Goal: Information Seeking & Learning: Learn about a topic

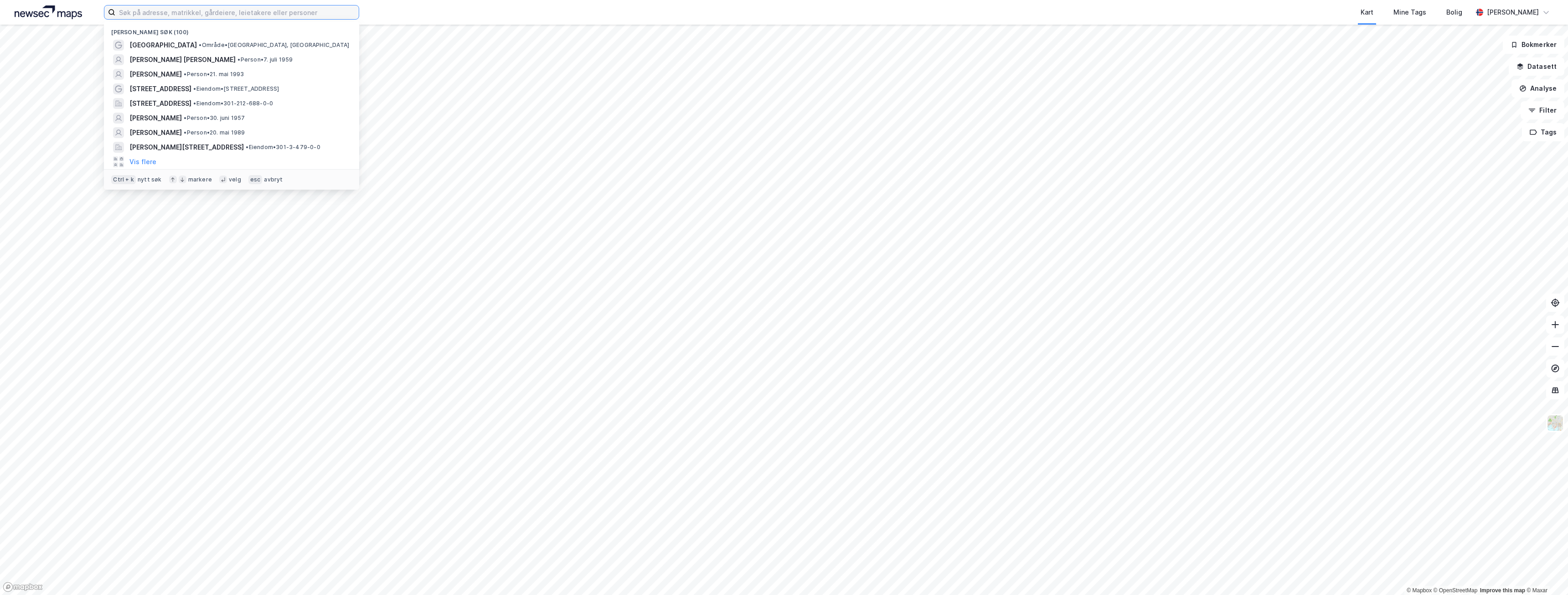
click at [293, 15] on input at bounding box center [237, 12] width 243 height 14
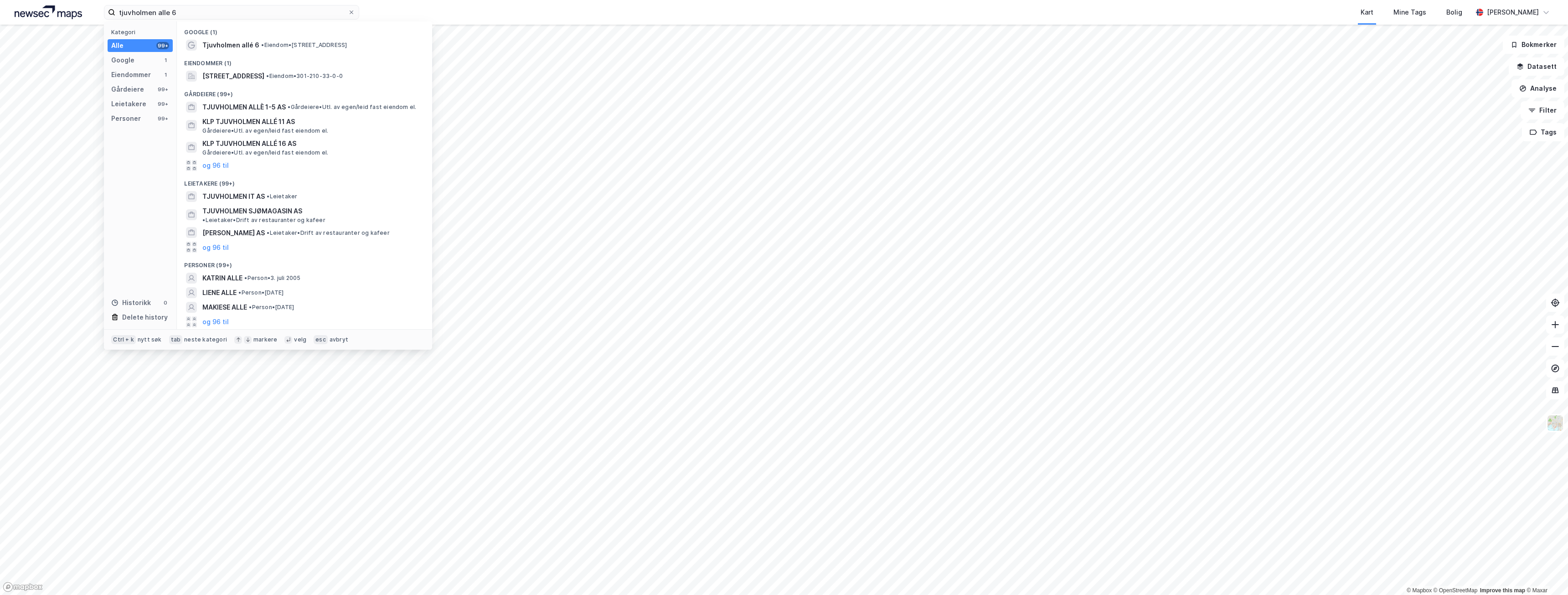
click at [306, 57] on div "Eiendommer (1)" at bounding box center [305, 60] width 255 height 17
click at [309, 48] on span "• Eiendom • [STREET_ADDRESS]" at bounding box center [304, 45] width 86 height 7
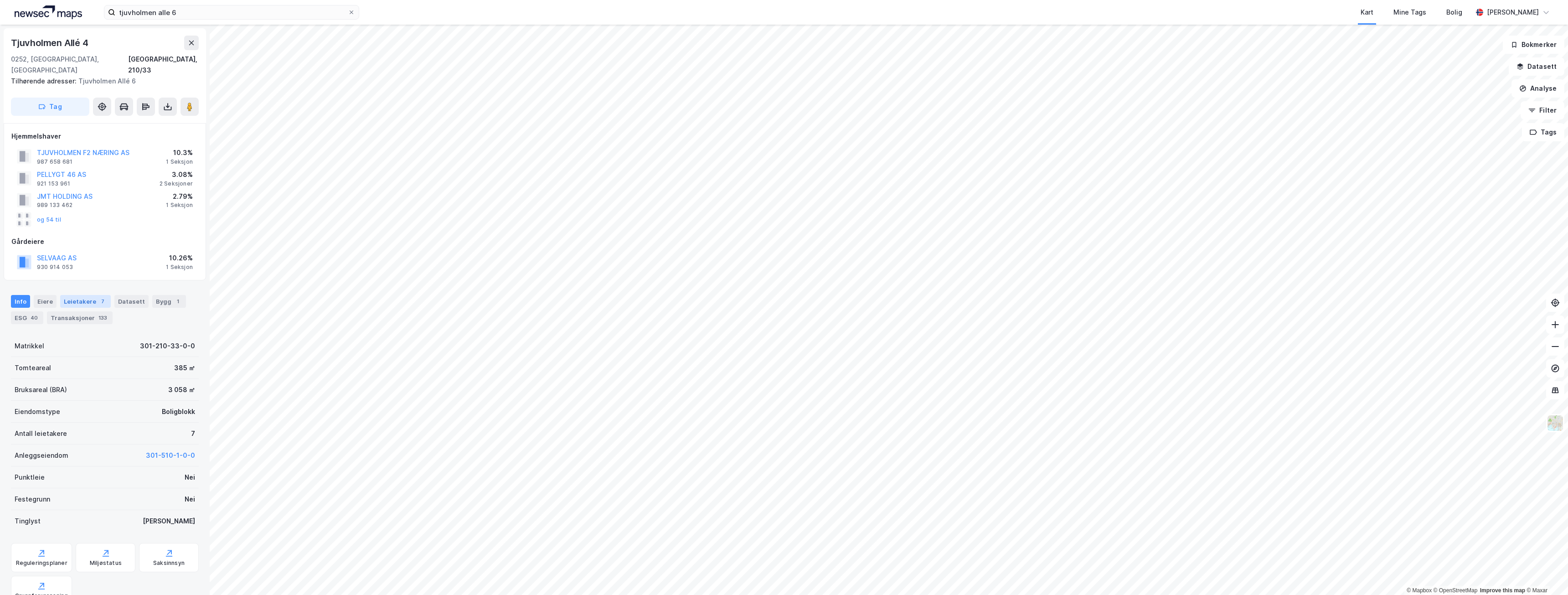
click at [85, 295] on div "Leietakere 7" at bounding box center [85, 301] width 51 height 13
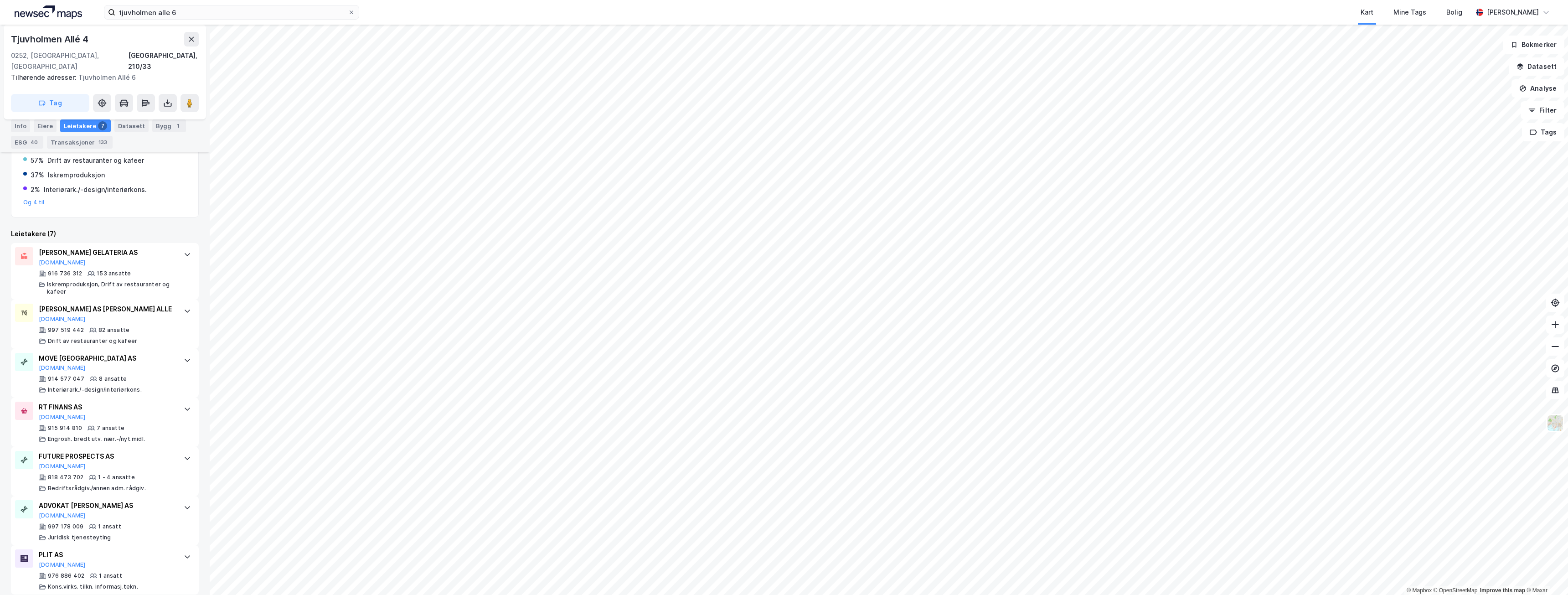
scroll to position [29, 0]
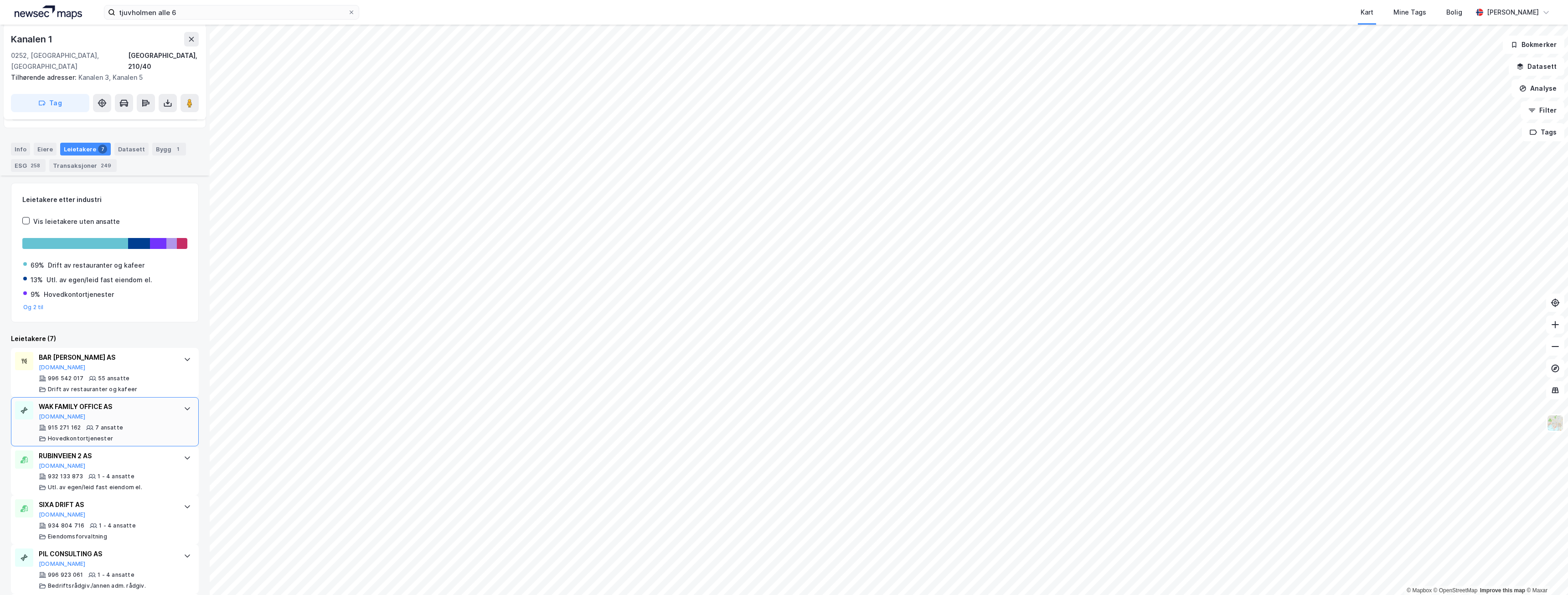
scroll to position [280, 0]
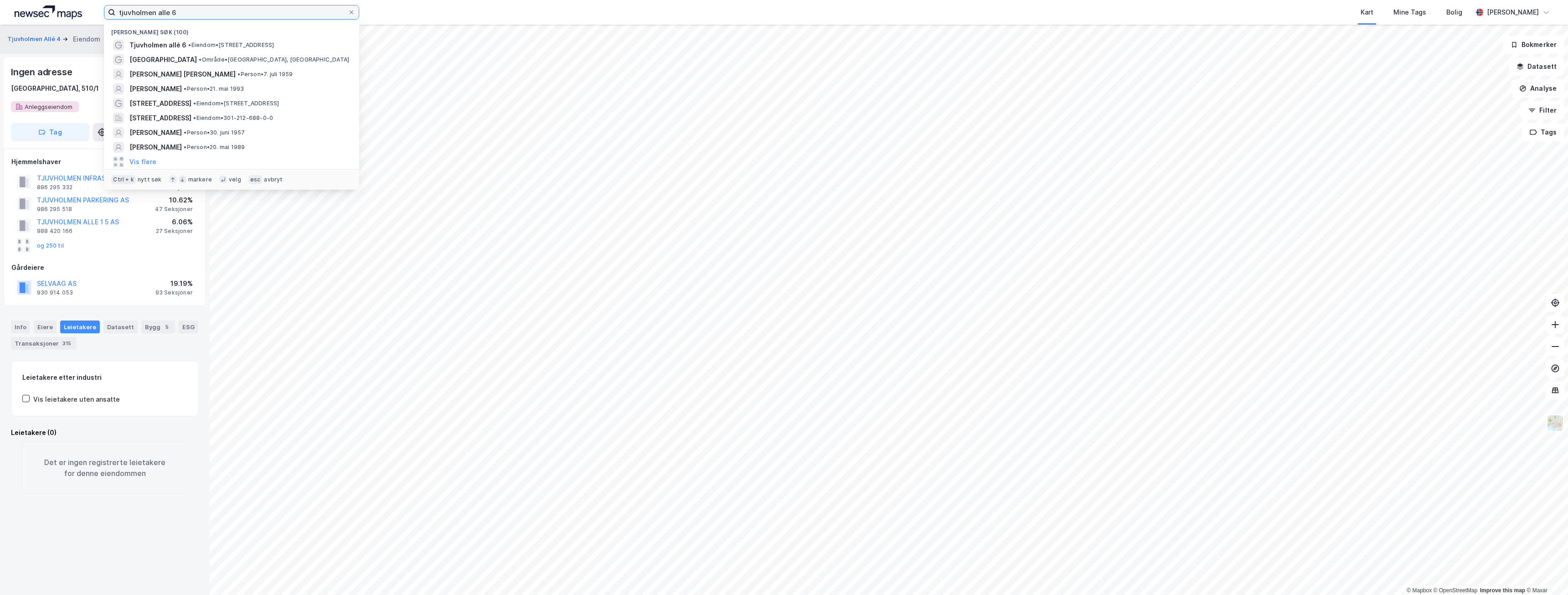
drag, startPoint x: 270, startPoint y: 14, endPoint x: -108, endPoint y: -40, distance: 381.8
click at [0, 0] on html "tjuvholmen alle 6 Nylige søk (100) Tjuvholmen allé 6 • Eiendom • [STREET_ADDRES…" at bounding box center [784, 298] width 1568 height 595
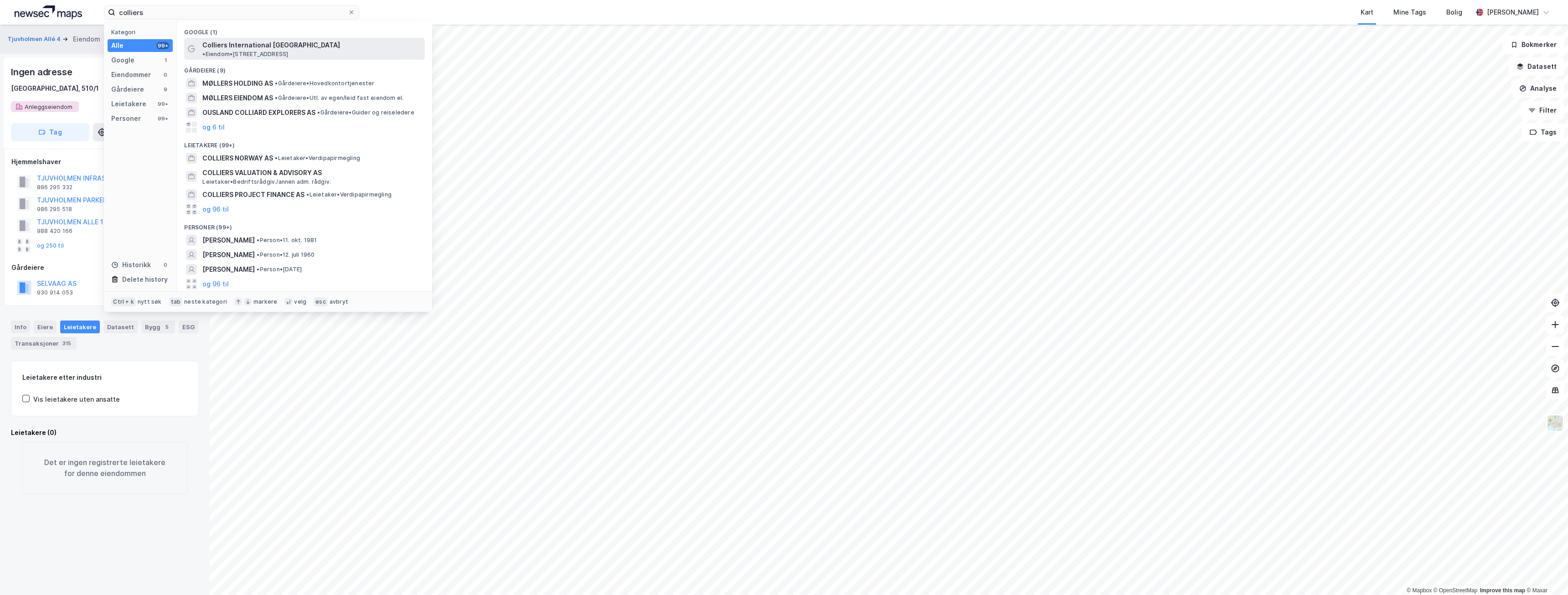
click at [288, 51] on span "• Eiendom • [STREET_ADDRESS]" at bounding box center [245, 54] width 86 height 7
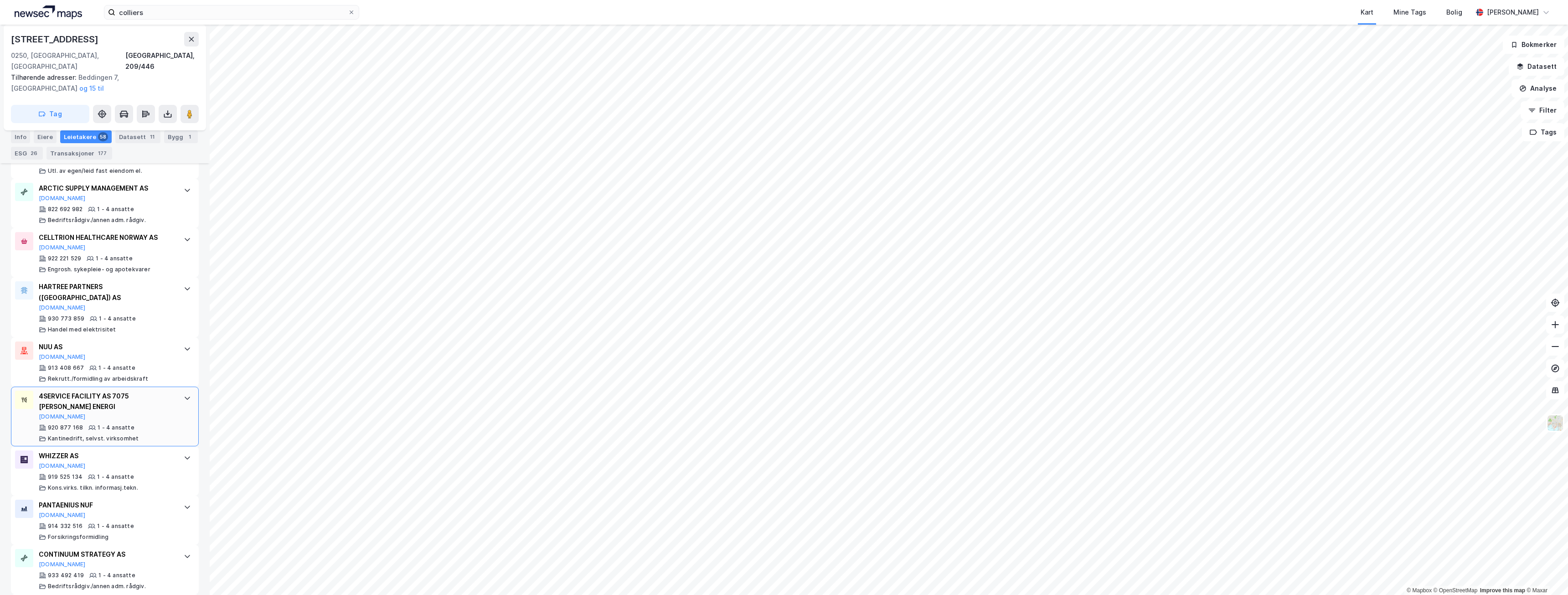
scroll to position [1460, 0]
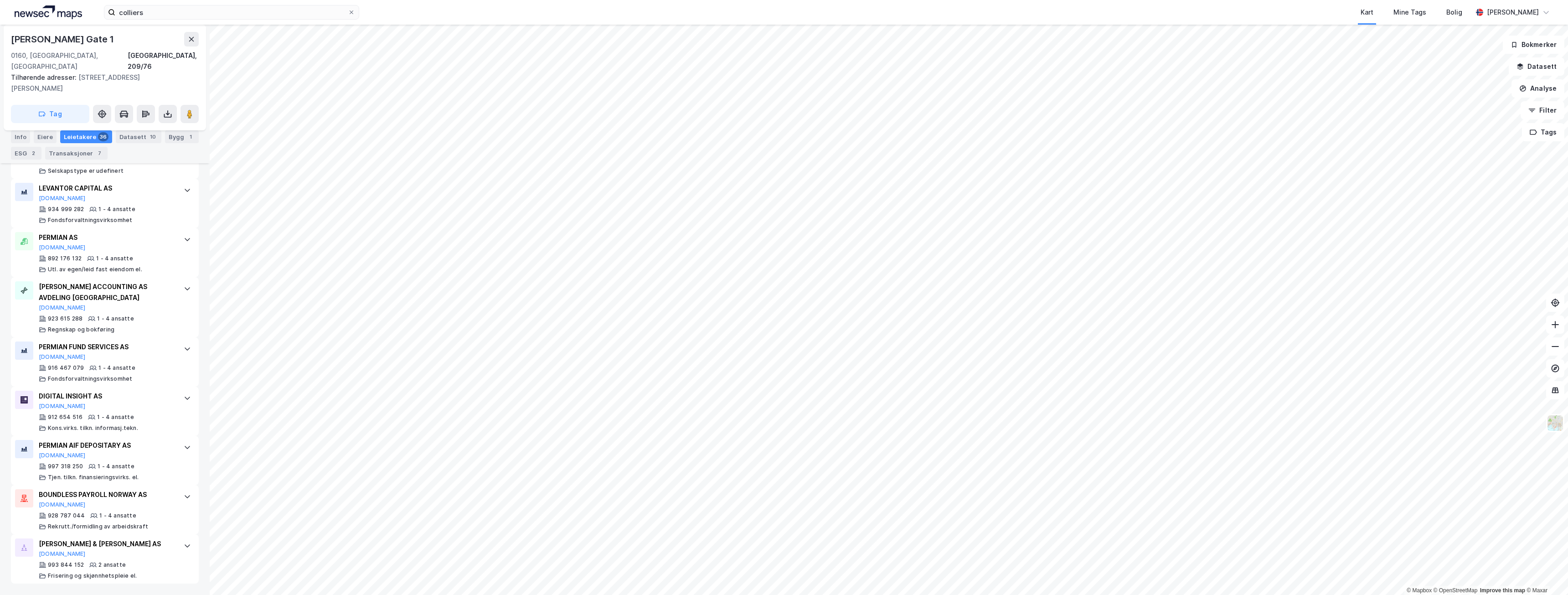
scroll to position [1723, 0]
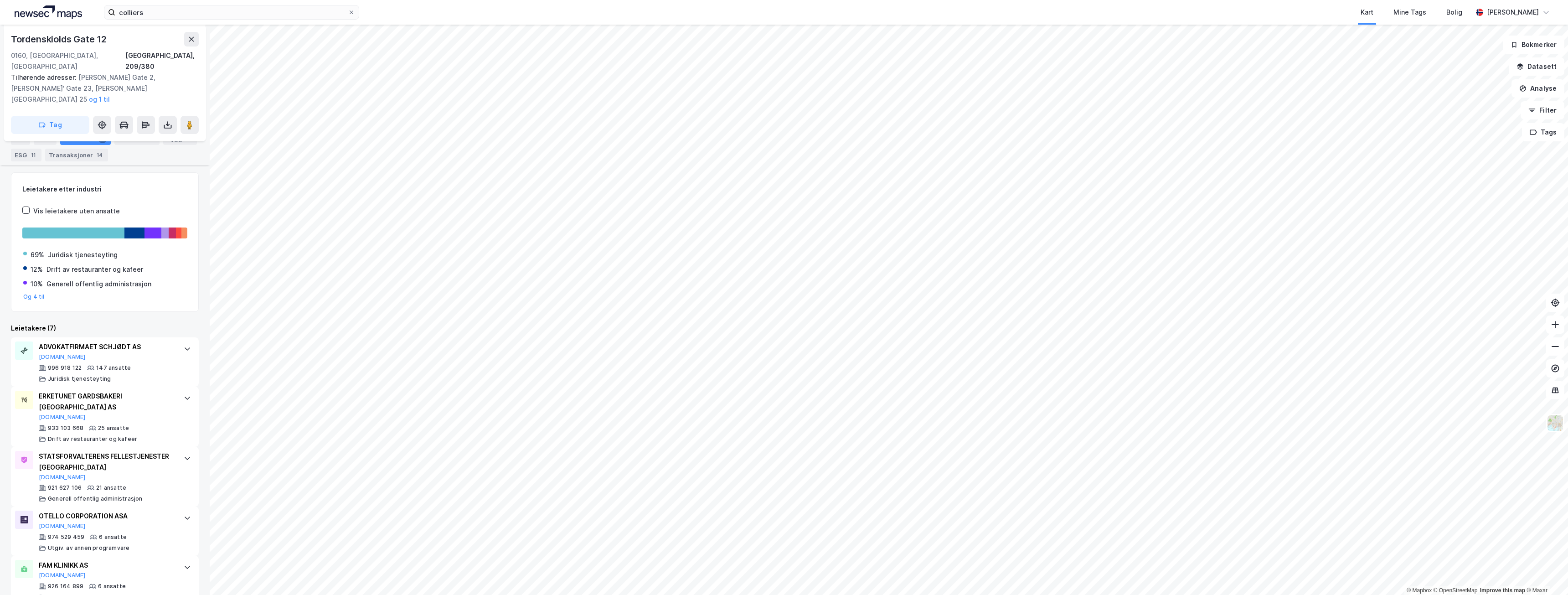
scroll to position [125, 0]
click at [184, 343] on icon at bounding box center [187, 346] width 7 height 7
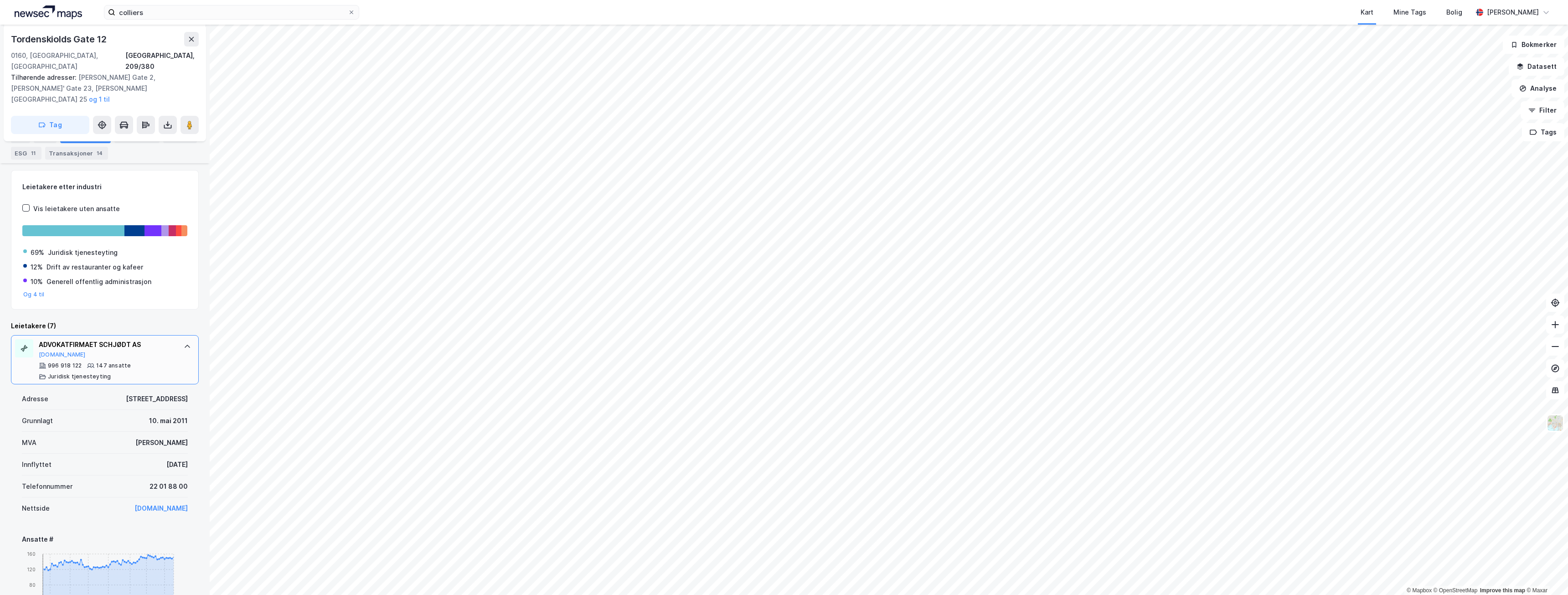
click at [184, 343] on icon at bounding box center [187, 346] width 7 height 7
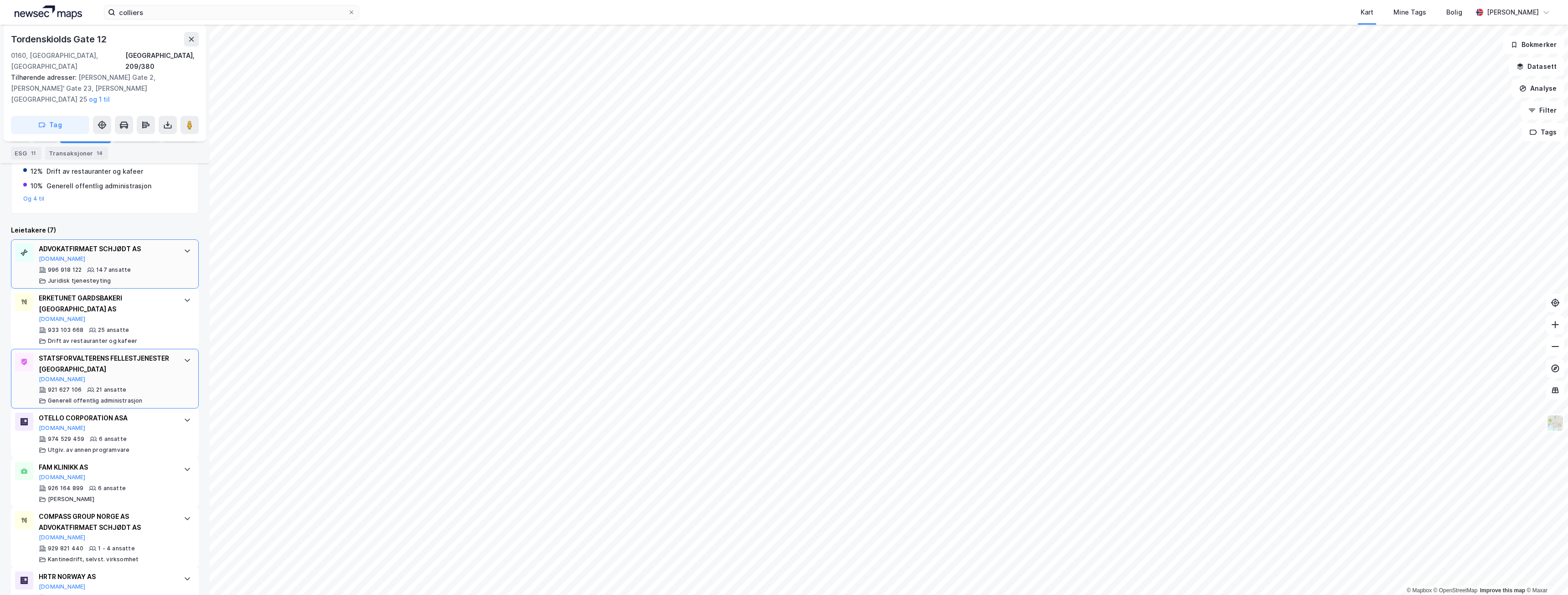
scroll to position [0, 0]
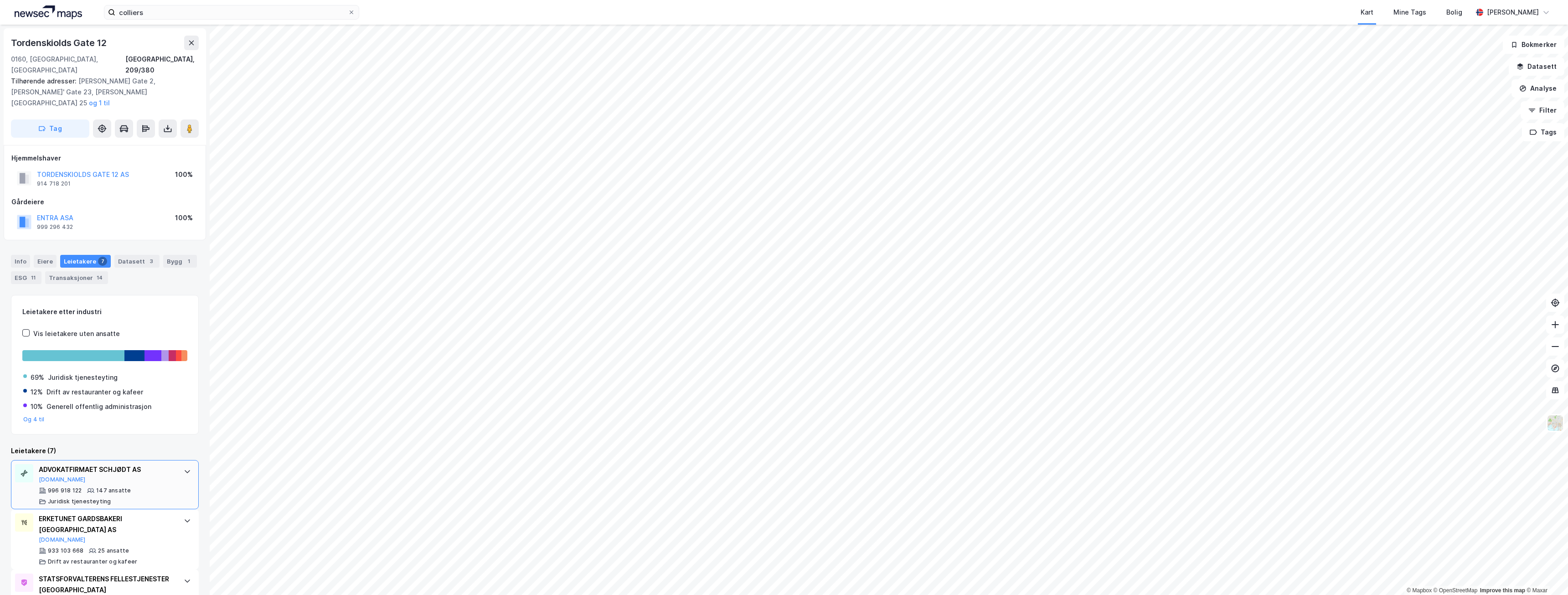
drag, startPoint x: 62, startPoint y: 197, endPoint x: 129, endPoint y: 173, distance: 71.2
click at [129, 173] on div "Hjemmelshaver [STREET_ADDRESS] AS 914 718 201 100% Gårdeiere ENTRA ASA 999 296 …" at bounding box center [104, 192] width 187 height 80
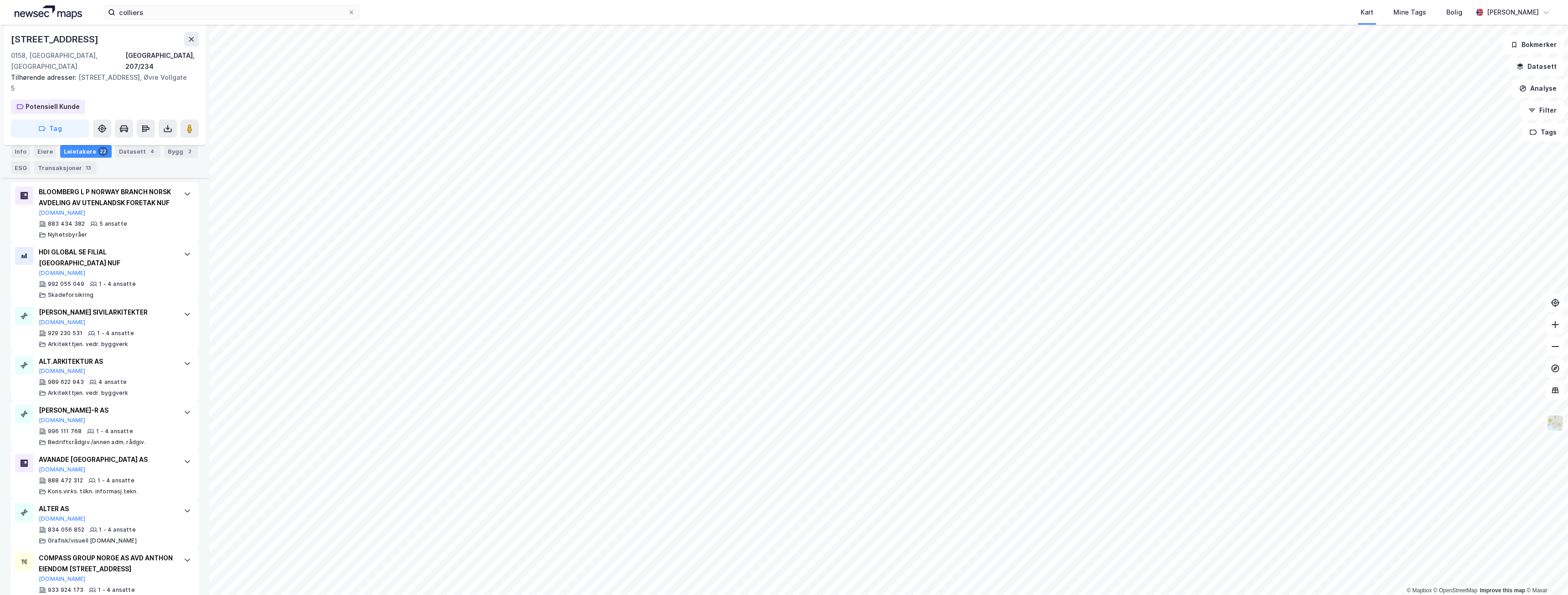
scroll to position [985, 0]
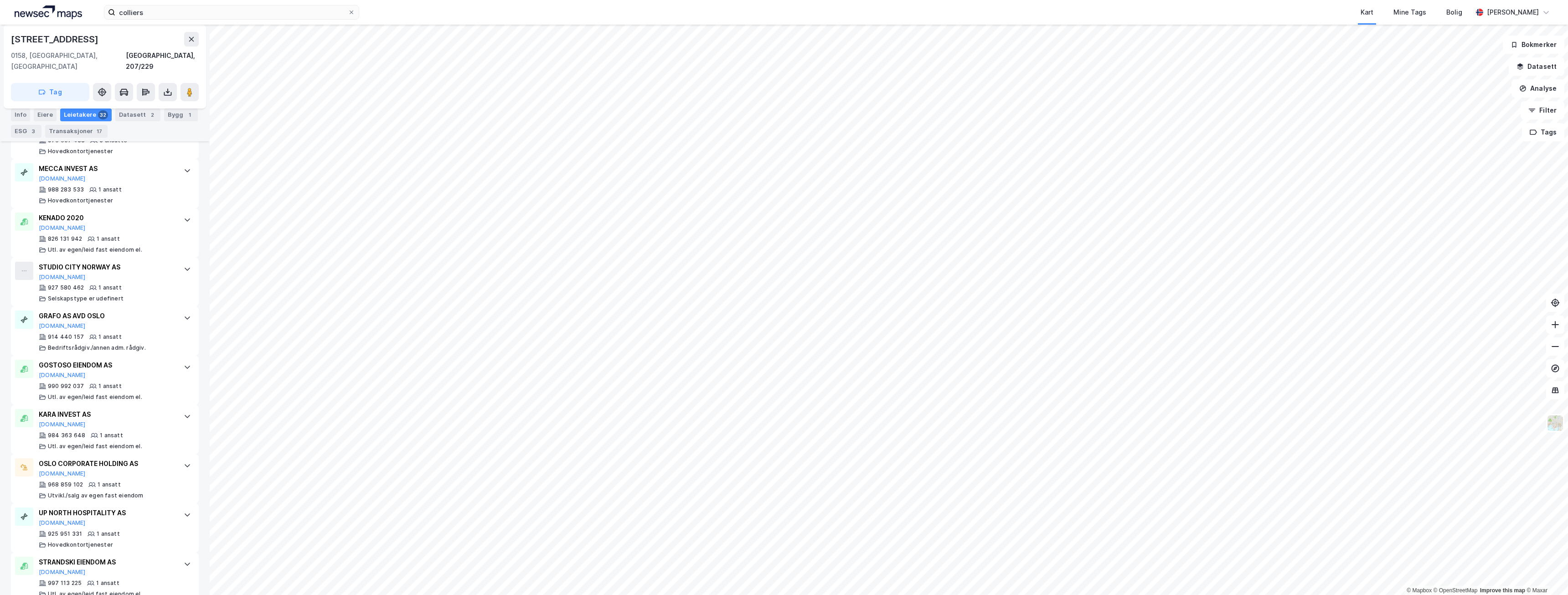
scroll to position [1423, 0]
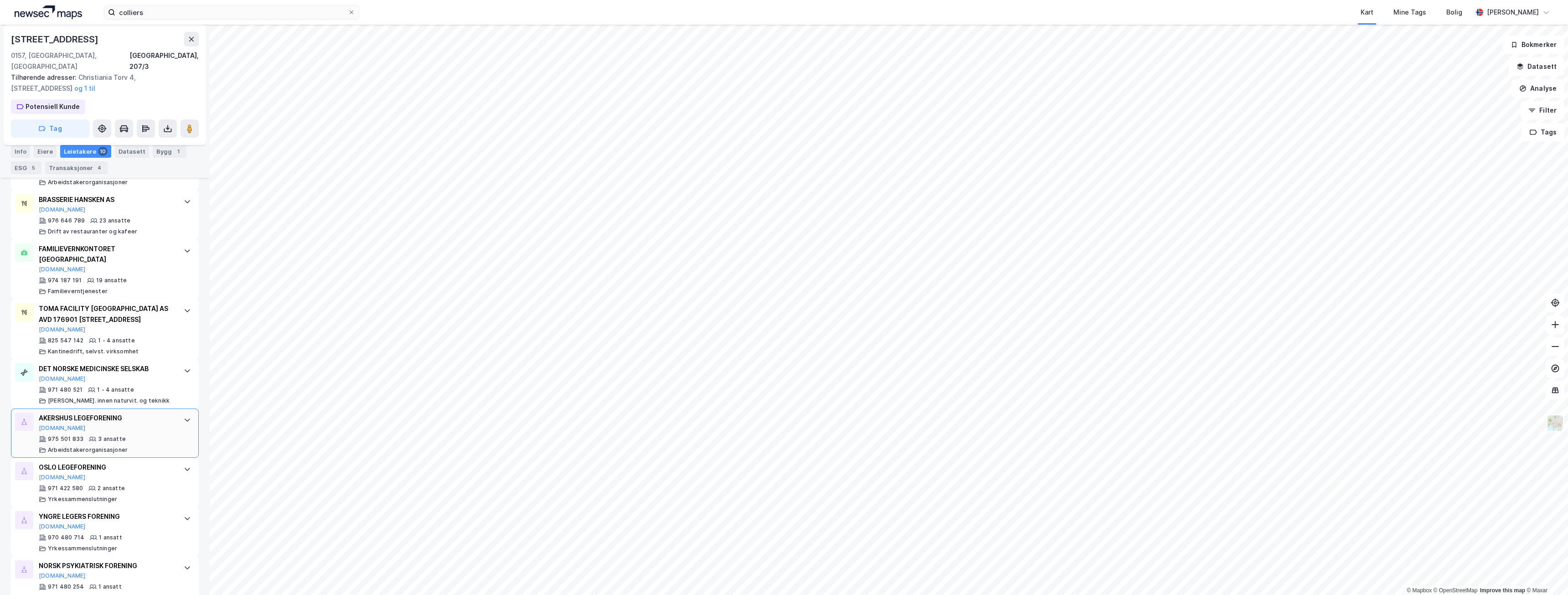
scroll to position [257, 0]
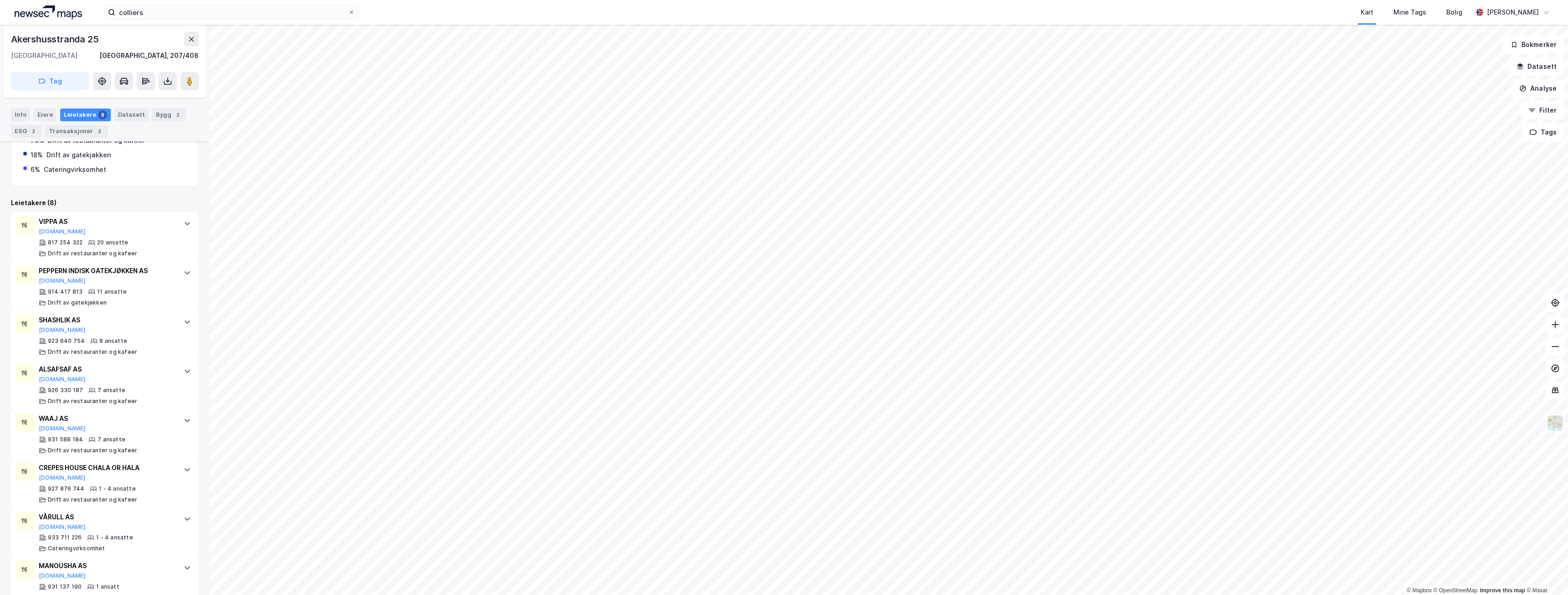
scroll to position [216, 0]
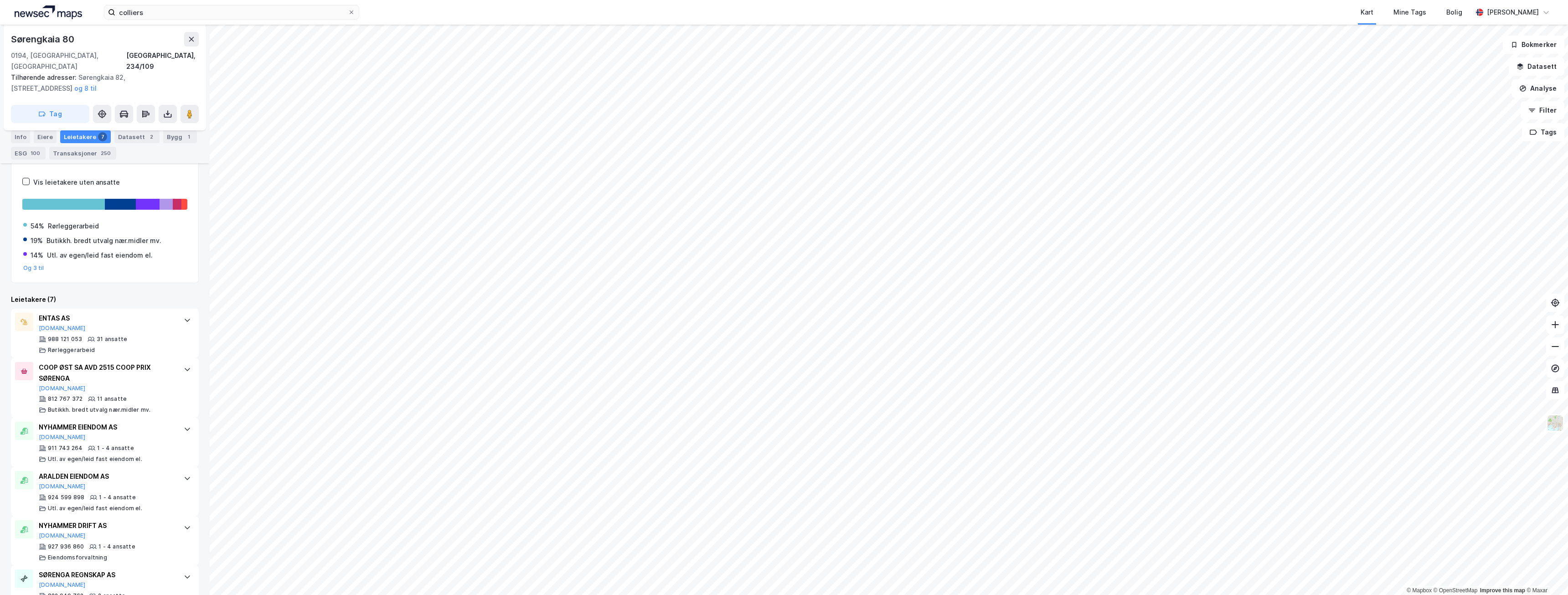
scroll to position [302, 0]
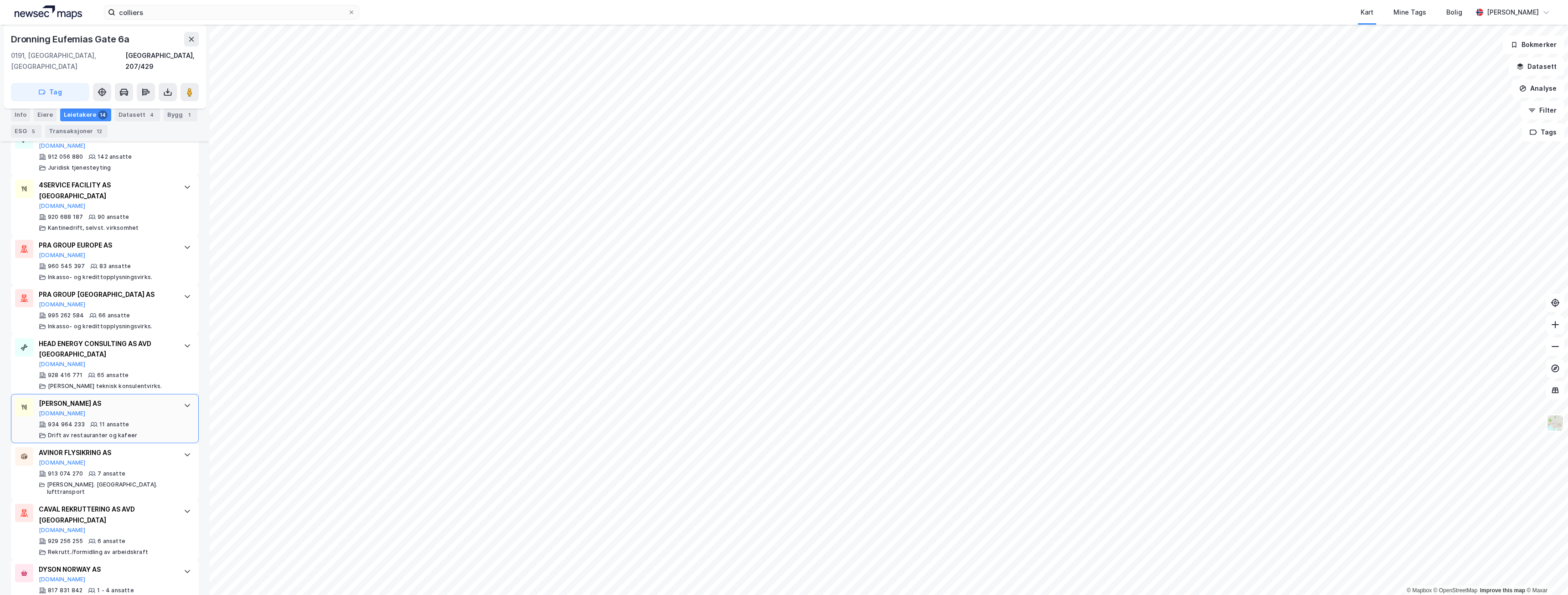
scroll to position [365, 0]
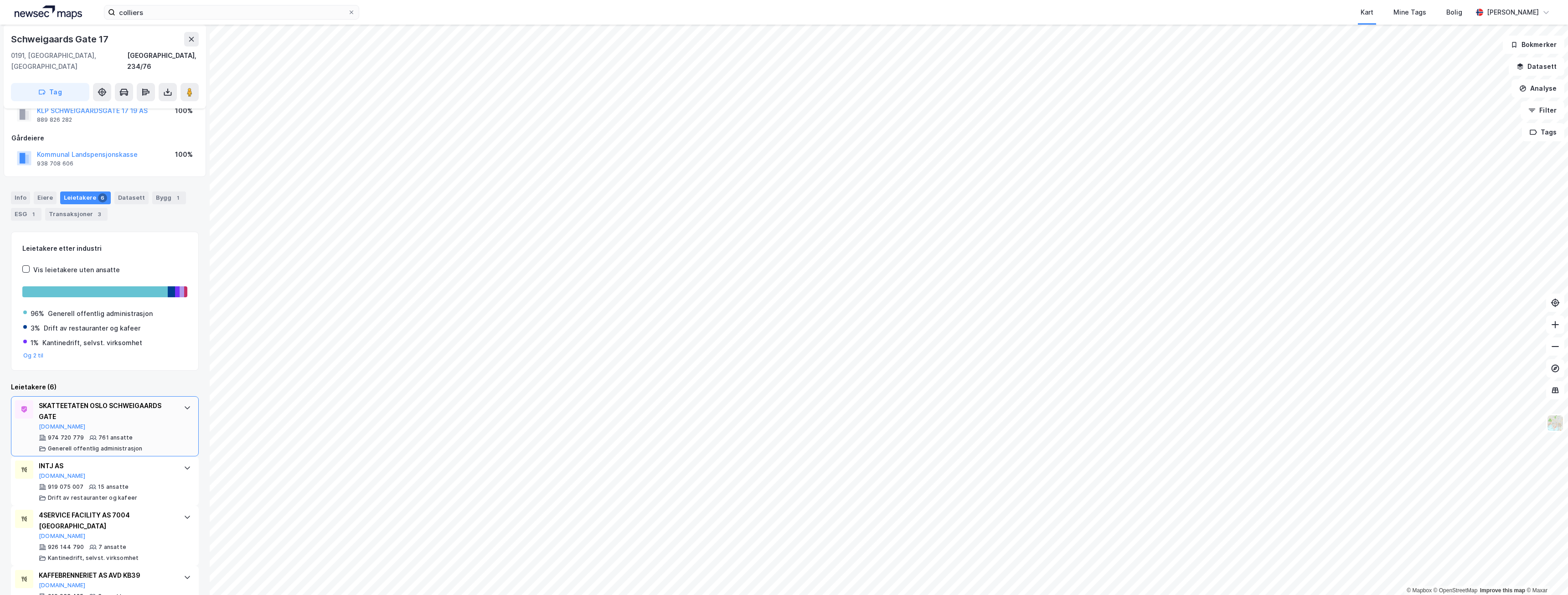
scroll to position [46, 0]
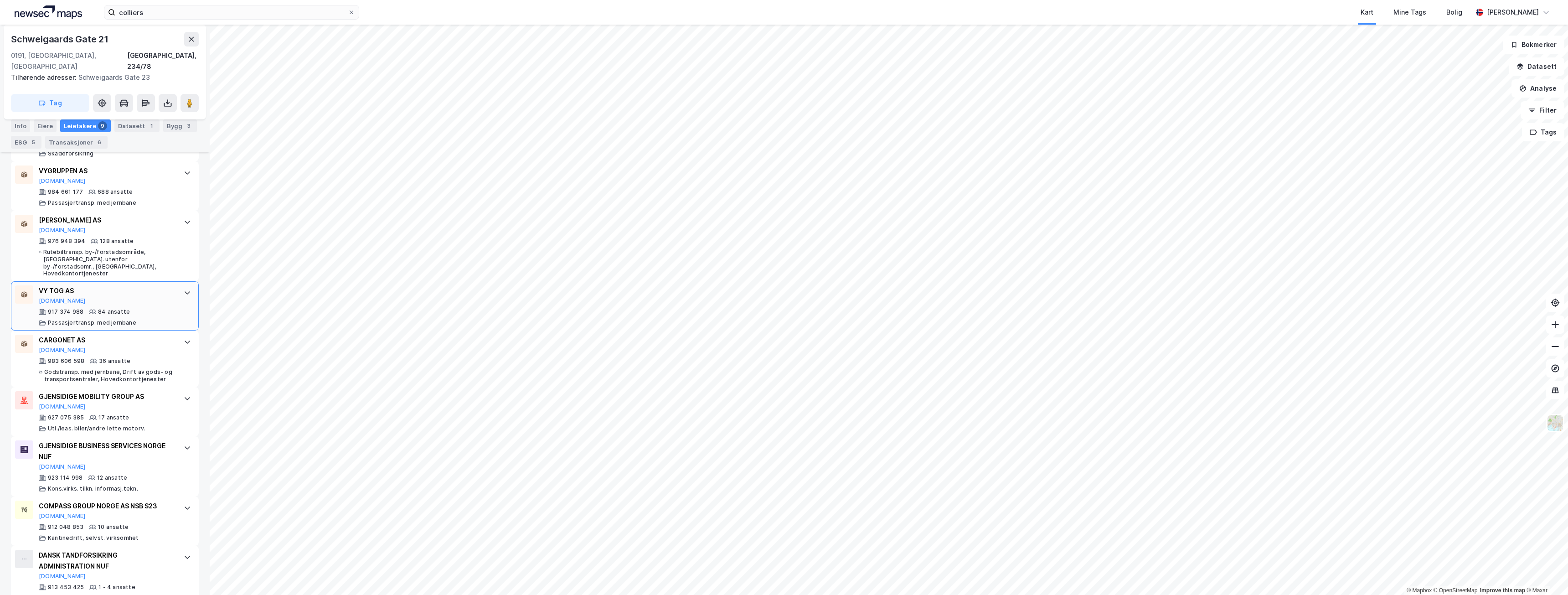
scroll to position [352, 0]
click at [1551, 135] on button "Tags" at bounding box center [1543, 132] width 42 height 19
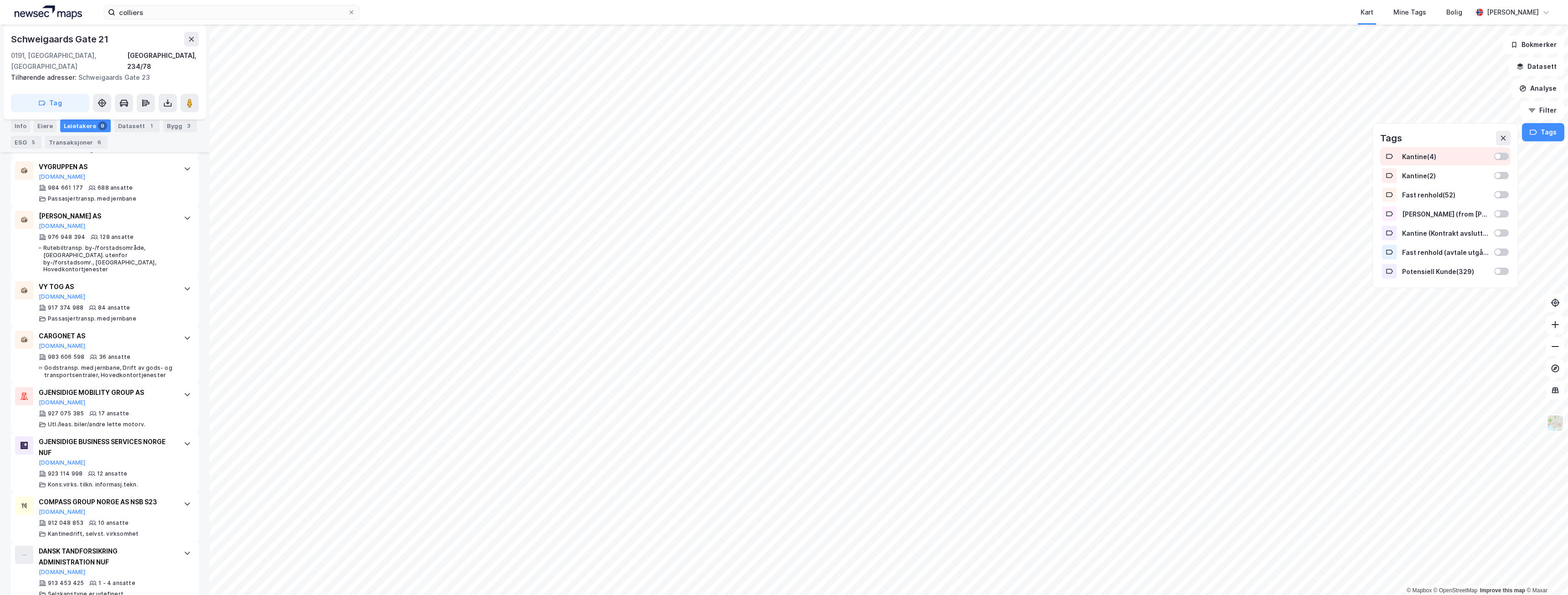
click at [1456, 155] on div "Kantine ( 4 )" at bounding box center [1445, 157] width 87 height 8
click at [1453, 173] on div "Kantine ( 2 )" at bounding box center [1445, 176] width 87 height 8
click at [1452, 192] on div "Fast renhold ( 52 )" at bounding box center [1445, 195] width 87 height 8
click at [1451, 255] on div "Fast renhold (avtale utgår [PERSON_NAME] 1-3 måneder.) ( 3 )" at bounding box center [1445, 253] width 87 height 8
click at [1450, 268] on div "Potensiell [PERSON_NAME] ( 329 )" at bounding box center [1445, 272] width 130 height 19
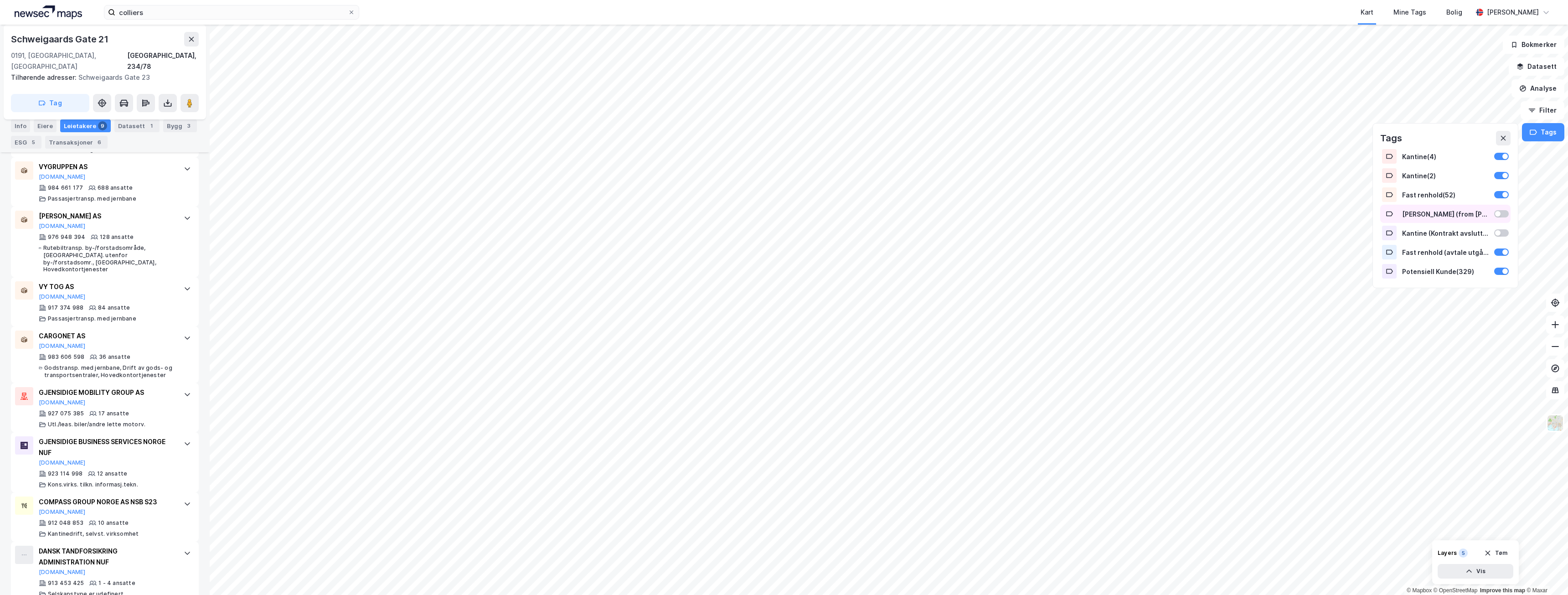
click at [1486, 220] on div "[PERSON_NAME] (from [PERSON_NAME]) ( 32 )" at bounding box center [1445, 214] width 130 height 19
click at [1503, 138] on icon at bounding box center [1503, 138] width 7 height 7
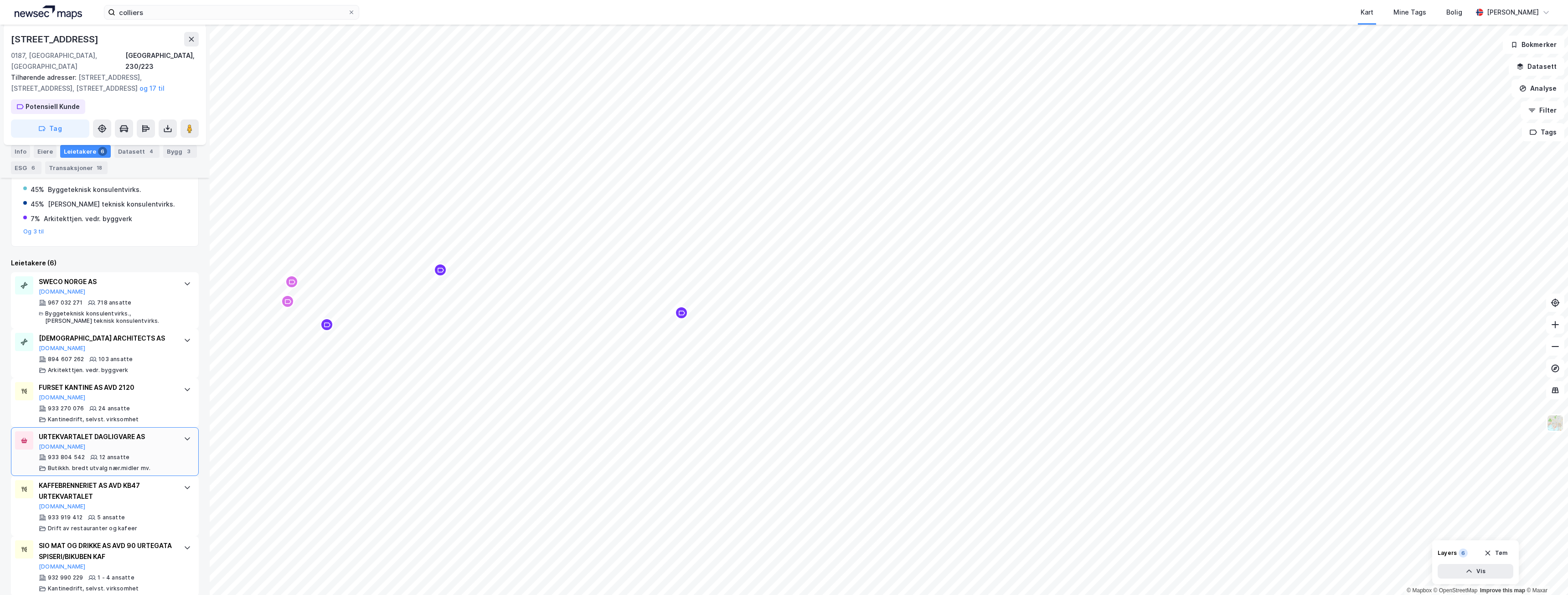
scroll to position [193, 0]
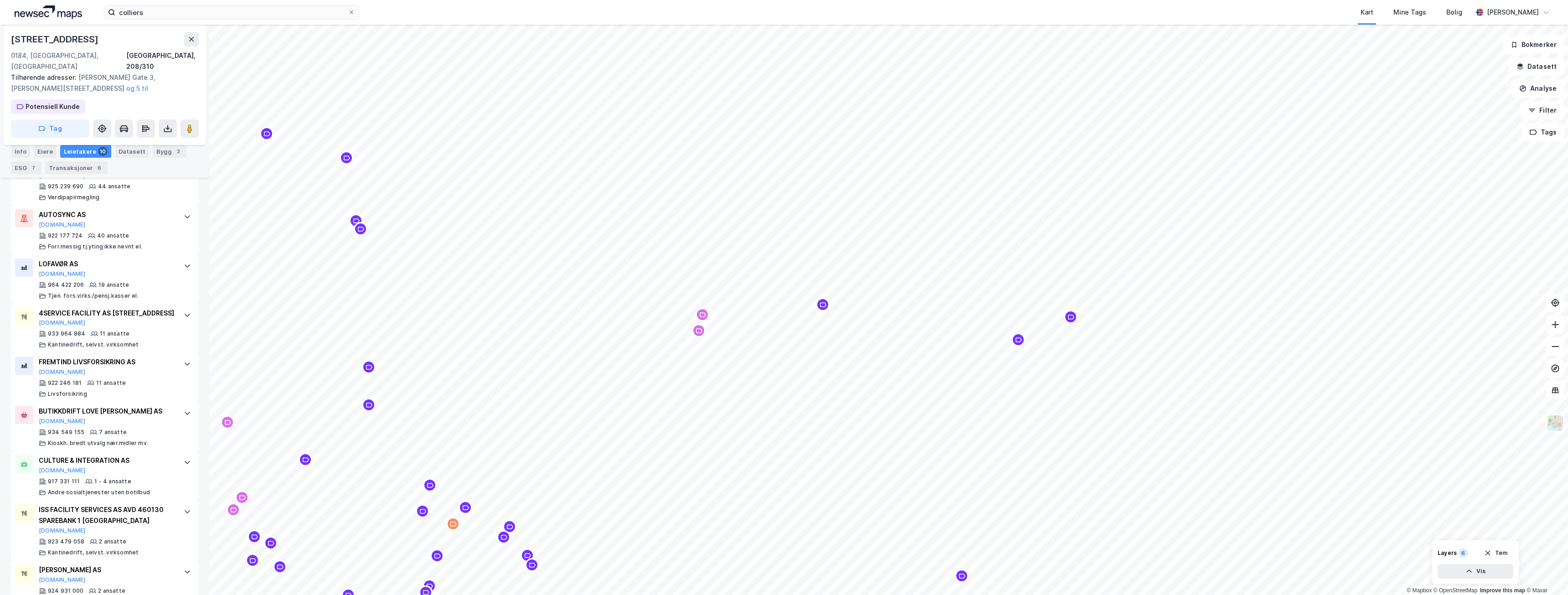
scroll to position [337, 0]
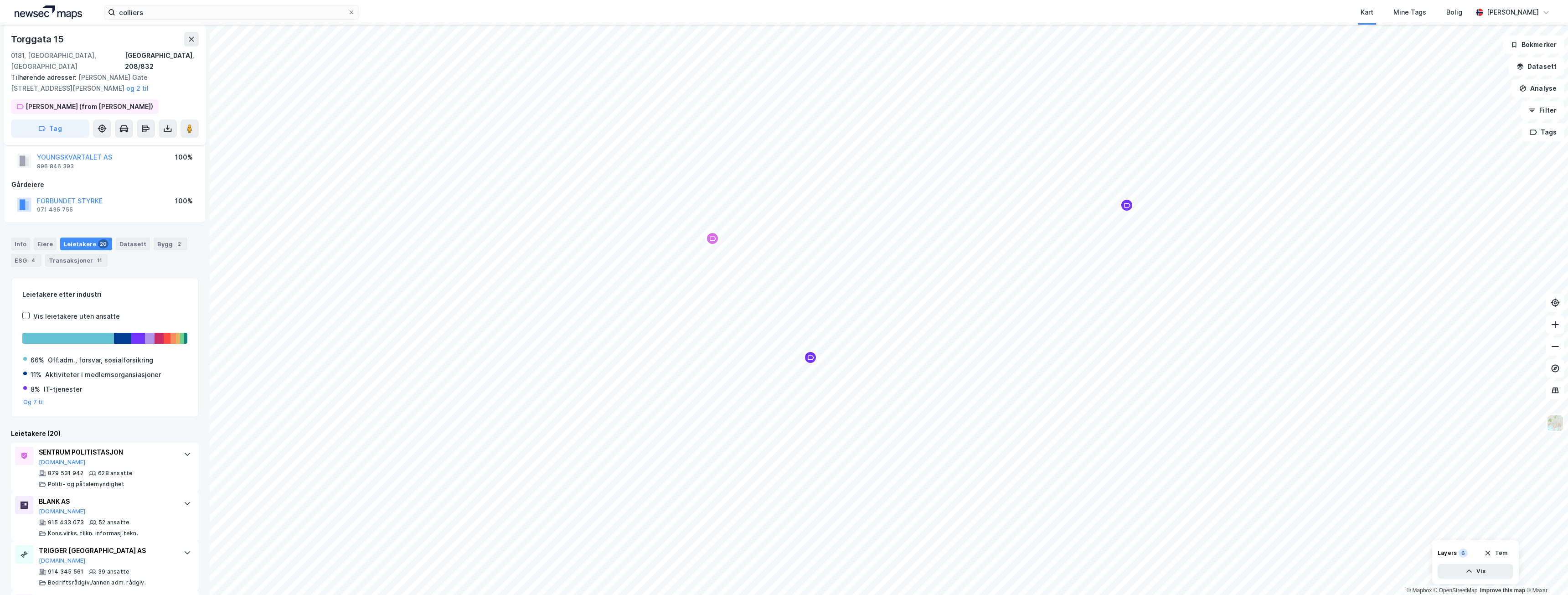
scroll to position [20, 0]
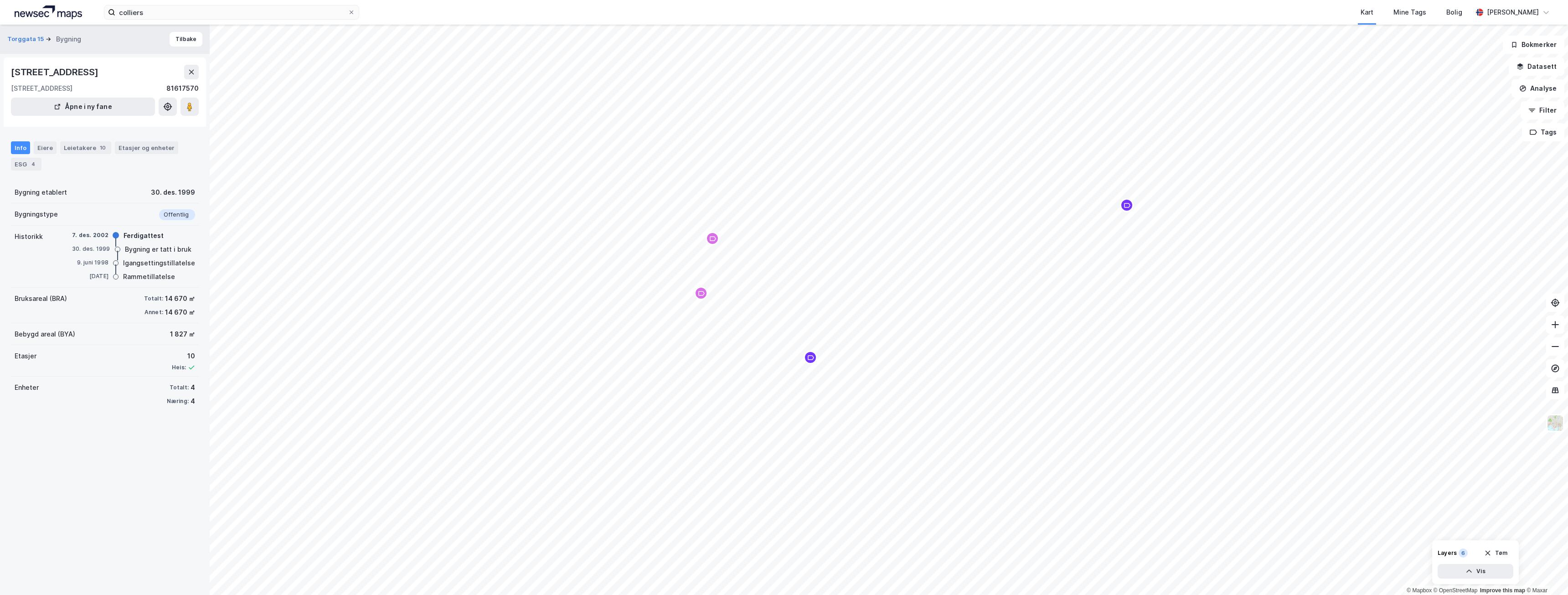
click at [79, 139] on div "Info Eiere Leietakere 10 Etasjer og enheter ESG 4" at bounding box center [104, 152] width 209 height 44
click at [80, 151] on div "Leietakere 10" at bounding box center [85, 147] width 51 height 13
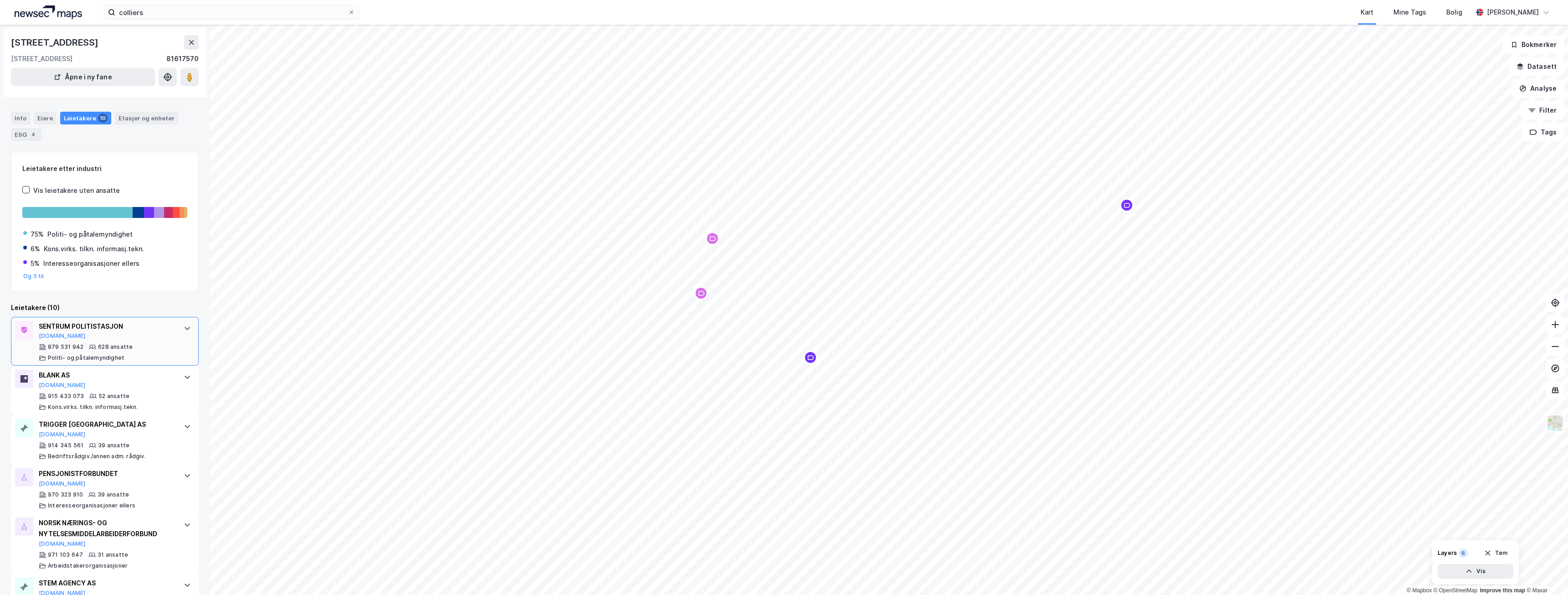
scroll to position [46, 0]
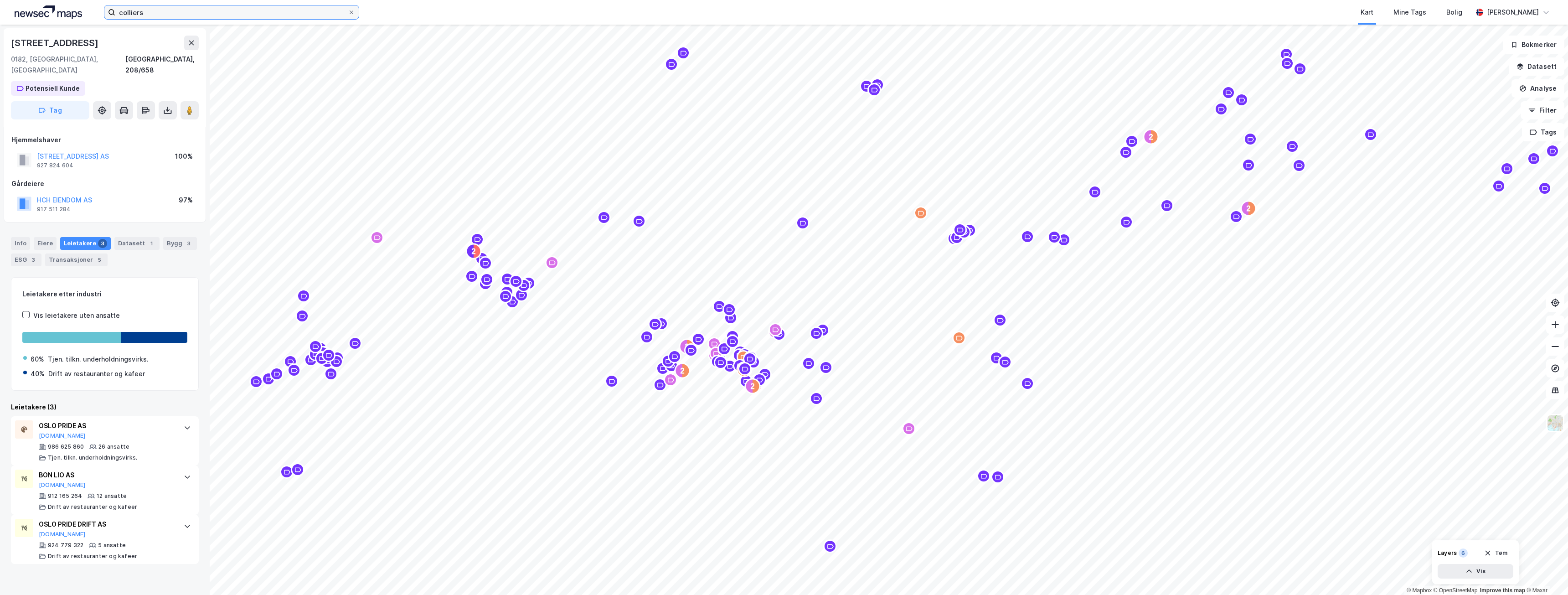
click at [300, 13] on input "colliers" at bounding box center [232, 12] width 233 height 14
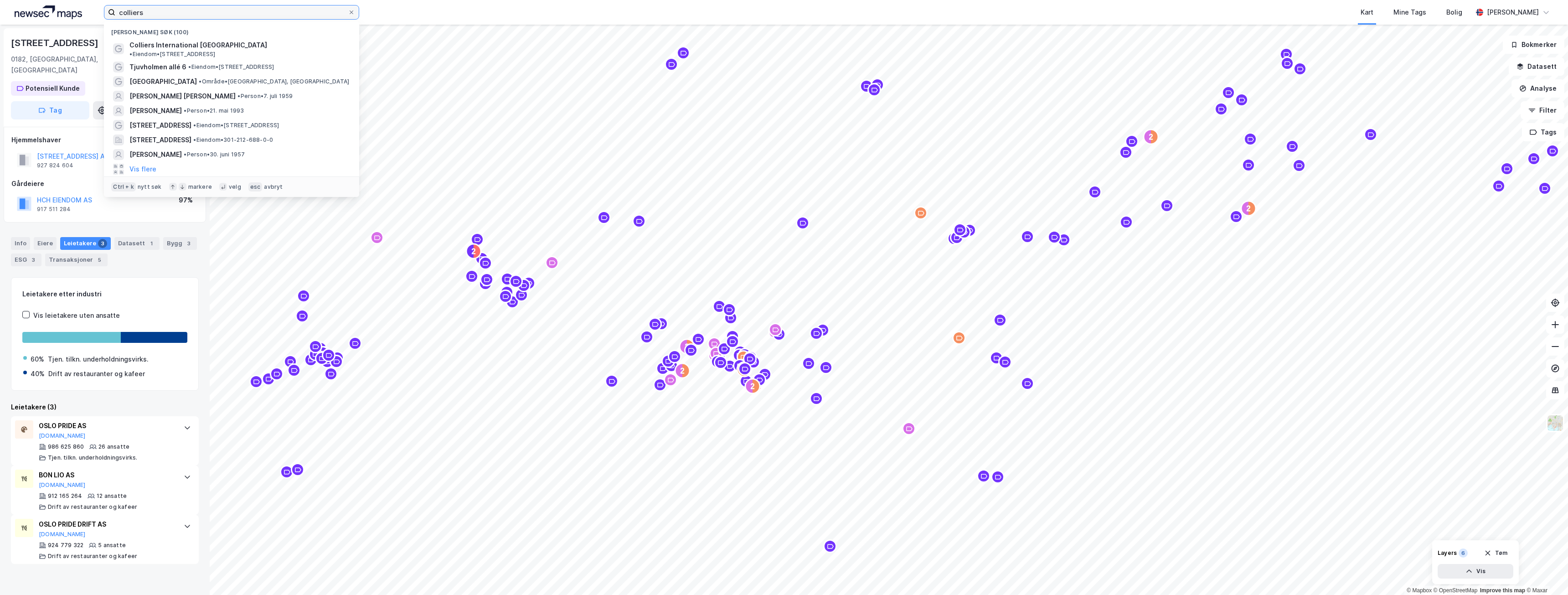
click at [300, 13] on input "colliers" at bounding box center [232, 12] width 233 height 14
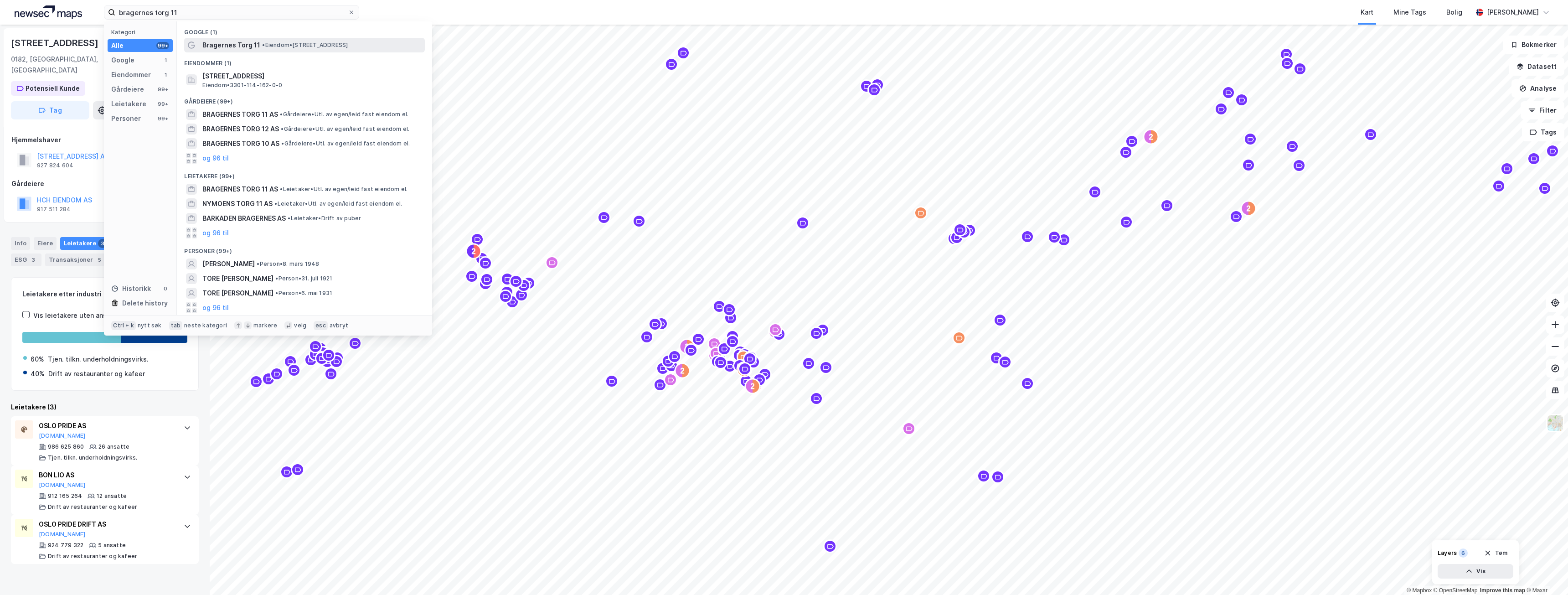
click at [262, 43] on span "•" at bounding box center [264, 45] width 3 height 7
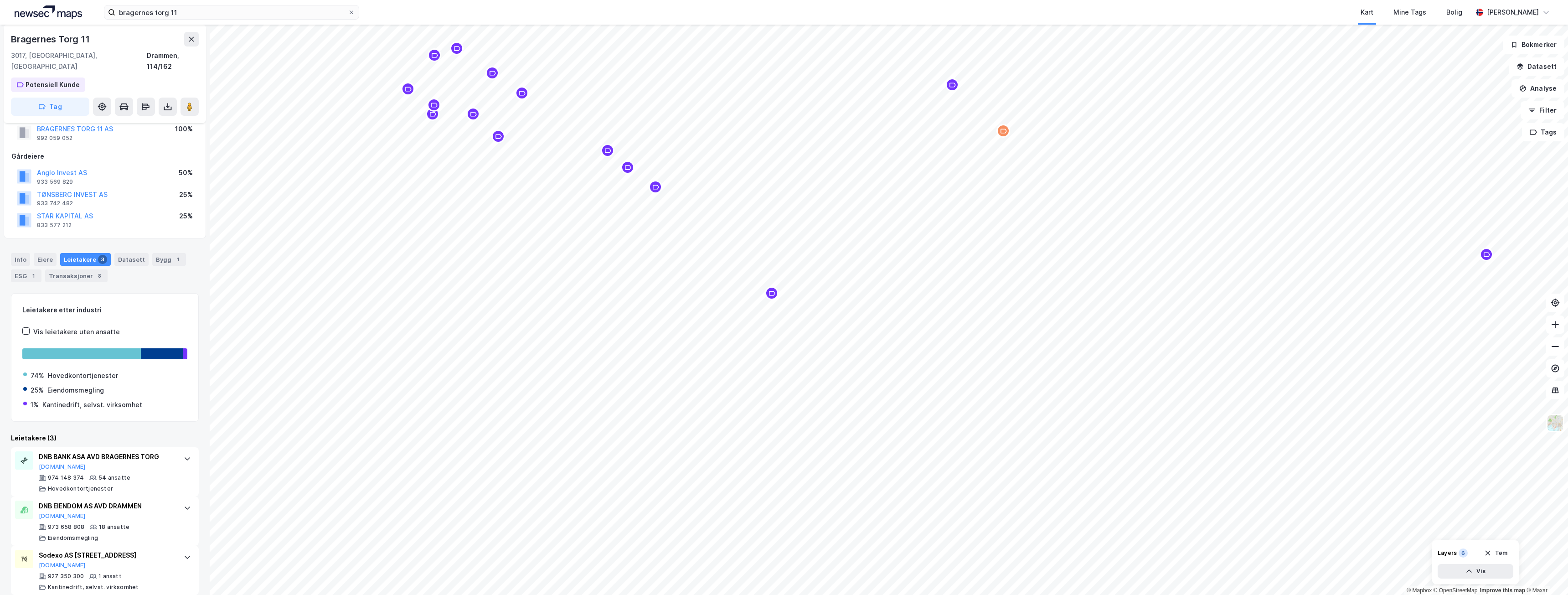
scroll to position [17, 0]
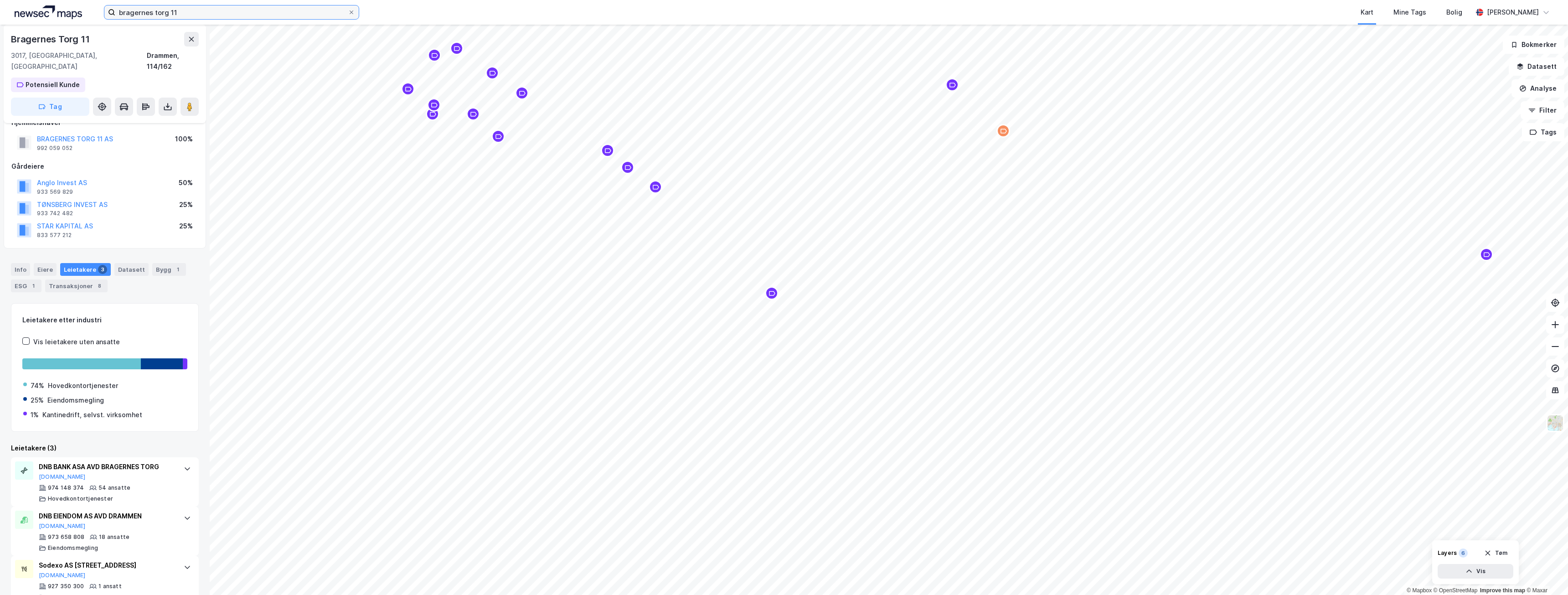
click at [196, 13] on input "bragernes torg 11" at bounding box center [232, 12] width 233 height 14
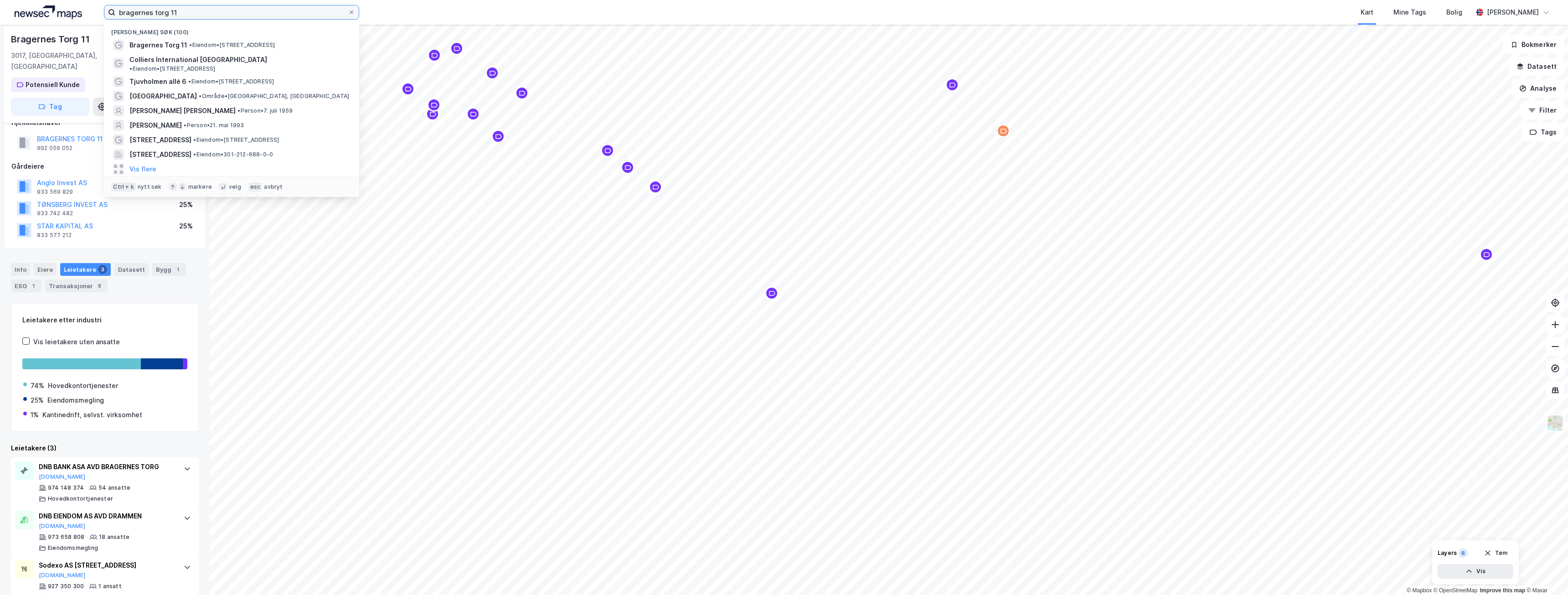
click at [196, 13] on input "bragernes torg 11" at bounding box center [232, 12] width 233 height 14
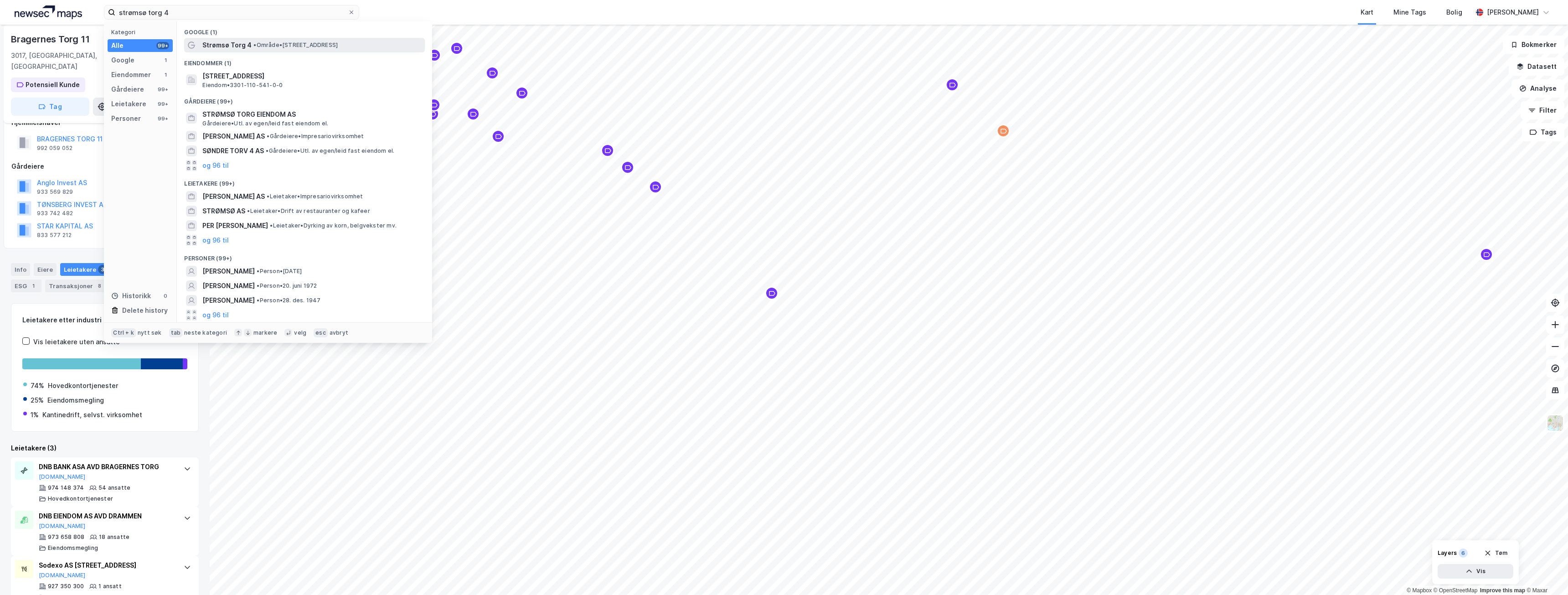
click at [250, 46] on span "Strømsø Torg 4" at bounding box center [227, 45] width 50 height 11
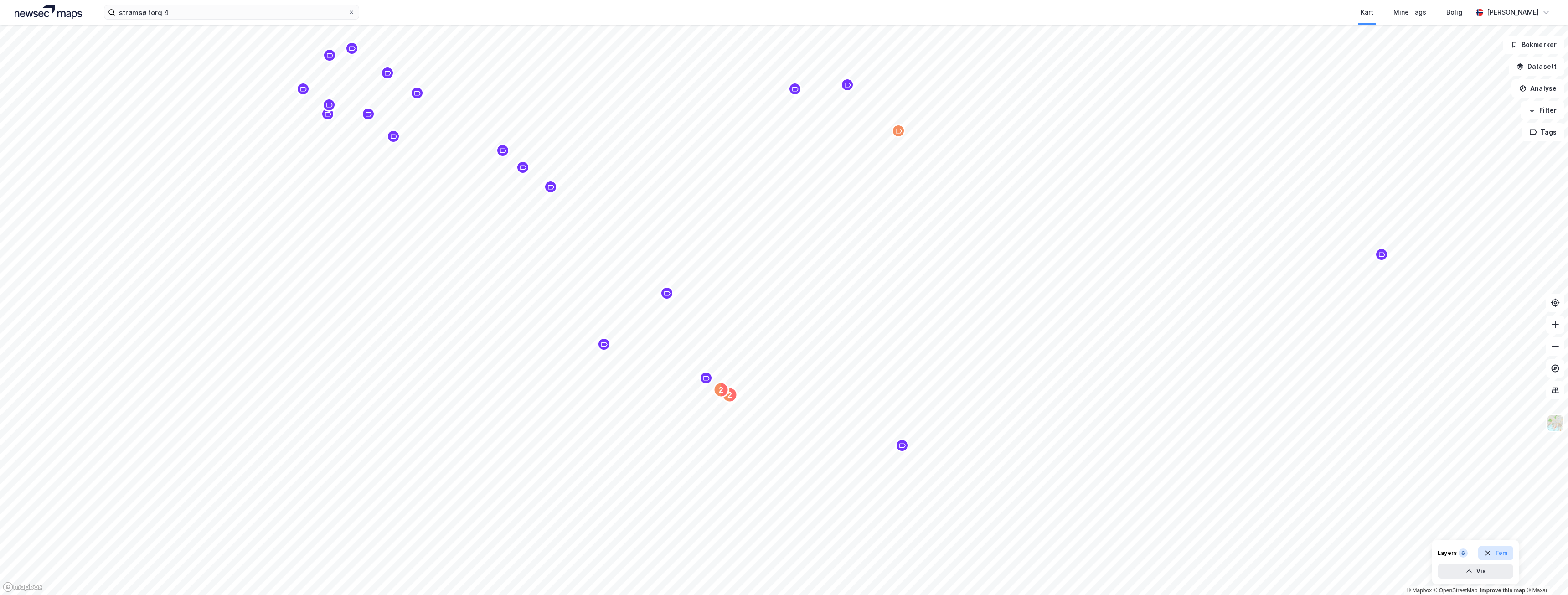
click at [1499, 555] on button "Tøm" at bounding box center [1495, 553] width 35 height 15
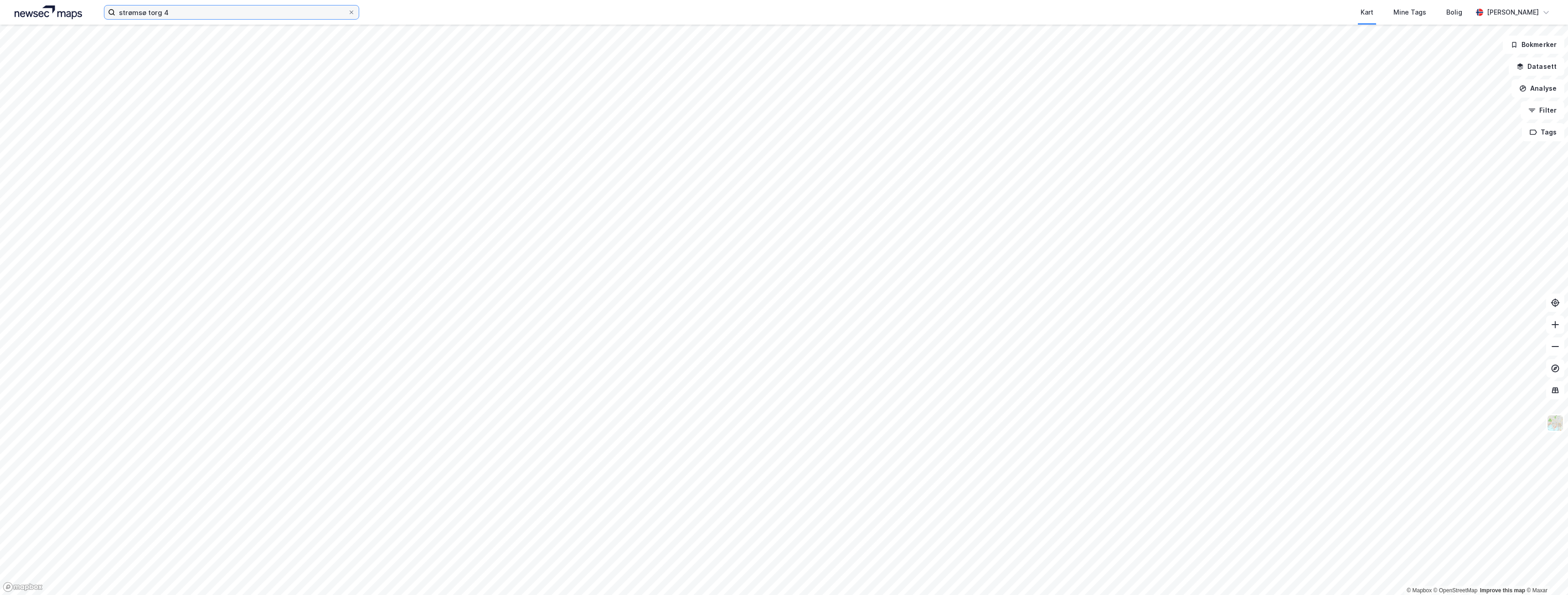
click at [309, 17] on input "strømsø torg 4" at bounding box center [232, 12] width 233 height 14
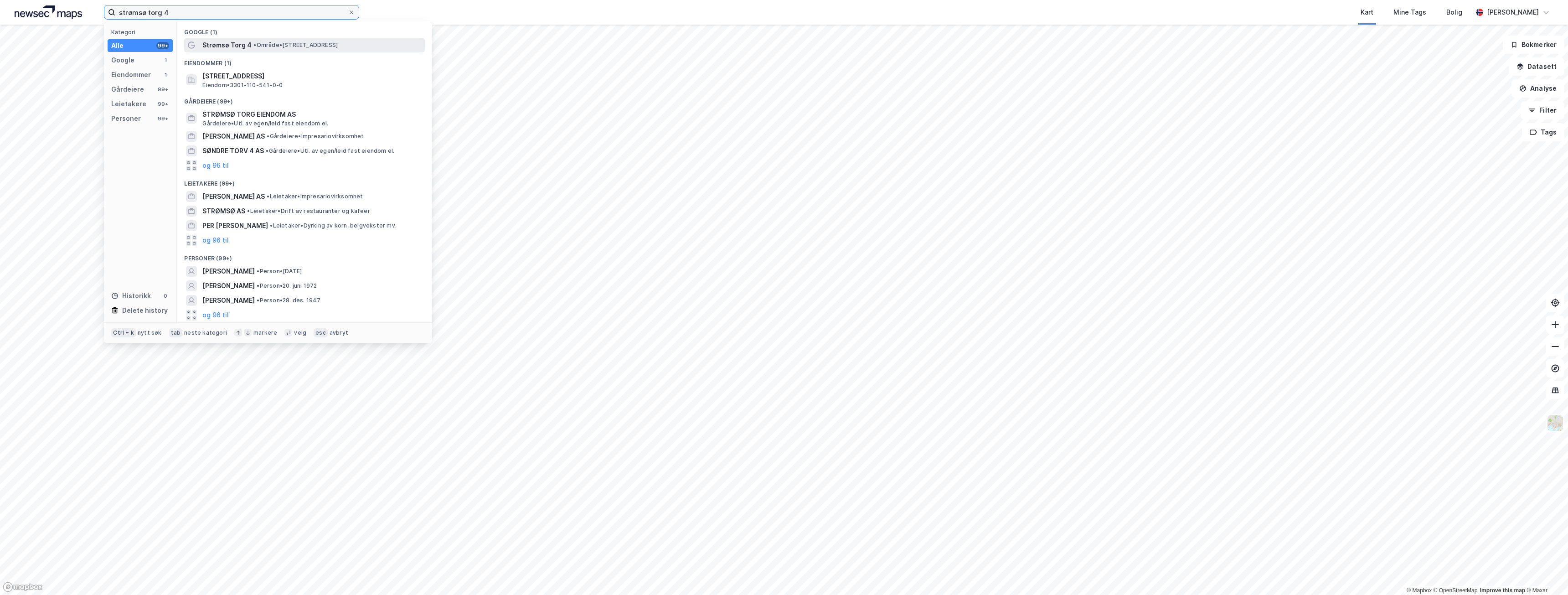
type input "strømsø torg 4"
click at [280, 45] on span "• Område • [STREET_ADDRESS]" at bounding box center [296, 45] width 85 height 7
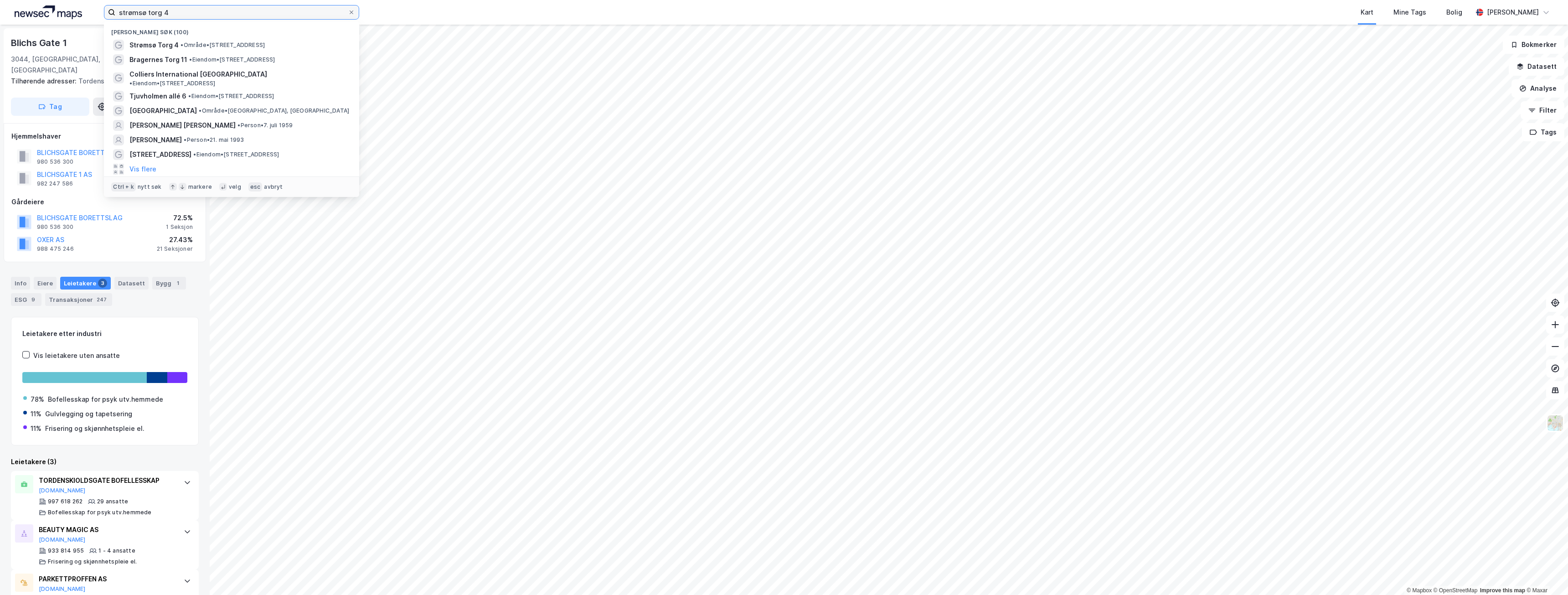
click at [241, 10] on input "strømsø torg 4" at bounding box center [232, 12] width 233 height 14
click at [174, 45] on span "Strømsø Torg 4" at bounding box center [154, 45] width 50 height 11
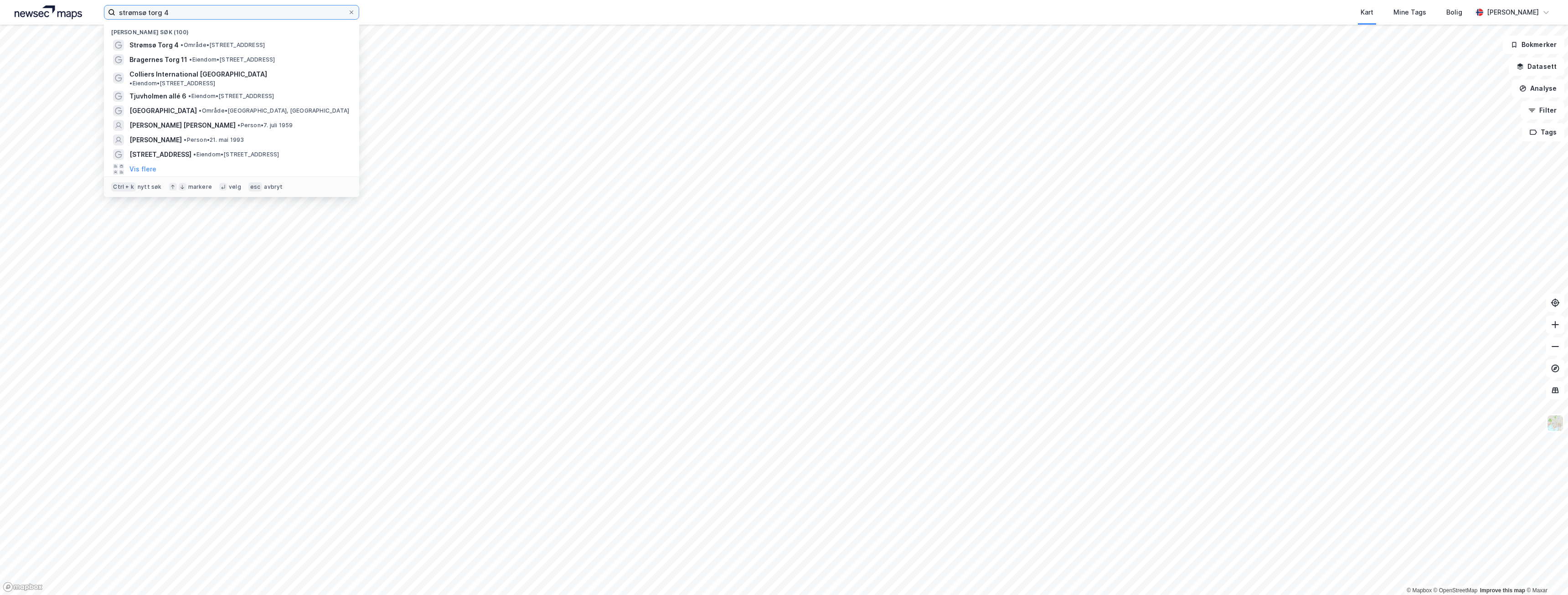
click at [218, 15] on input "strømsø torg 4" at bounding box center [232, 12] width 233 height 14
click at [167, 40] on span "Strømsø Torg 4" at bounding box center [154, 45] width 50 height 11
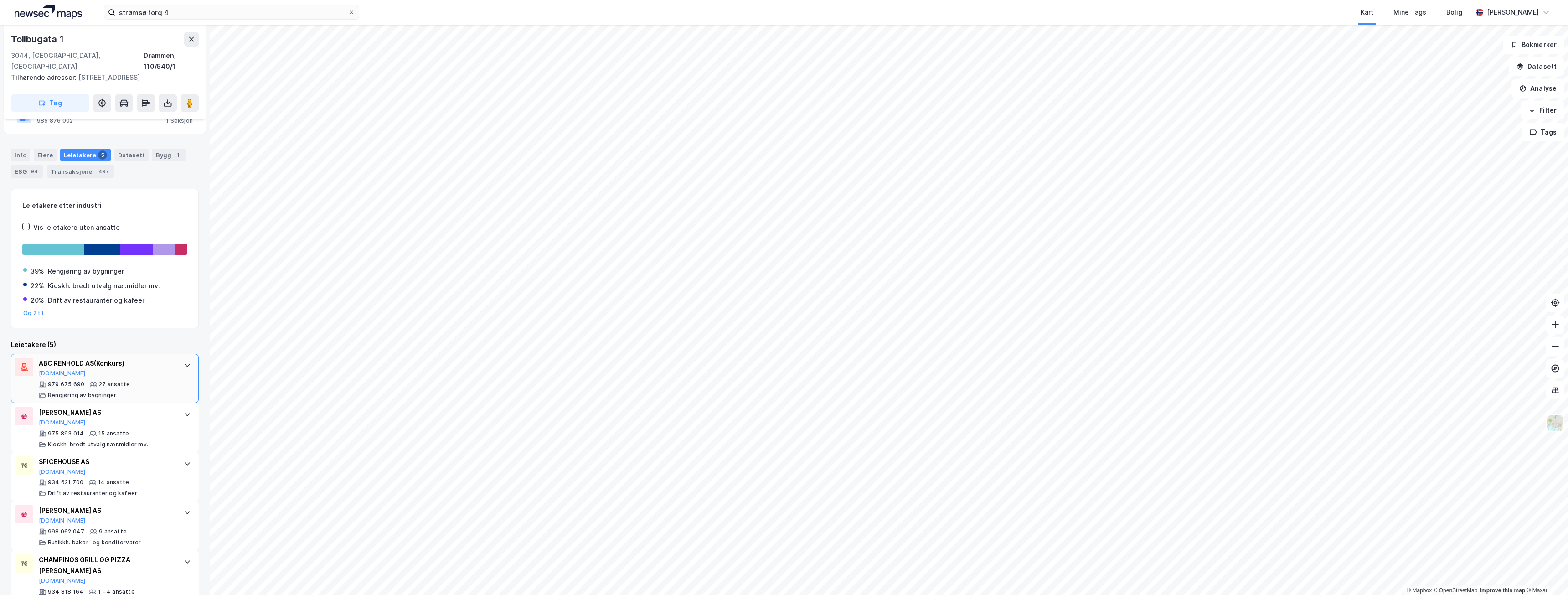
scroll to position [204, 0]
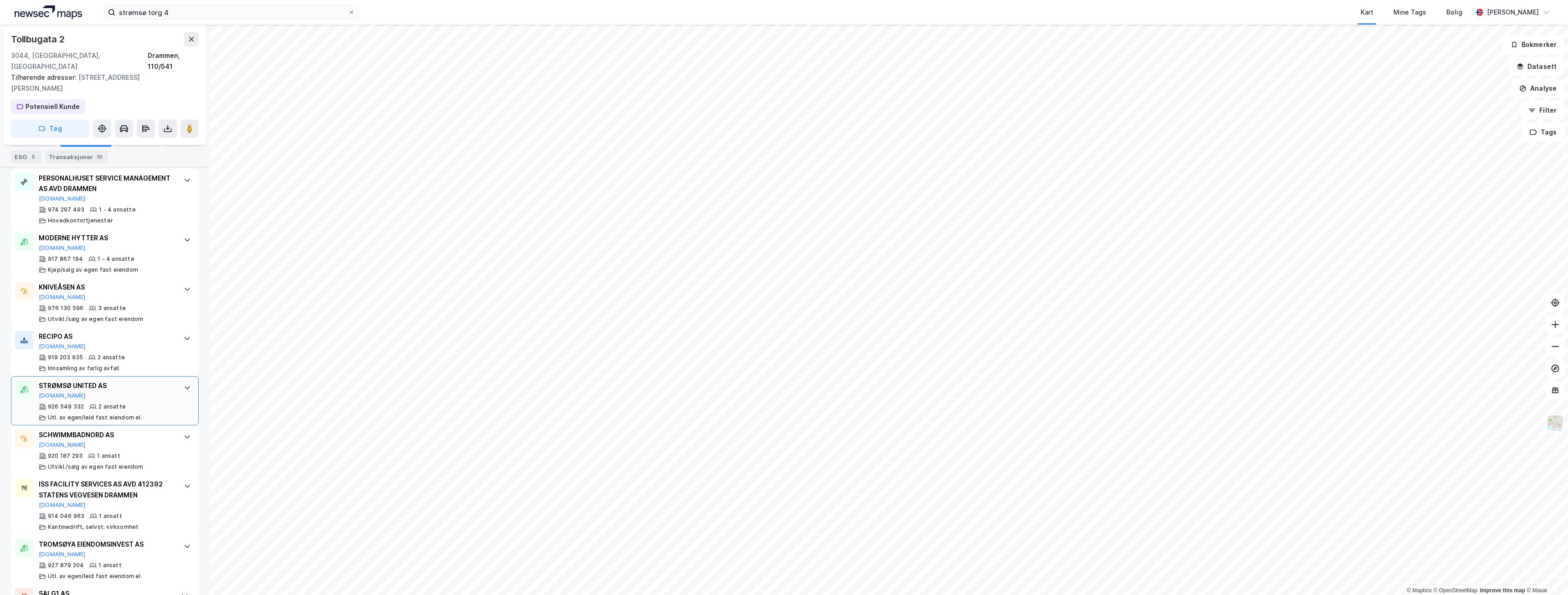
scroll to position [1717, 0]
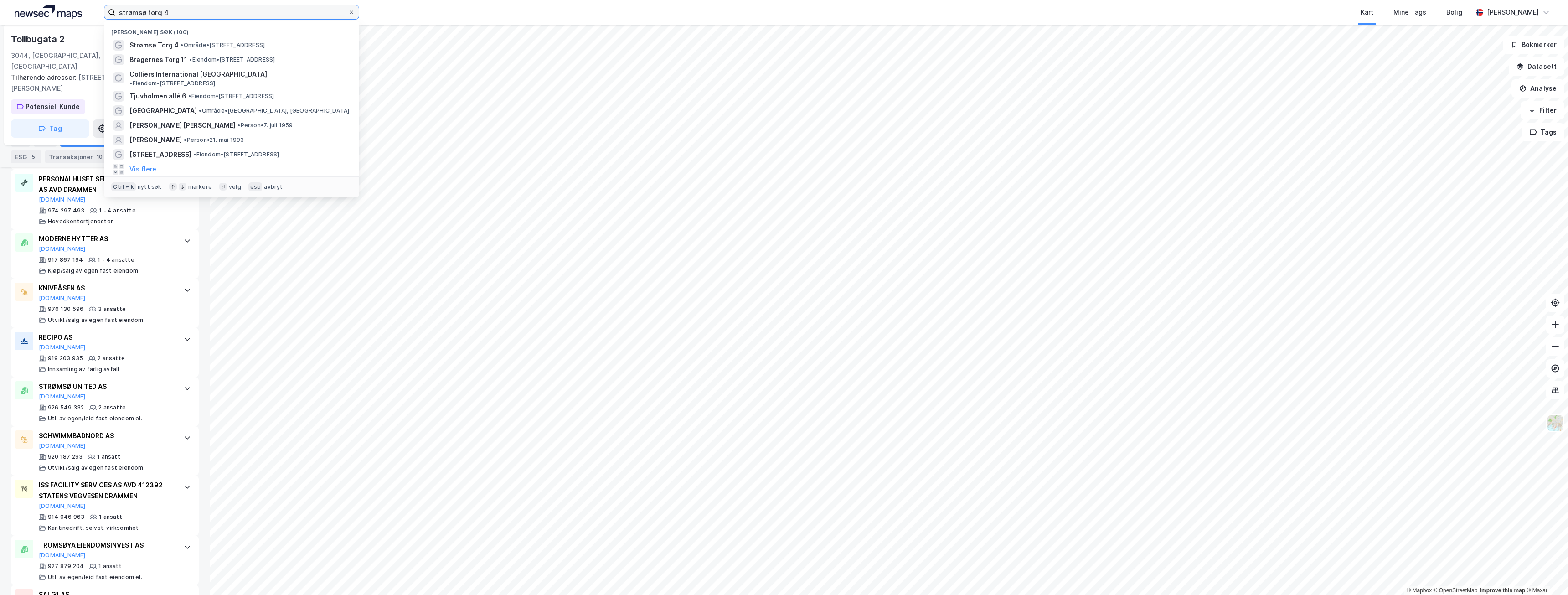
drag, startPoint x: 267, startPoint y: 15, endPoint x: -35, endPoint y: -26, distance: 304.8
click at [0, 0] on html "strømsø torg 4 Nylige søk (100) Strømsø Torg 4 • Område • [STREET_ADDRESS] • Ei…" at bounding box center [784, 298] width 1568 height 595
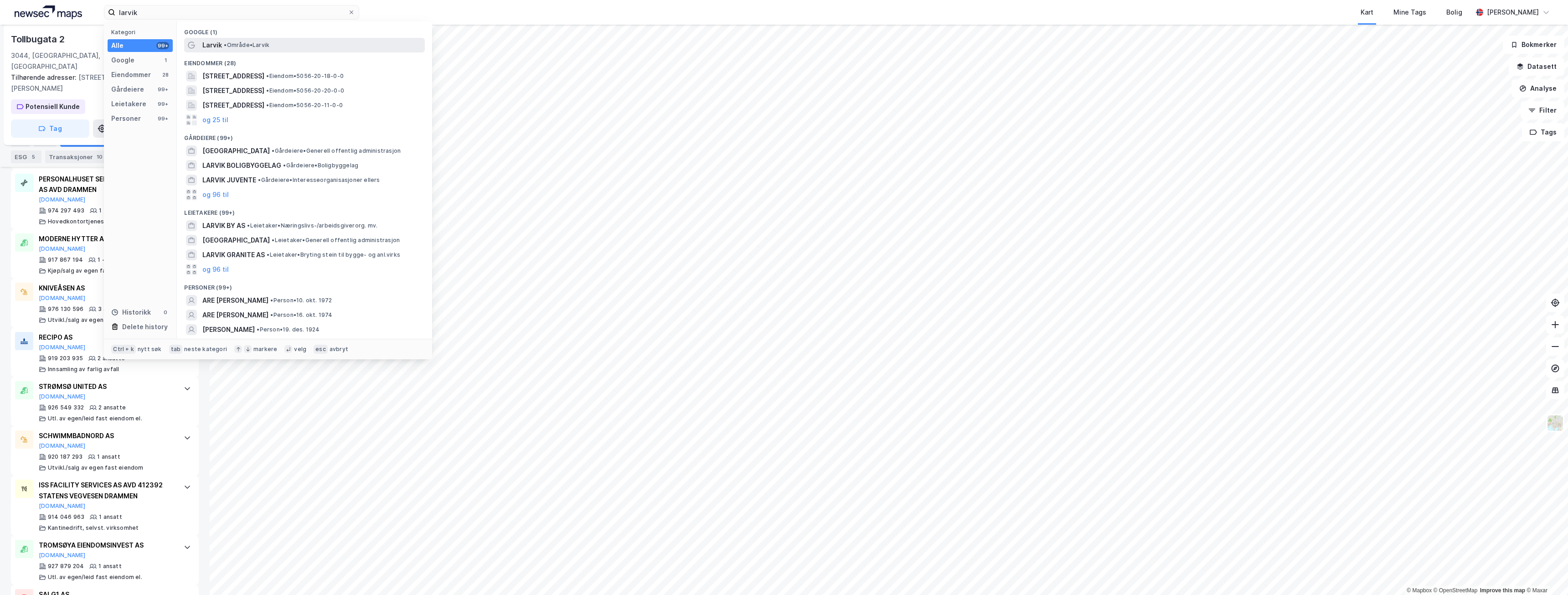
click at [250, 42] on span "• Område • [GEOGRAPHIC_DATA]" at bounding box center [246, 45] width 46 height 7
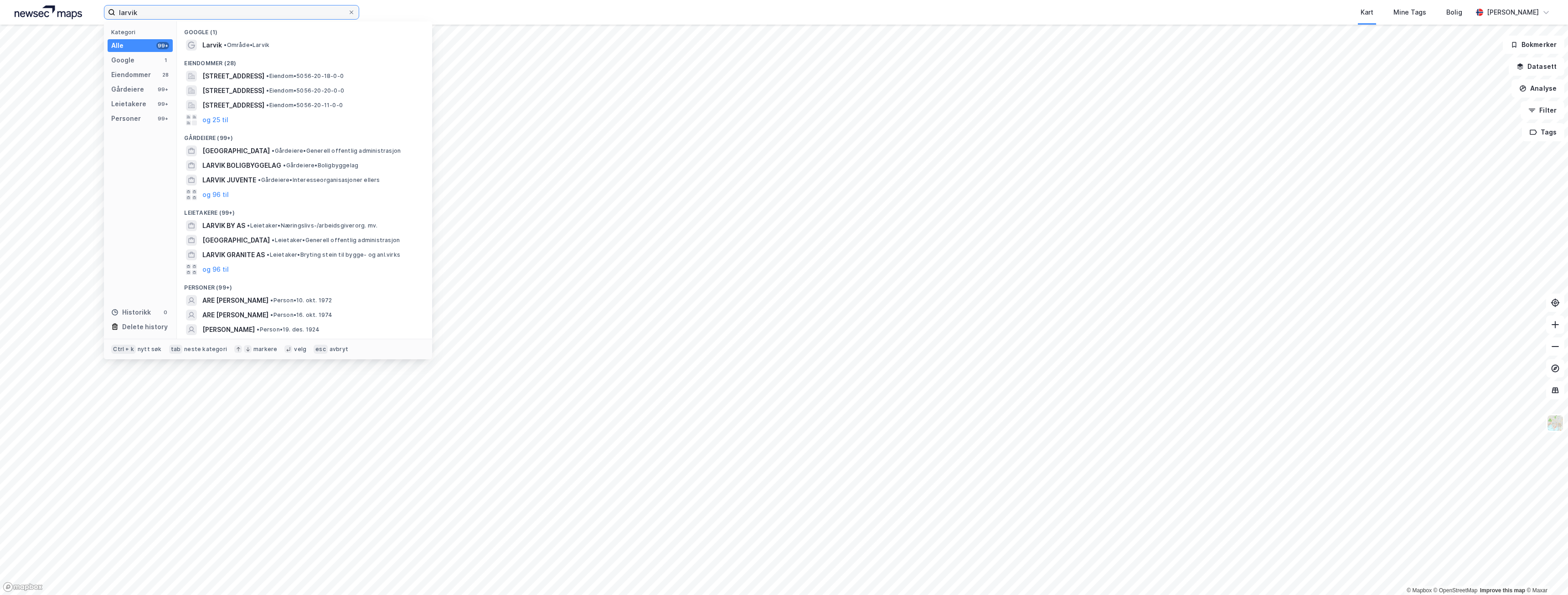
click at [313, 13] on input "larvik" at bounding box center [232, 12] width 233 height 14
click at [268, 45] on span "• Område • [GEOGRAPHIC_DATA]" at bounding box center [246, 45] width 46 height 7
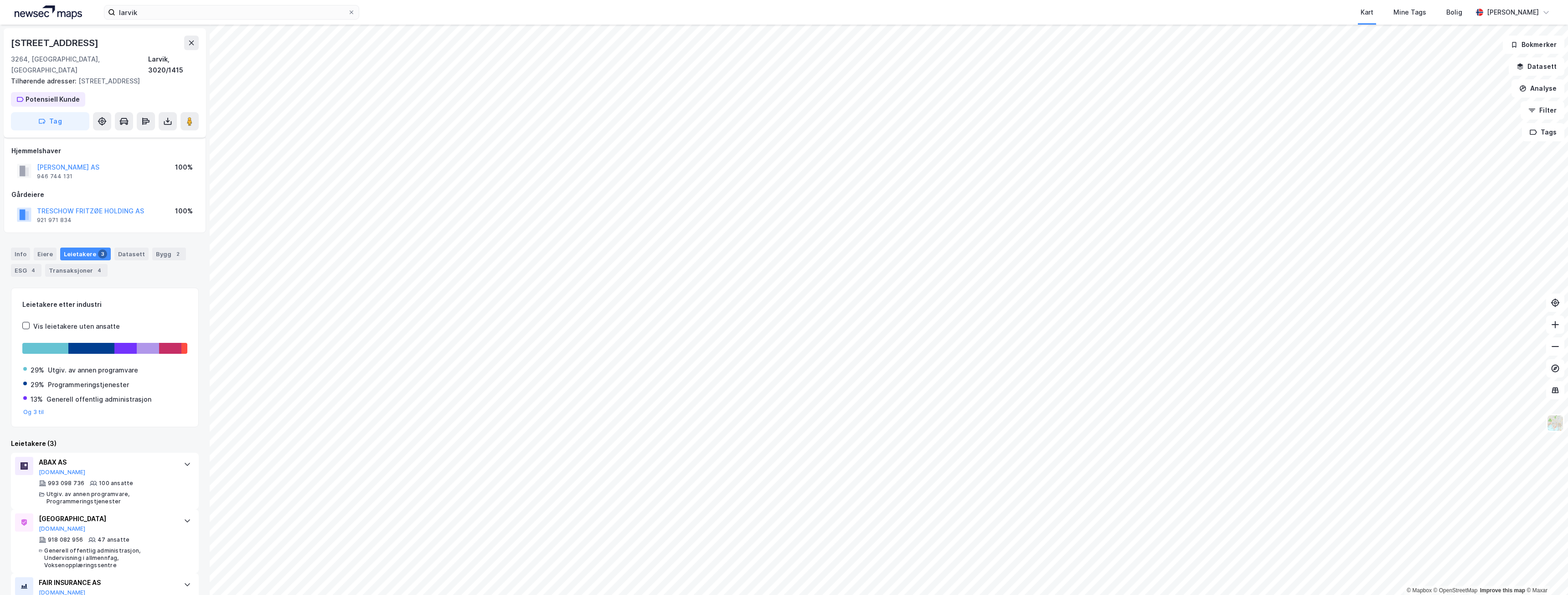
scroll to position [27, 0]
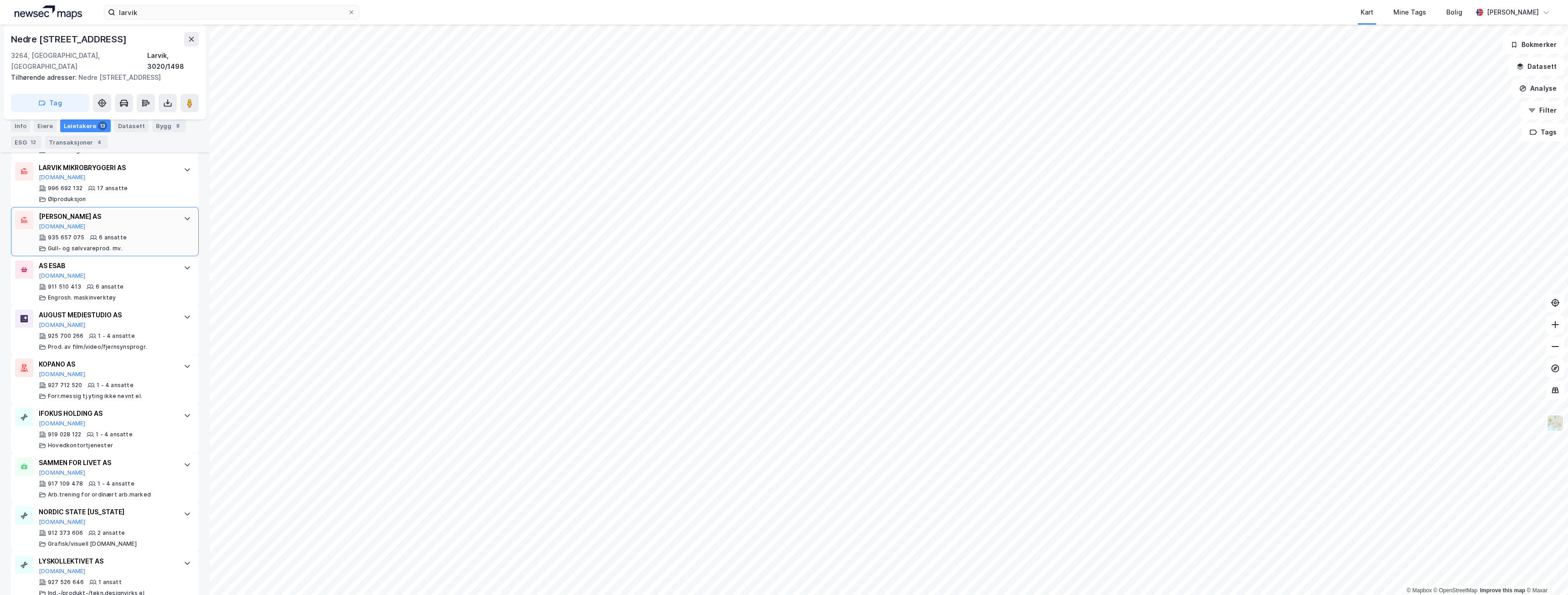
scroll to position [491, 0]
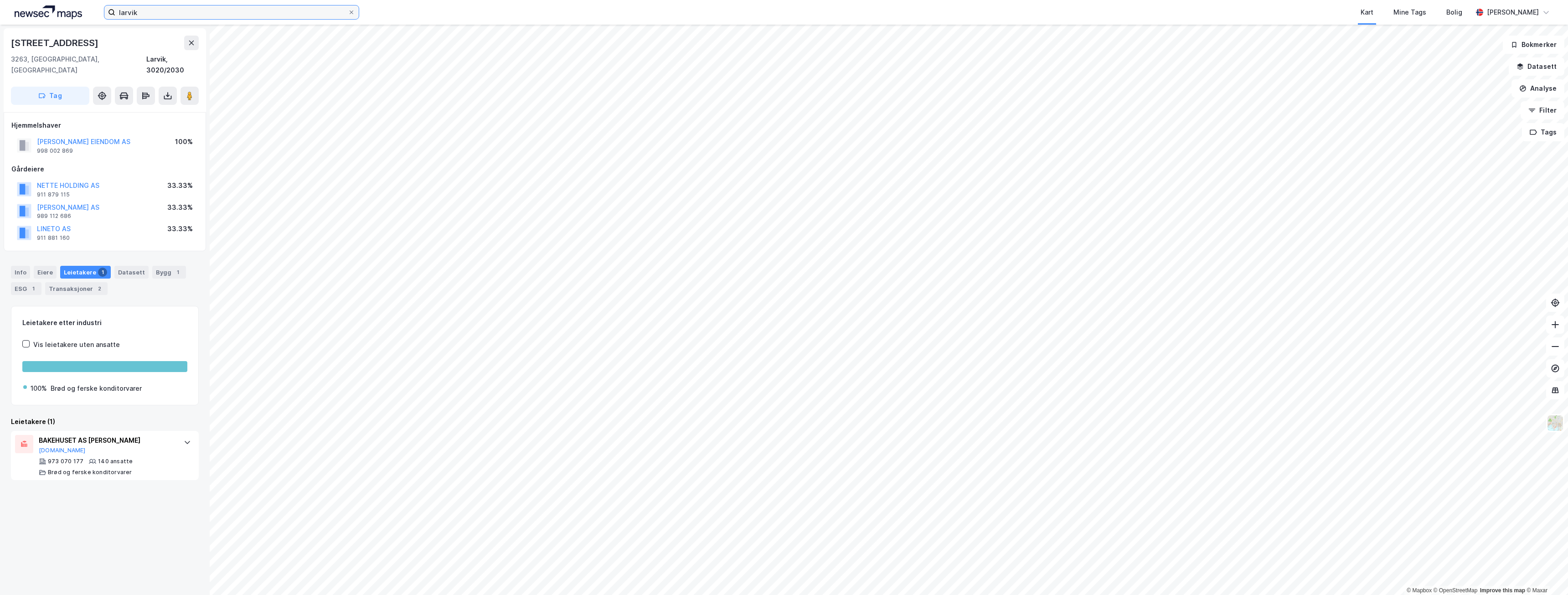
click at [137, 7] on input "larvik" at bounding box center [232, 12] width 233 height 14
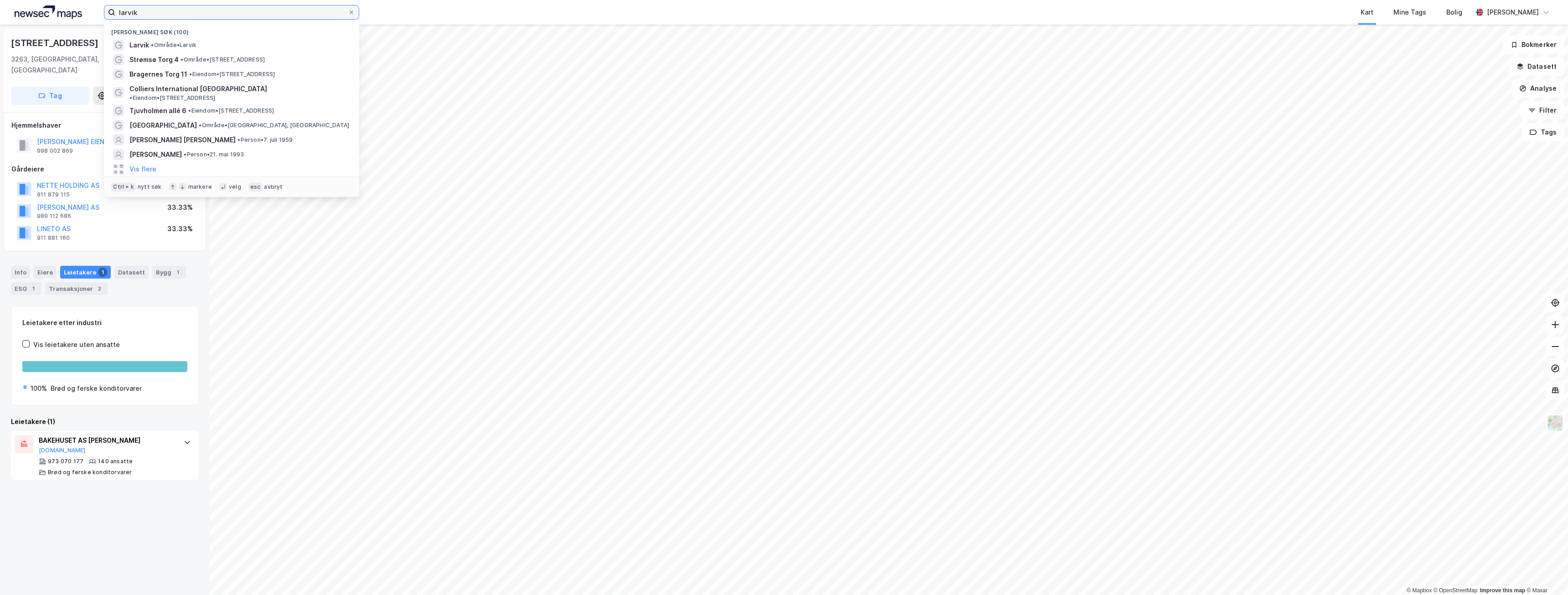
click at [137, 7] on input "larvik" at bounding box center [232, 12] width 233 height 14
type input "a"
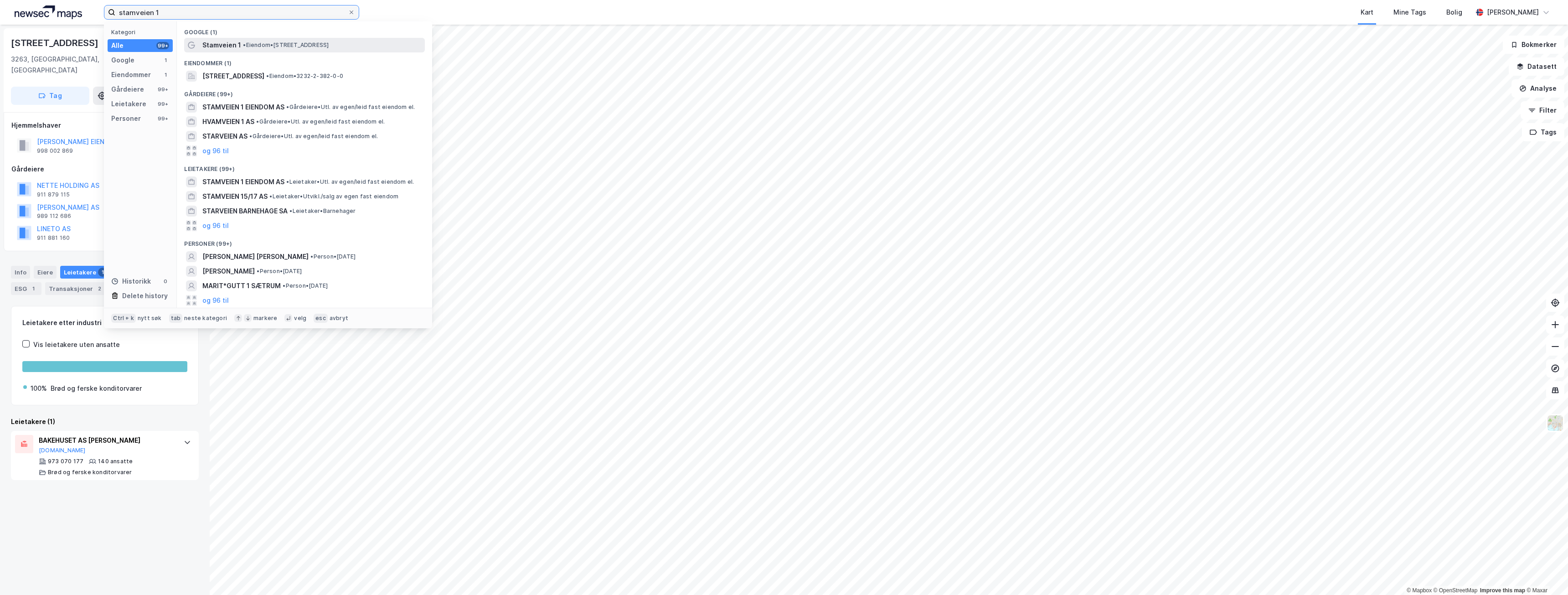
type input "stamveien 1"
click at [289, 44] on span "• Eiendom • [STREET_ADDRESS]" at bounding box center [286, 45] width 86 height 7
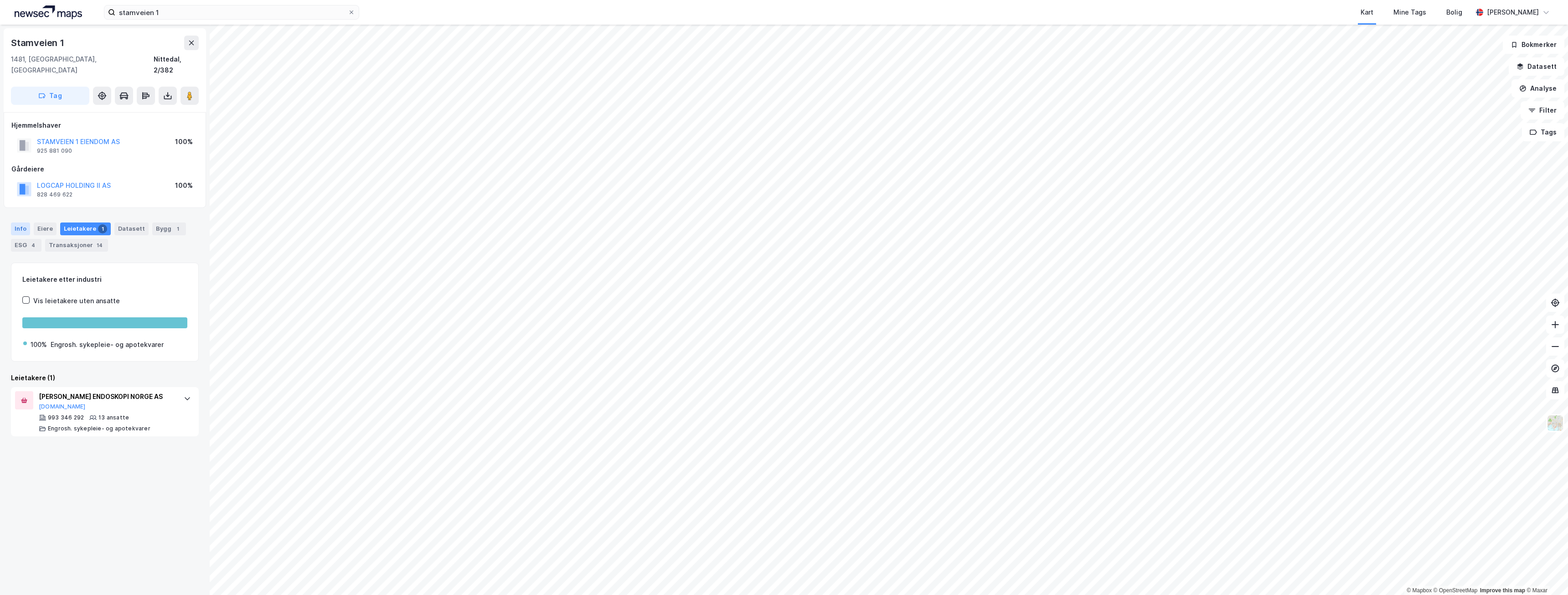
click at [20, 223] on div "Info" at bounding box center [20, 229] width 19 height 13
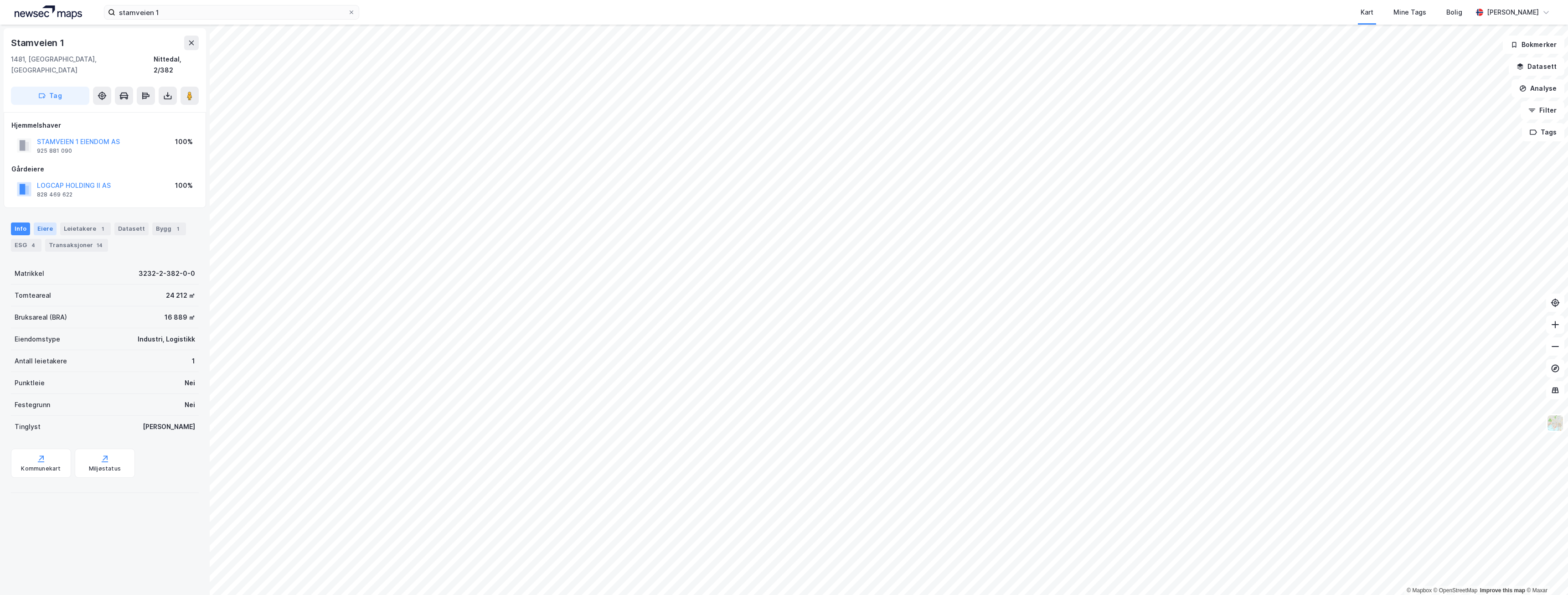
click at [52, 223] on div "Eiere" at bounding box center [45, 229] width 22 height 13
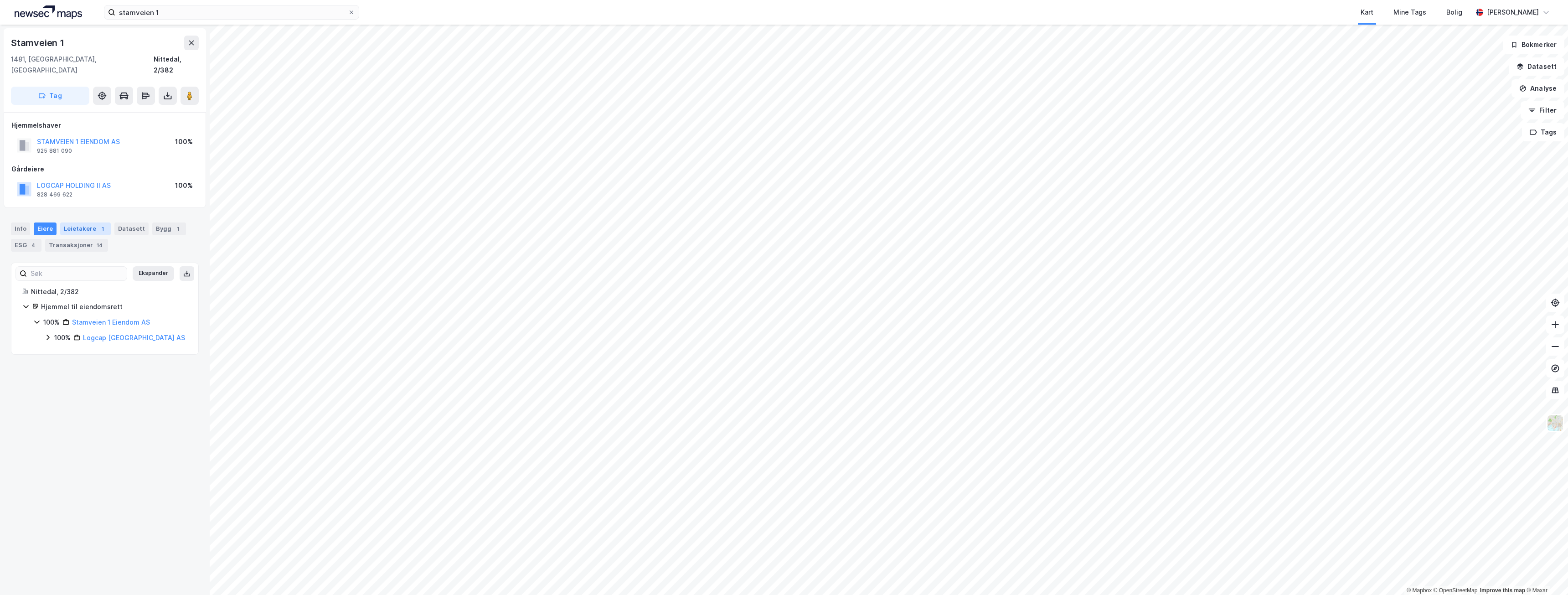
click at [68, 223] on div "Leietakere 1" at bounding box center [85, 229] width 51 height 13
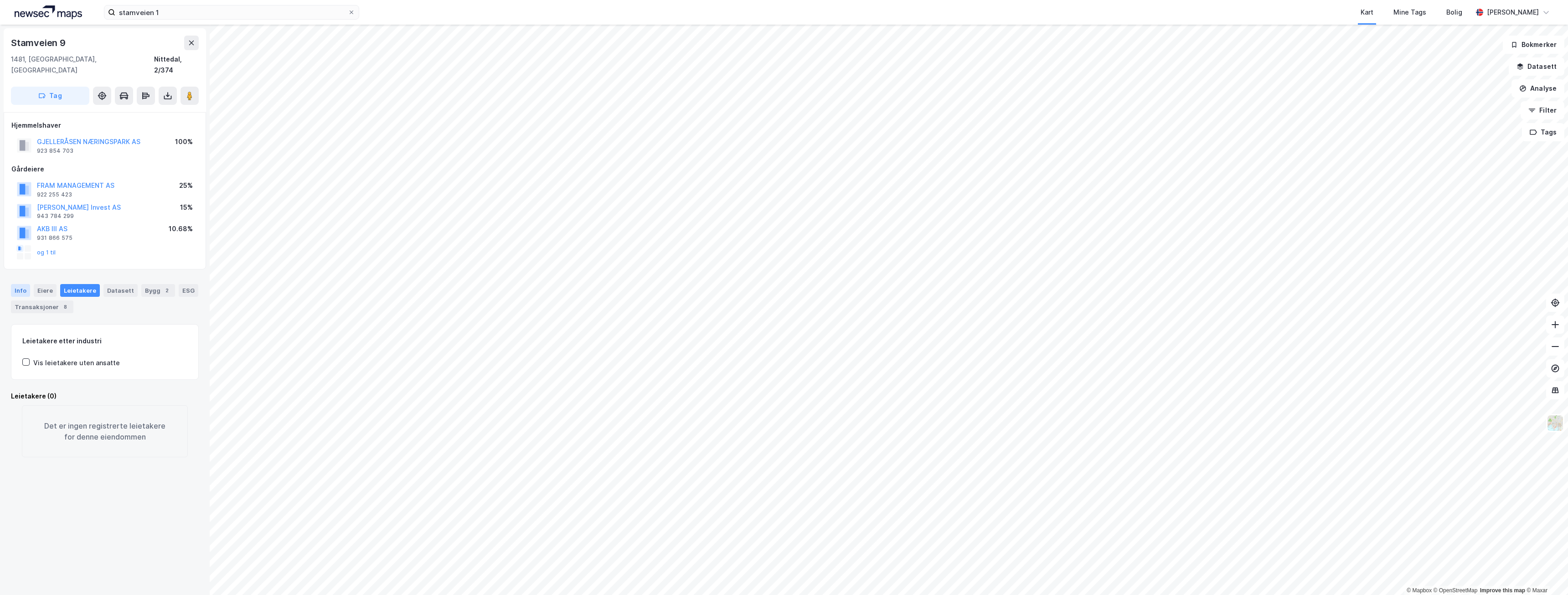
click at [14, 284] on div "Info" at bounding box center [20, 290] width 19 height 13
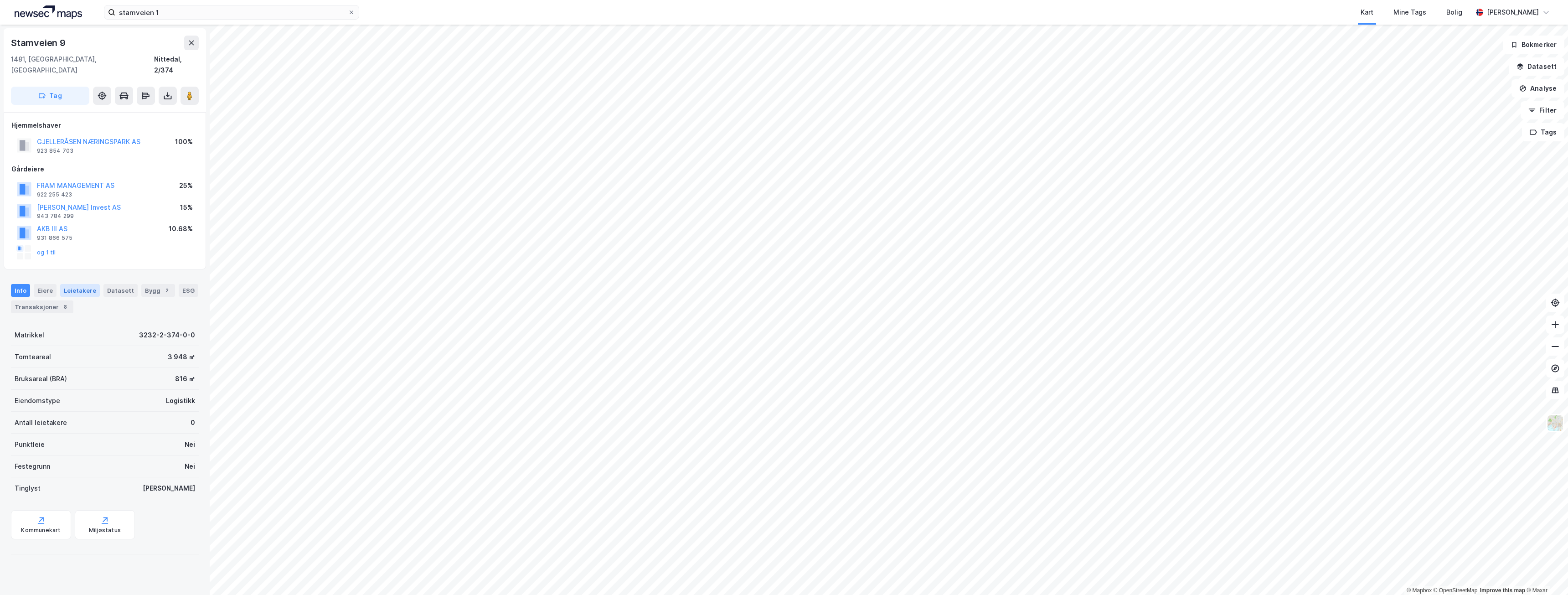
click at [71, 284] on div "Leietakere" at bounding box center [80, 290] width 40 height 13
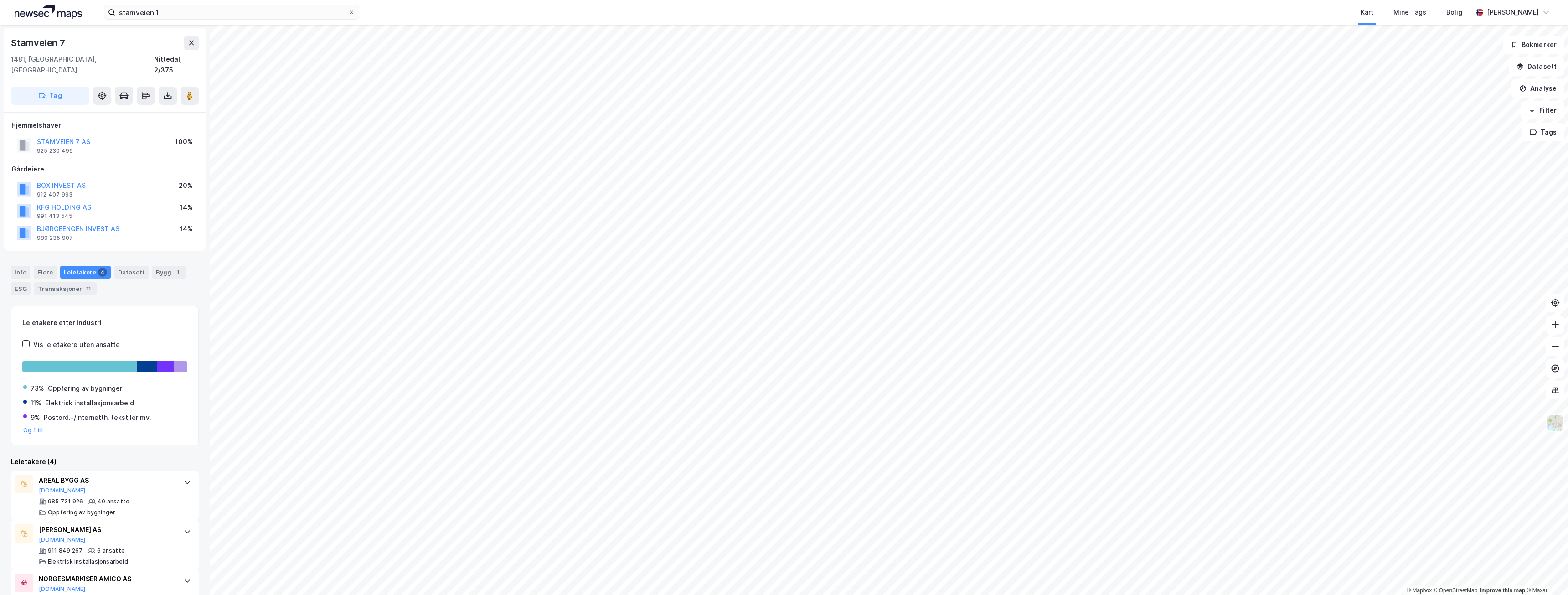
scroll to position [73, 0]
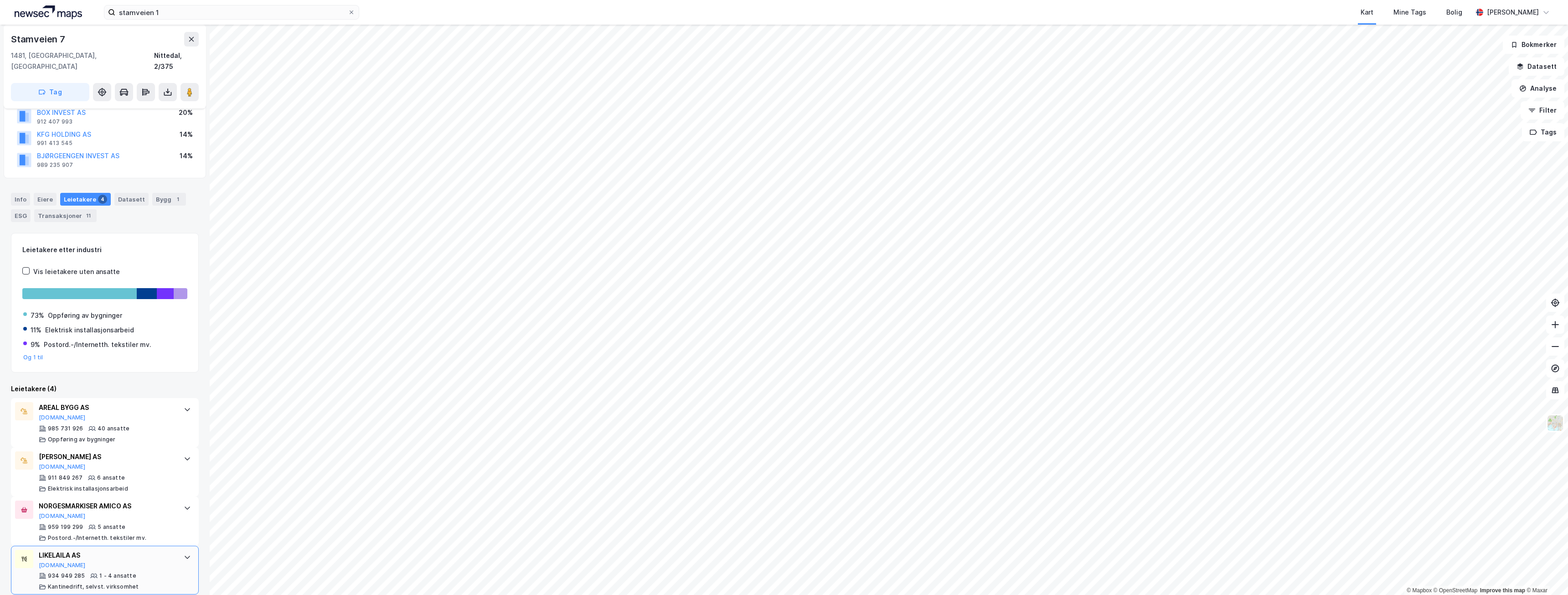
click at [157, 550] on div "LIKELAILA AS" at bounding box center [107, 555] width 136 height 11
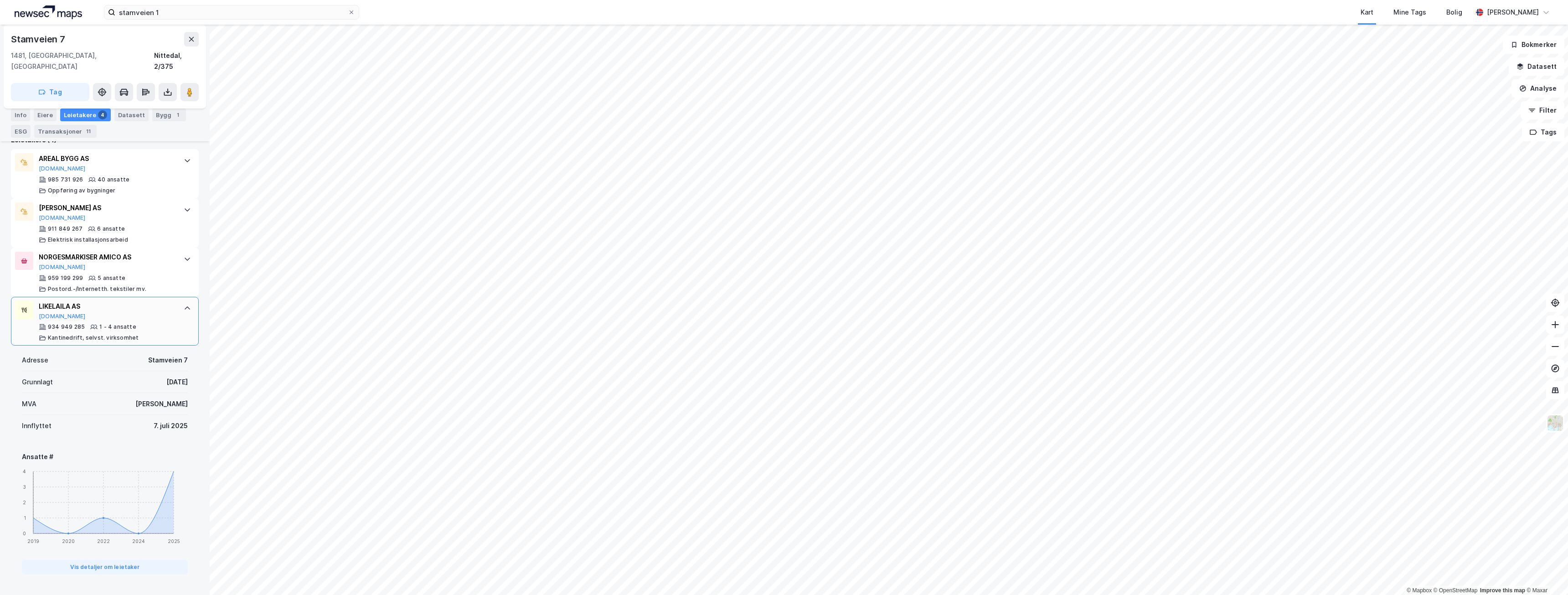
click at [166, 307] on div "LIKELAILA AS [DOMAIN_NAME]" at bounding box center [107, 310] width 136 height 19
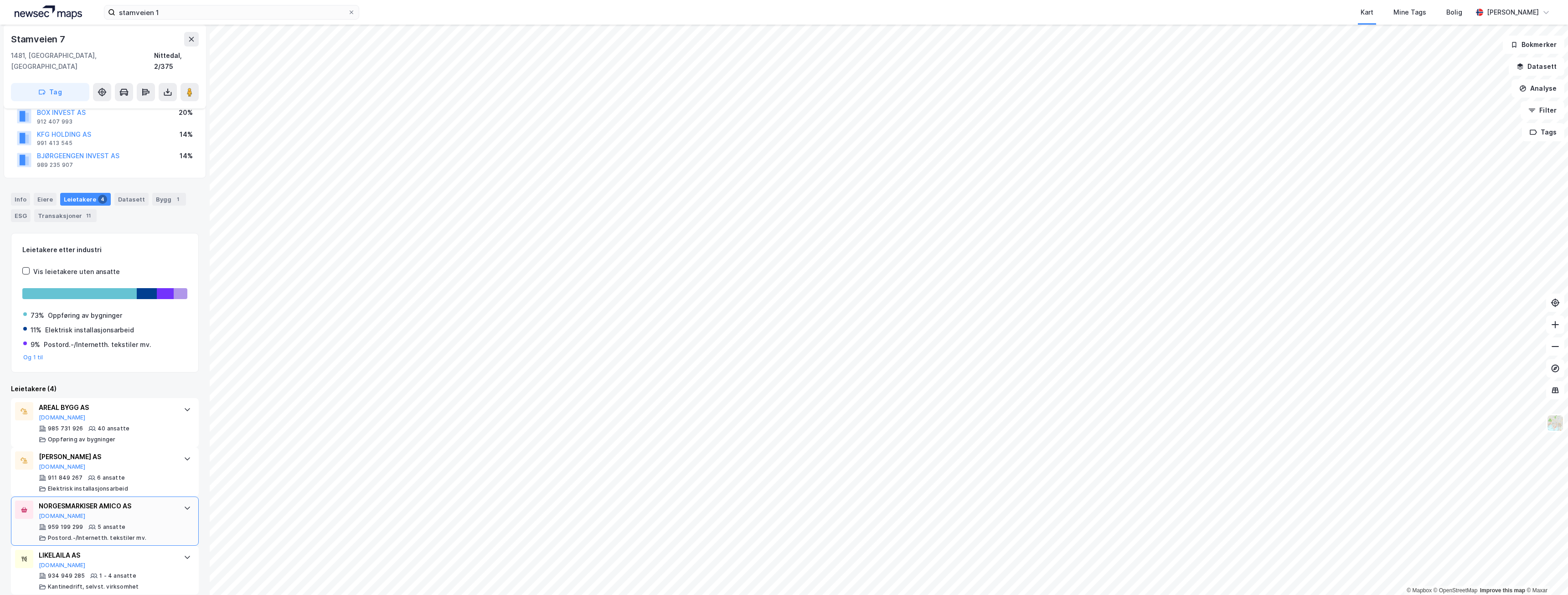
click at [147, 524] on div "959 199 299 5 ansatte Postord.-/Internetth. tekstiler mv." at bounding box center [107, 533] width 136 height 19
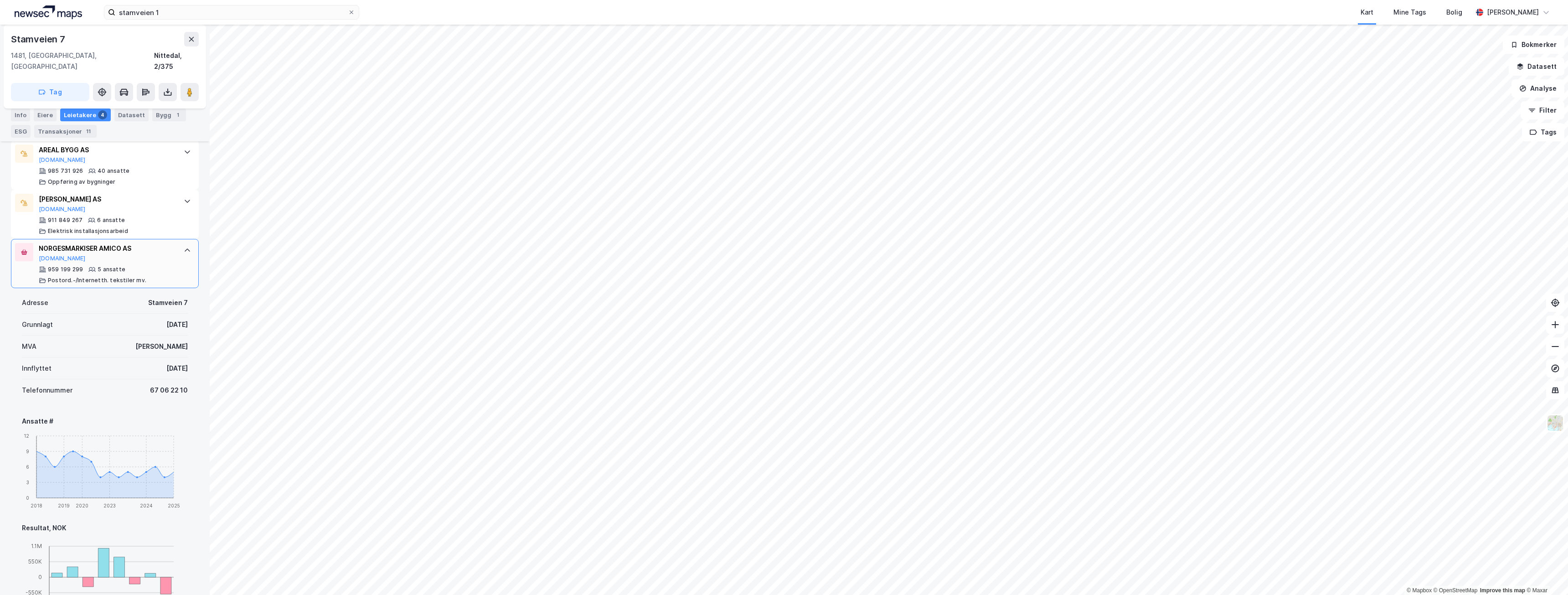
click at [170, 255] on div "NORGESMARKISER AMICO AS [DOMAIN_NAME] 959 199 299 5 ansatte [PERSON_NAME].-/Int…" at bounding box center [105, 263] width 188 height 50
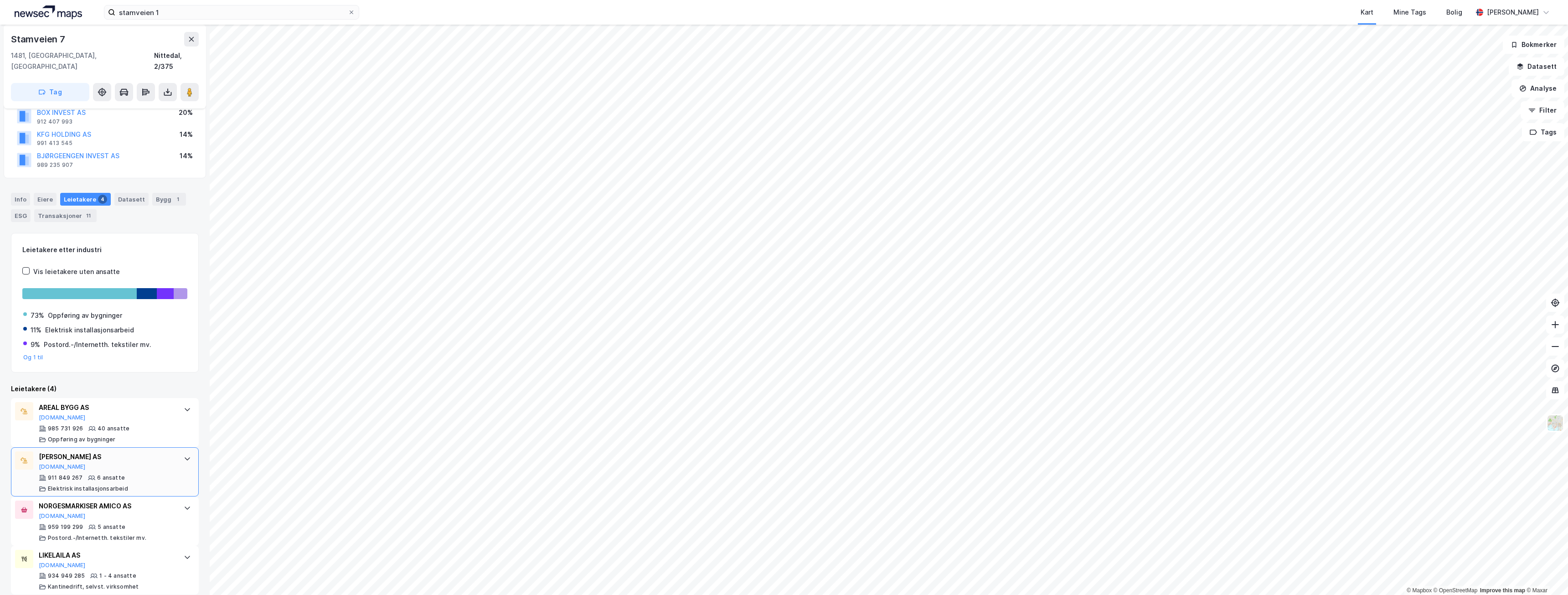
click at [155, 459] on div "[PERSON_NAME] AS [DOMAIN_NAME] 911 849 267 6 ansatte Elektrisk installasjonsarb…" at bounding box center [107, 472] width 136 height 41
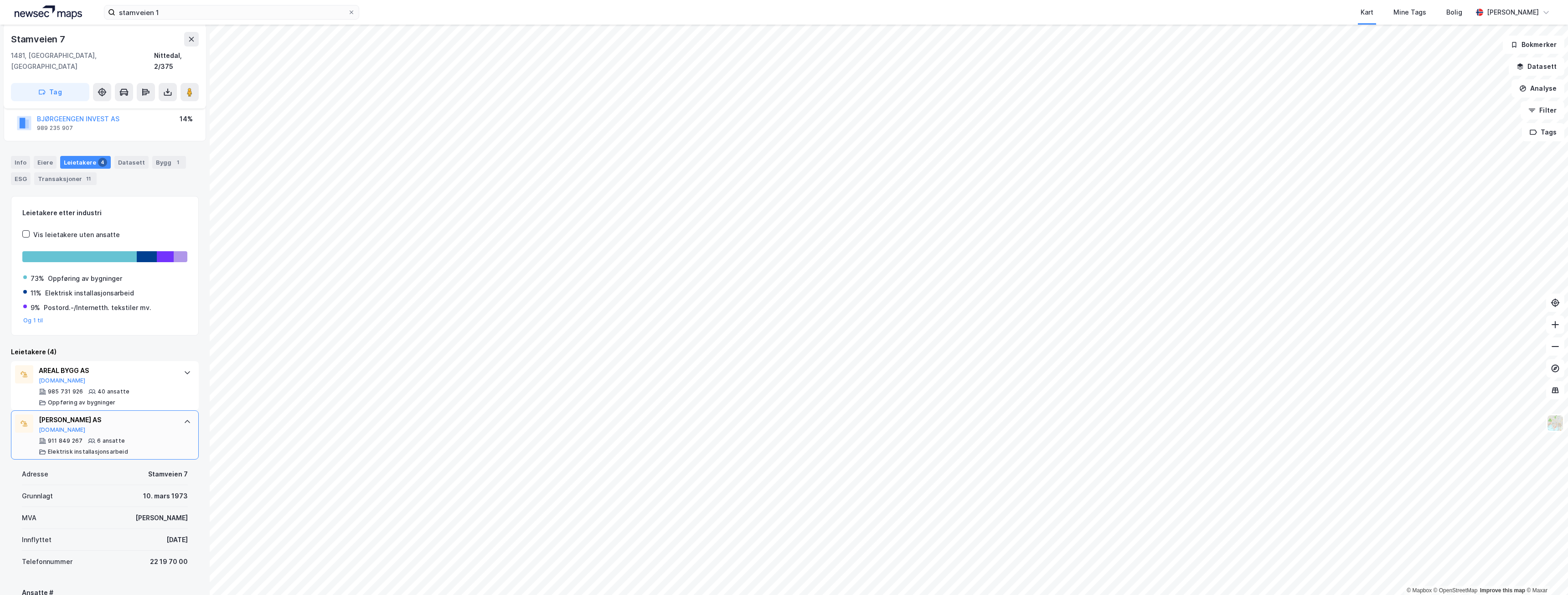
click at [170, 438] on div "[PERSON_NAME] AS [DOMAIN_NAME] 911 849 267 6 ansatte Elektrisk installasjonsarb…" at bounding box center [105, 435] width 188 height 50
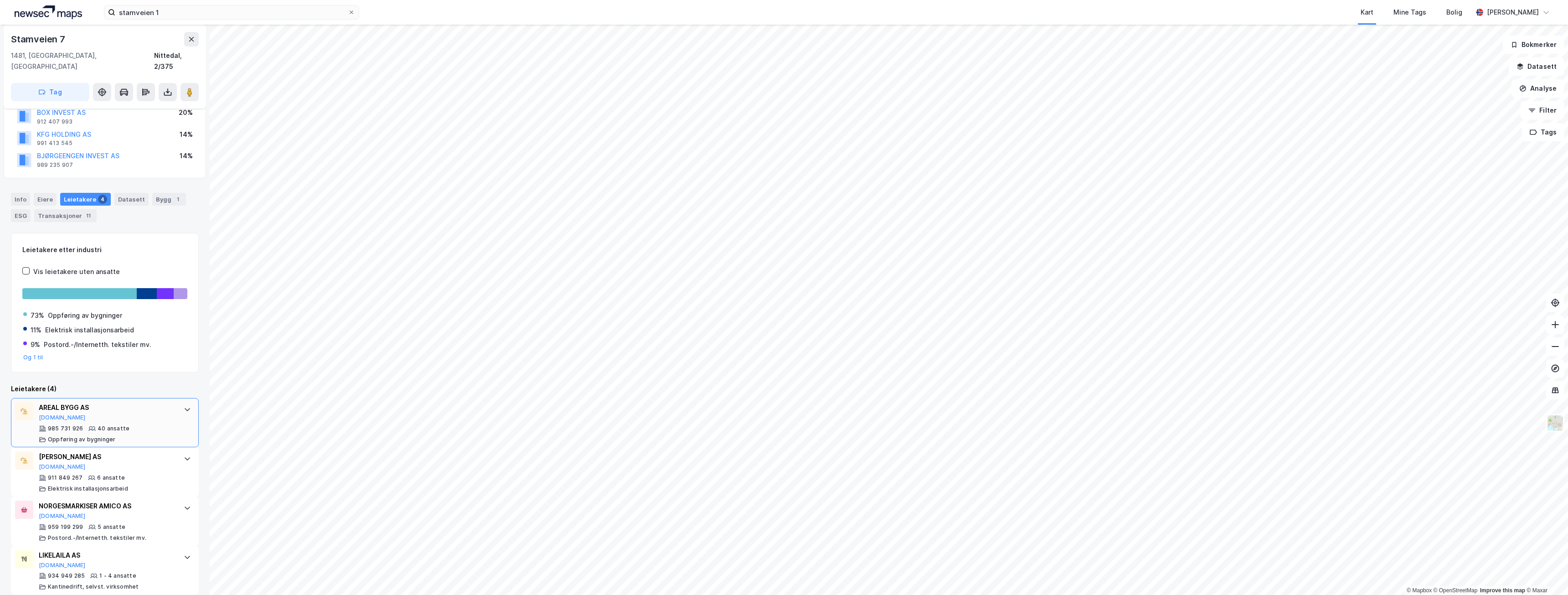
click at [163, 426] on div "985 731 926 40 ansatte Oppføring av bygninger" at bounding box center [107, 434] width 136 height 19
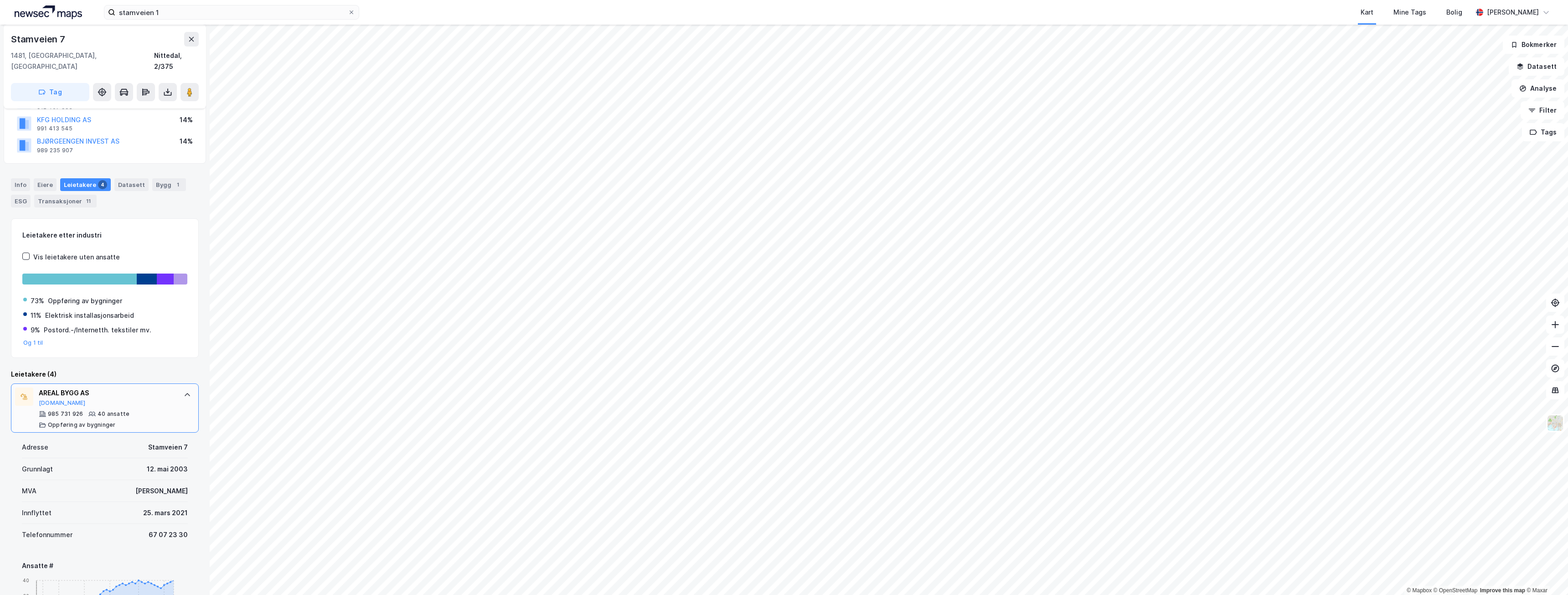
scroll to position [110, 0]
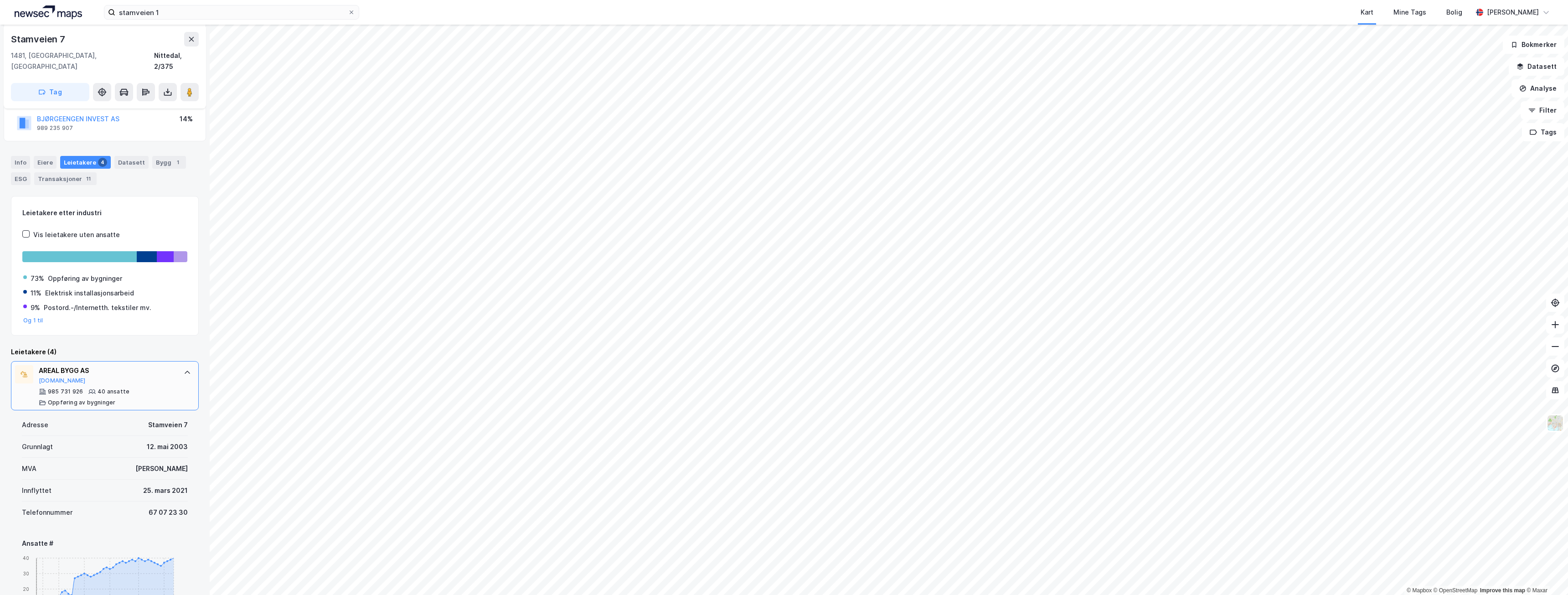
click at [177, 372] on div "AREAL BYGG AS [DOMAIN_NAME] 985 731 926 40 ansatte Oppføring av bygninger" at bounding box center [105, 385] width 188 height 50
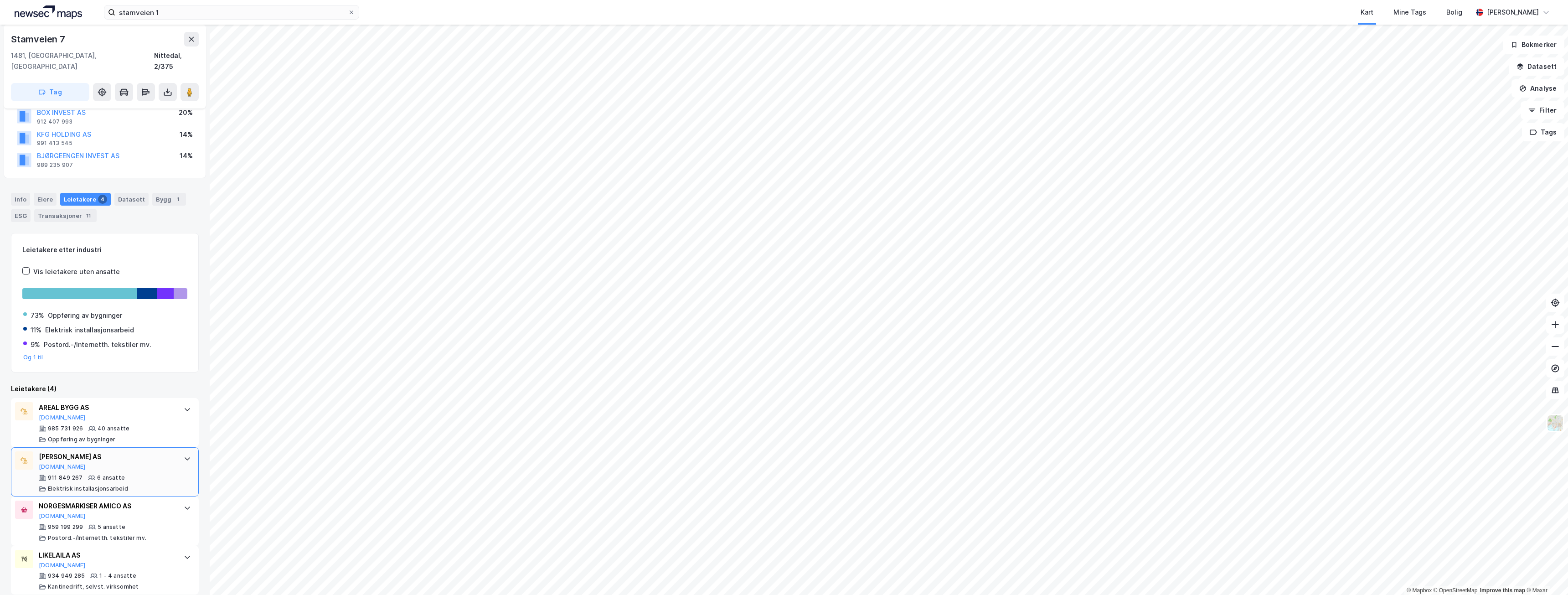
click at [155, 474] on div "911 849 267 6 ansatte Elektrisk installasjonsarbeid" at bounding box center [107, 483] width 136 height 19
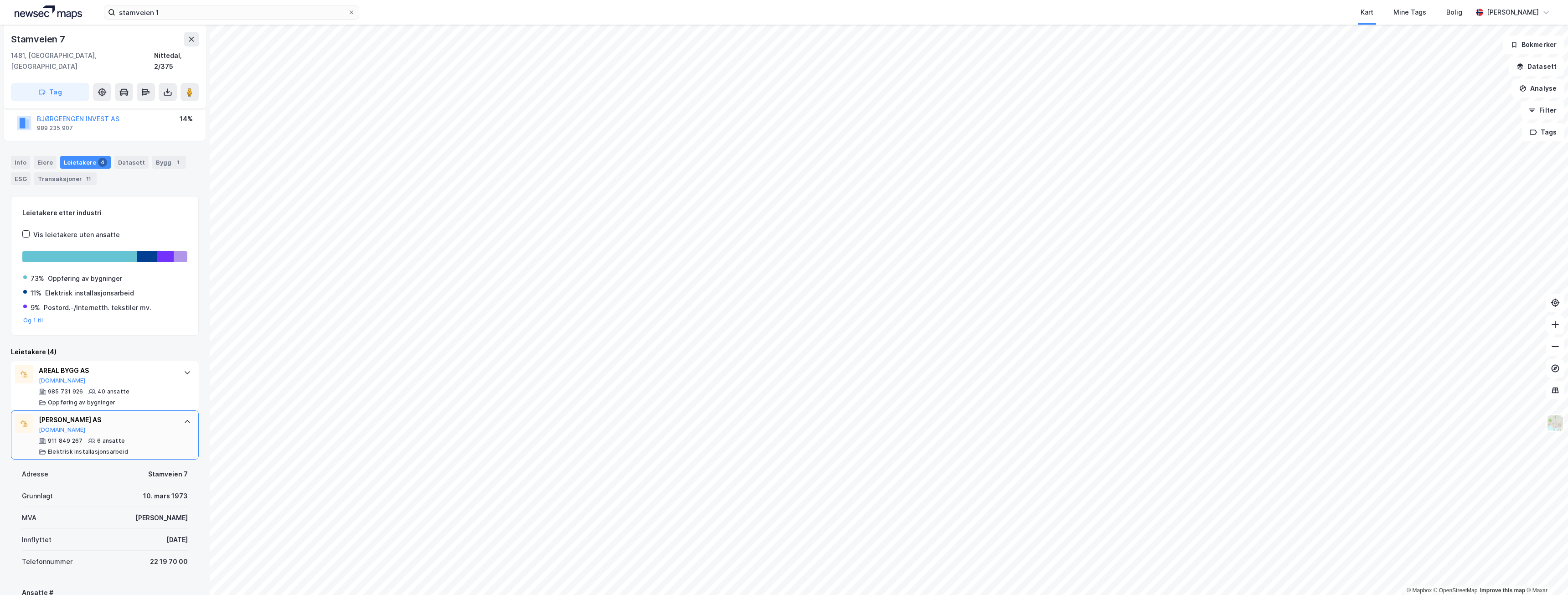
click at [153, 415] on div "[PERSON_NAME] AS" at bounding box center [107, 420] width 136 height 11
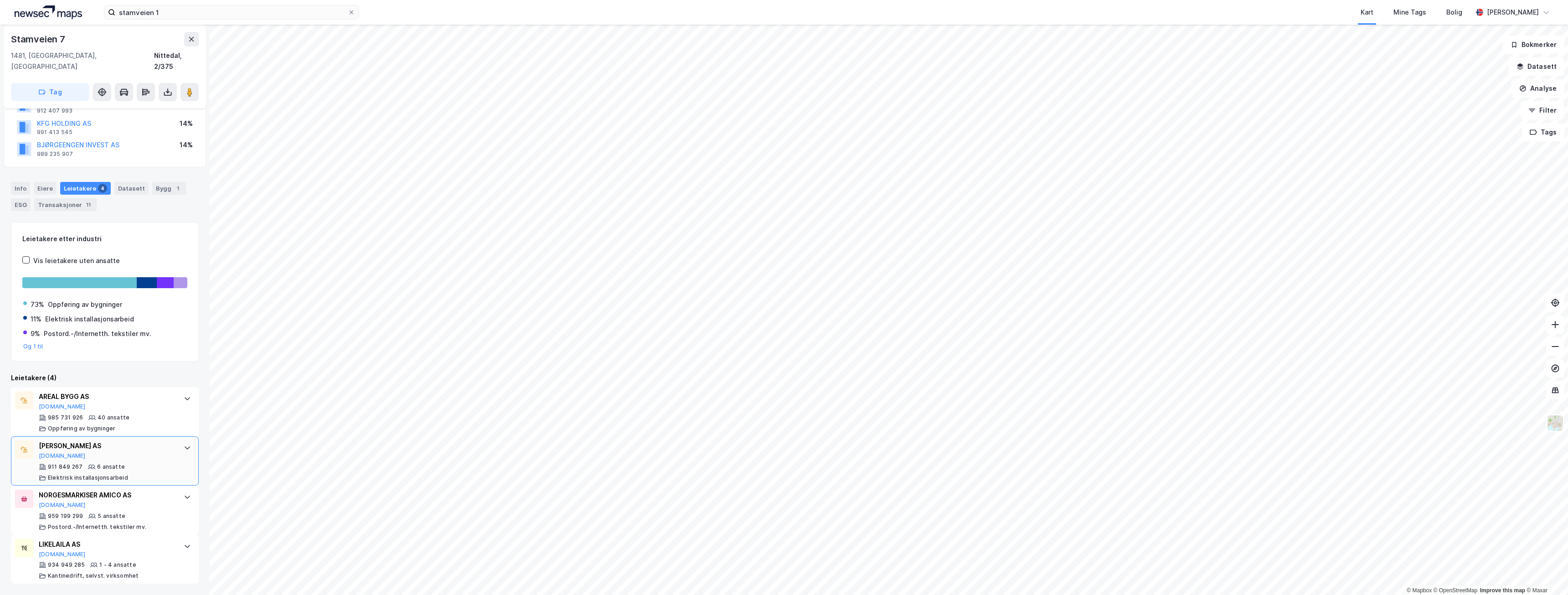
scroll to position [73, 0]
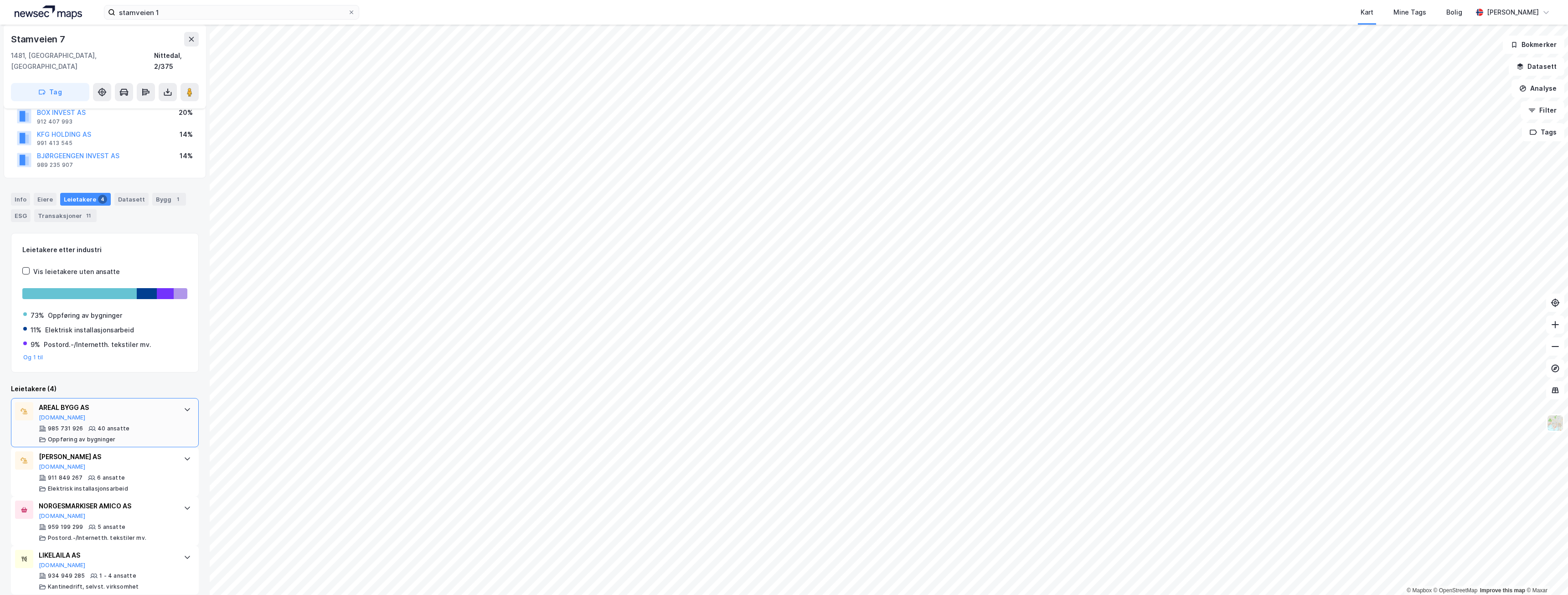
click at [158, 402] on div "AREAL BYGG AS" at bounding box center [107, 407] width 136 height 11
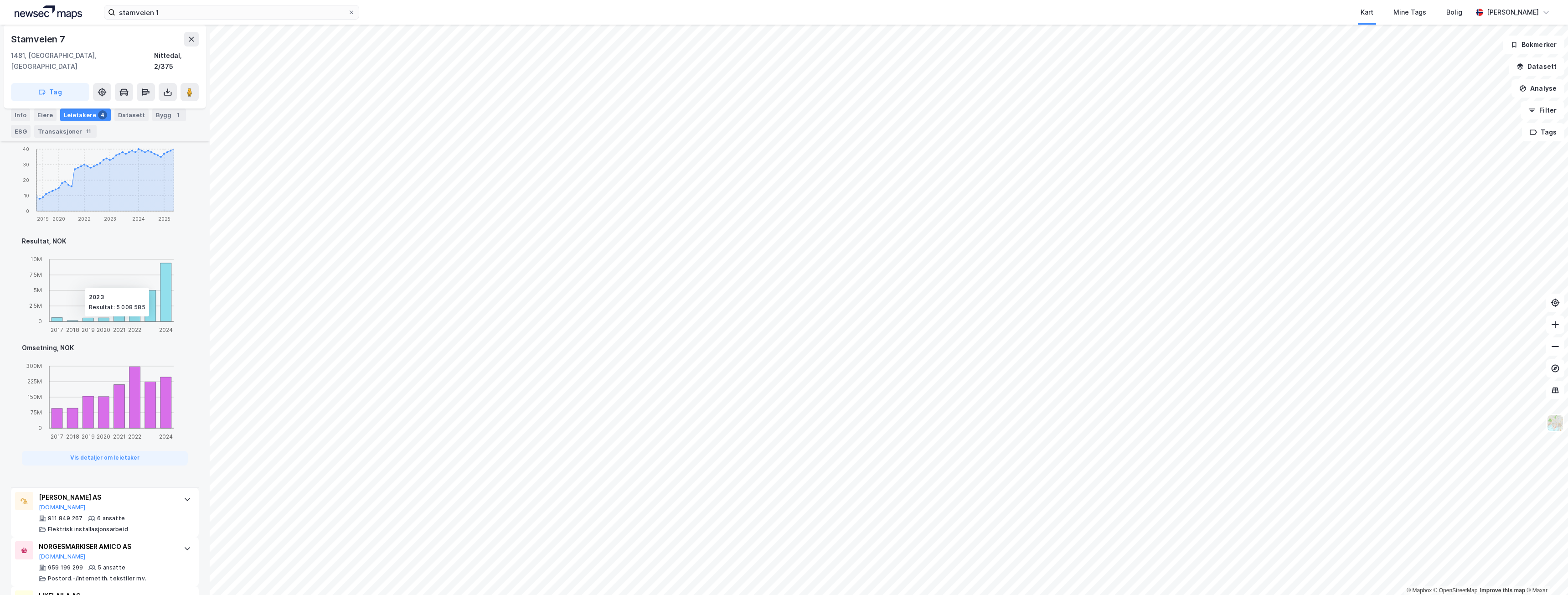
scroll to position [559, 0]
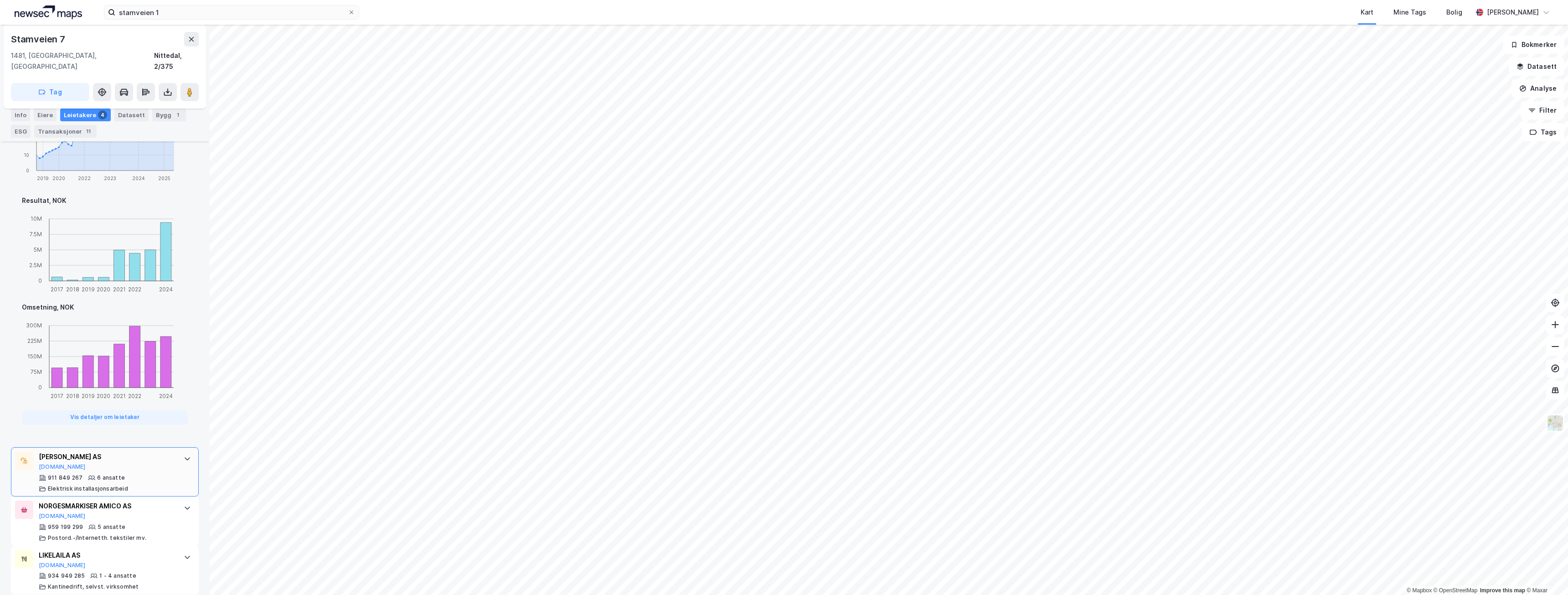
click at [165, 474] on div "911 849 267 6 ansatte Elektrisk installasjonsarbeid" at bounding box center [107, 483] width 136 height 19
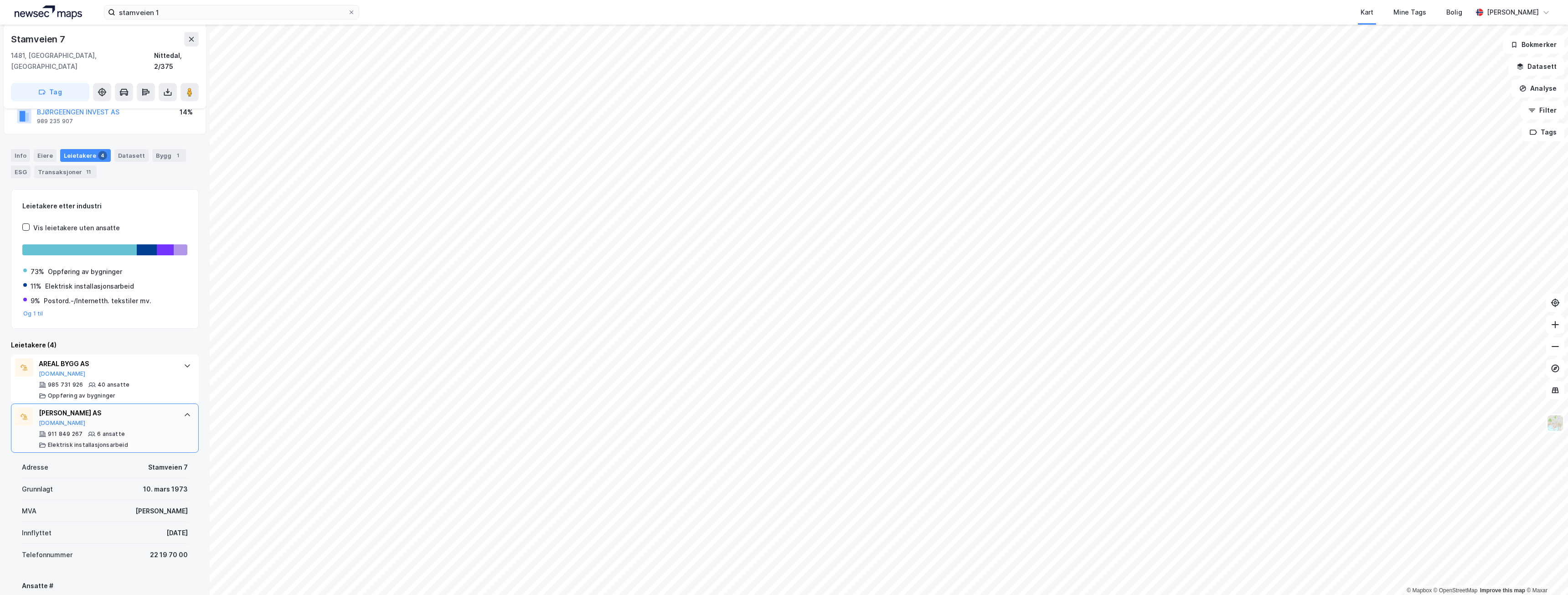
click at [152, 411] on div "[PERSON_NAME] AS [DOMAIN_NAME]" at bounding box center [107, 417] width 136 height 19
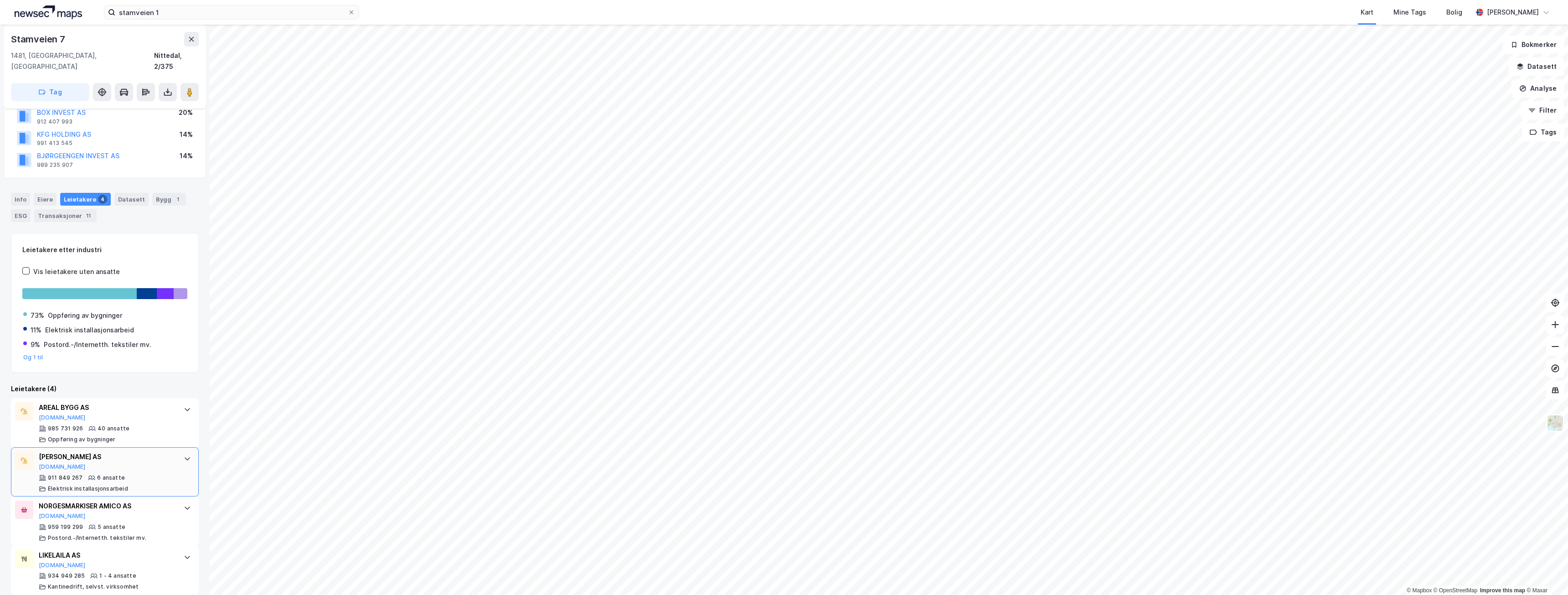
scroll to position [0, 0]
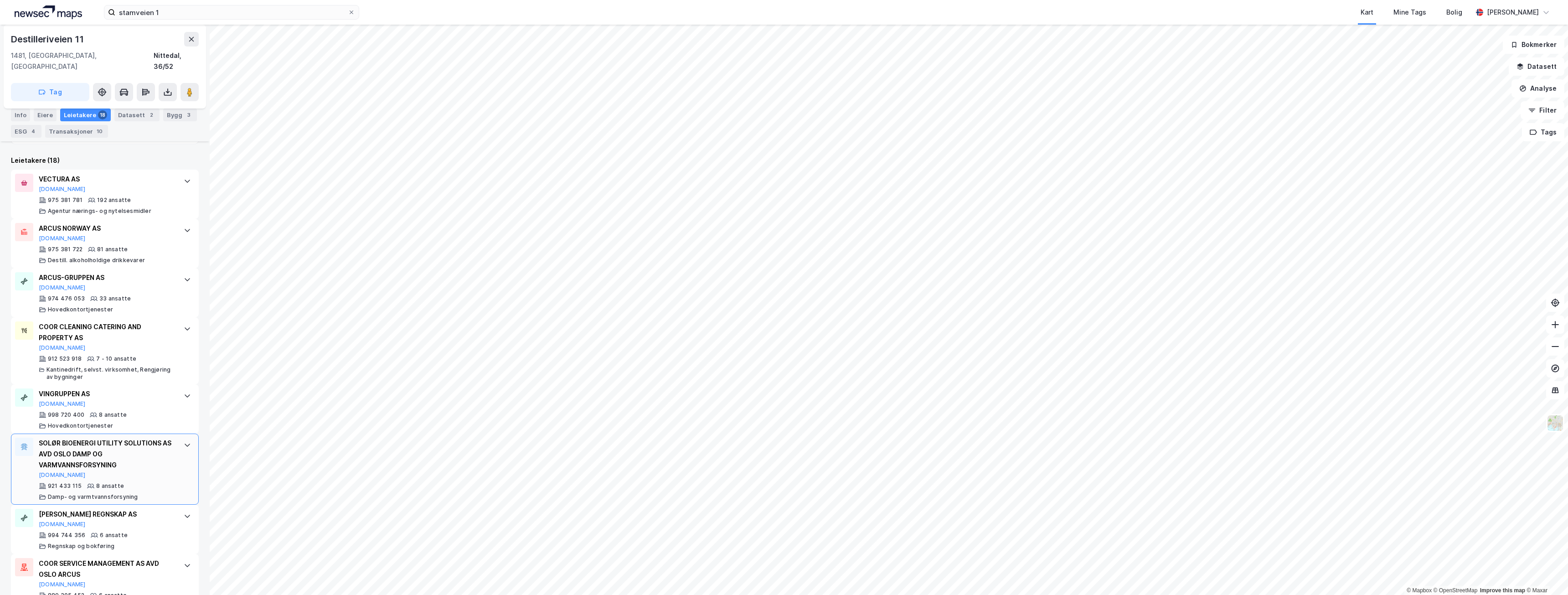
scroll to position [274, 0]
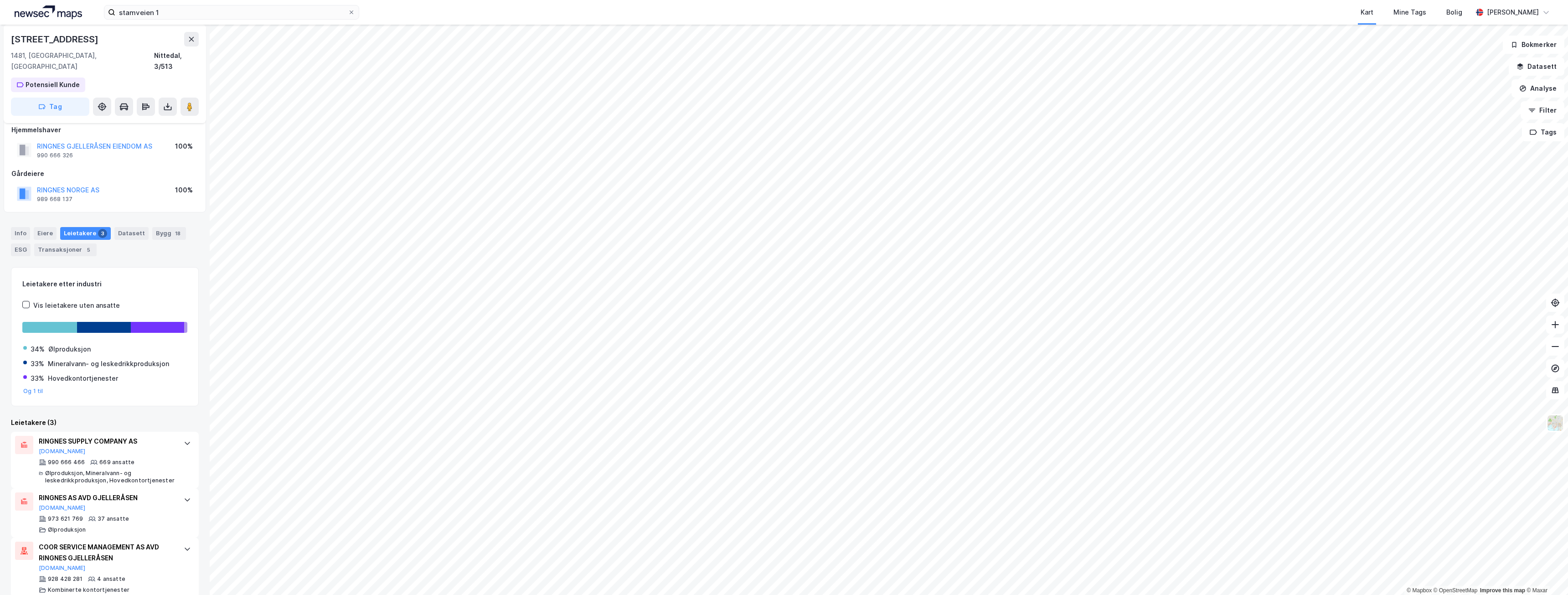
scroll to position [13, 0]
click at [184, 543] on icon at bounding box center [187, 546] width 7 height 7
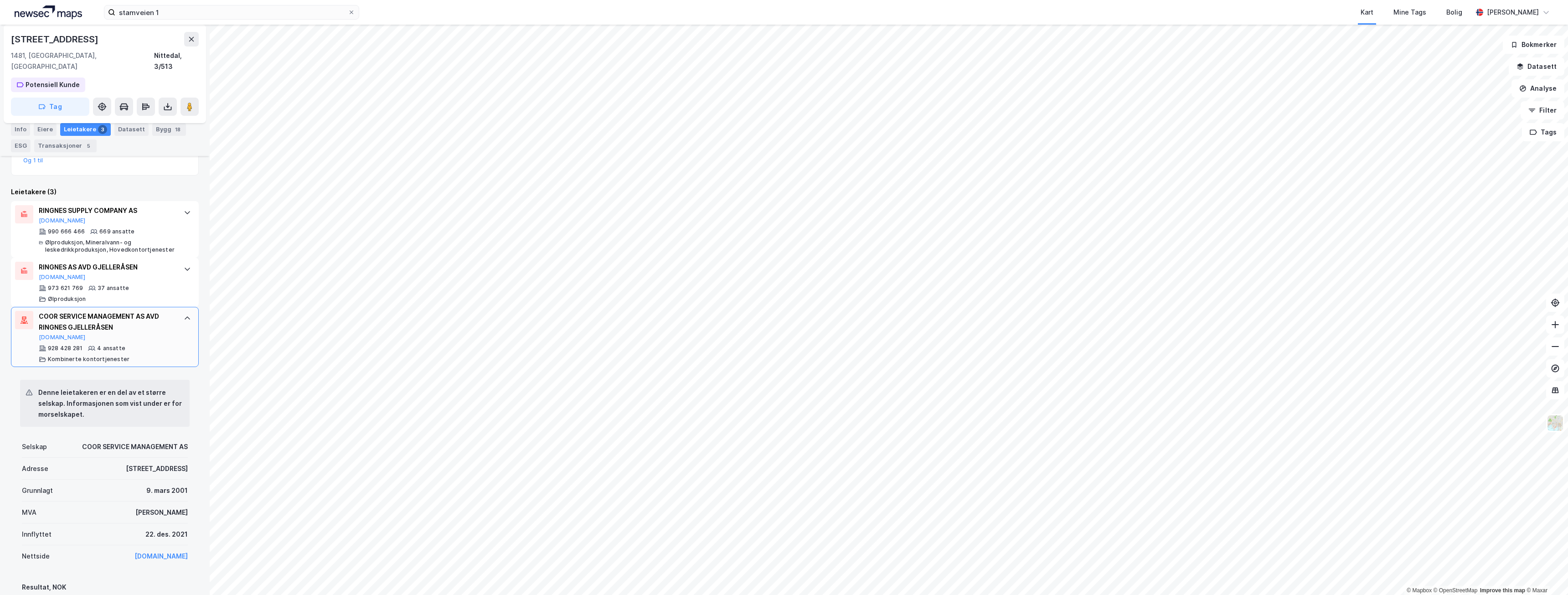
click at [176, 317] on div "COOR SERVICE MANAGEMENT AS AVD RINGNES GJELLERÅSEN [DOMAIN_NAME] 928 428 281 4 …" at bounding box center [105, 337] width 188 height 60
